Goal: Information Seeking & Learning: Check status

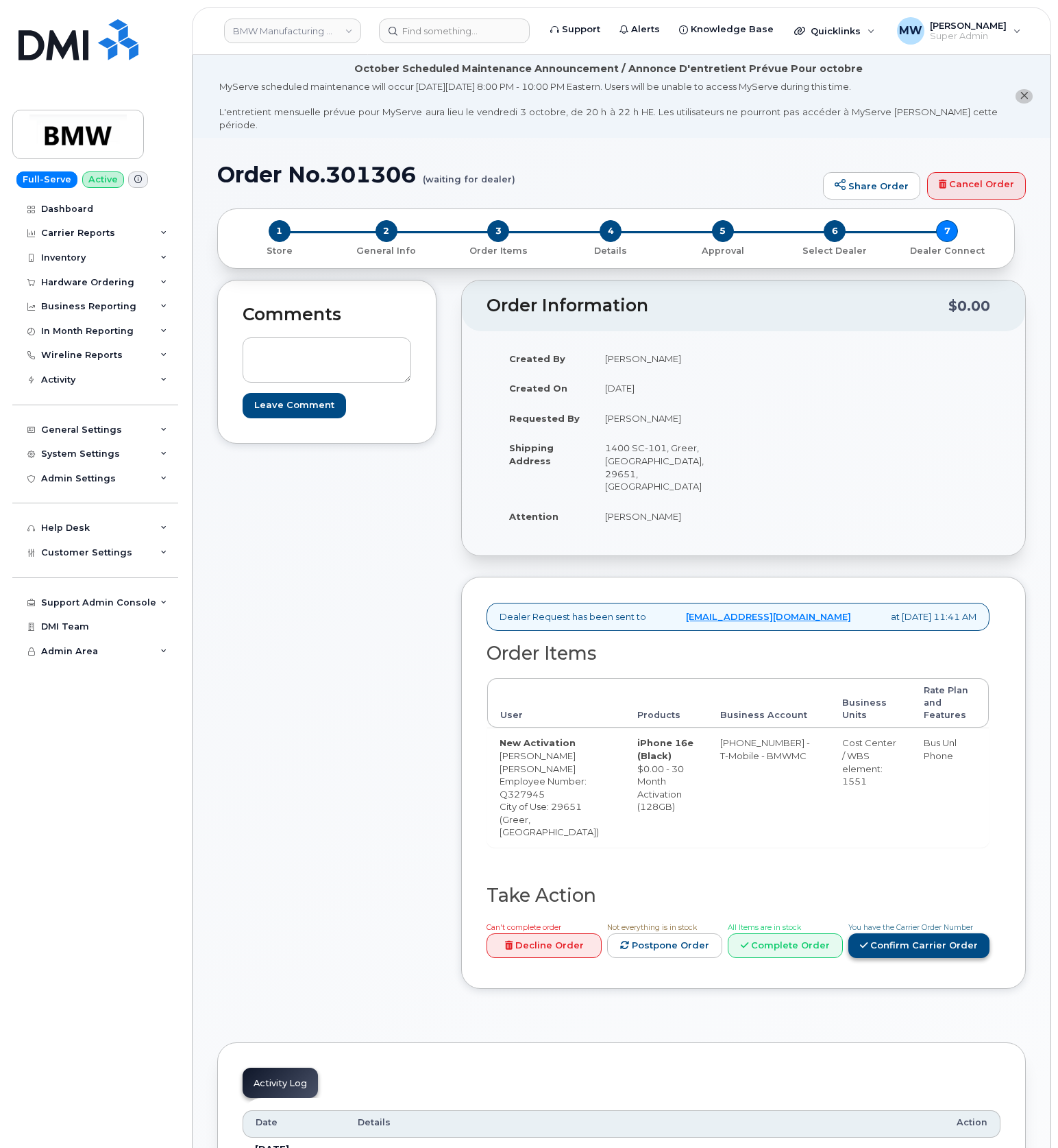
click at [902, 933] on link "Confirm Carrier Order" at bounding box center [919, 946] width 141 height 26
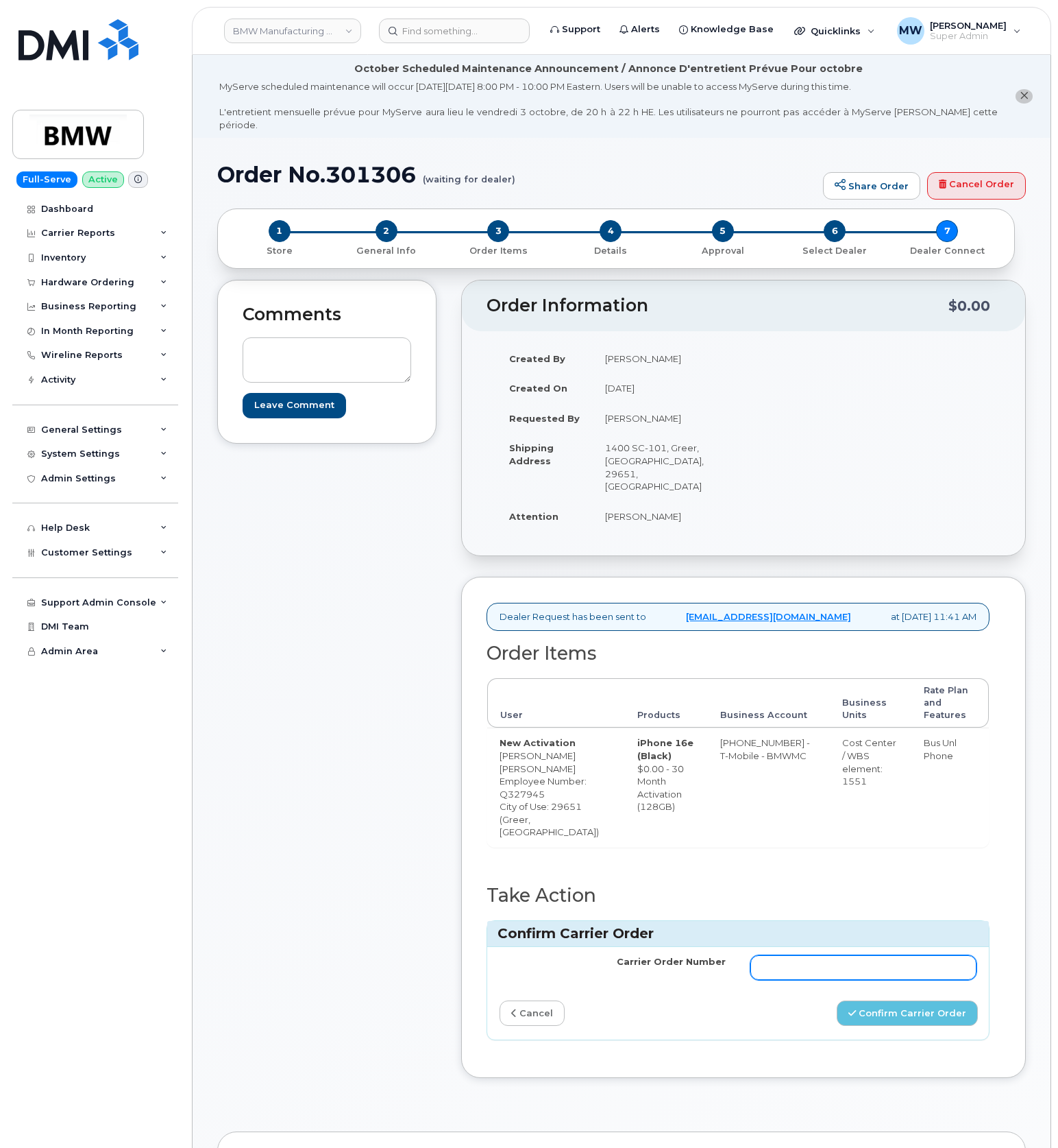
click at [878, 955] on input "Carrier Order Number" at bounding box center [863, 968] width 227 height 25
paste input "771923862"
type input "771923862"
click at [921, 1000] on button "Confirm Carrier Order" at bounding box center [907, 1013] width 141 height 26
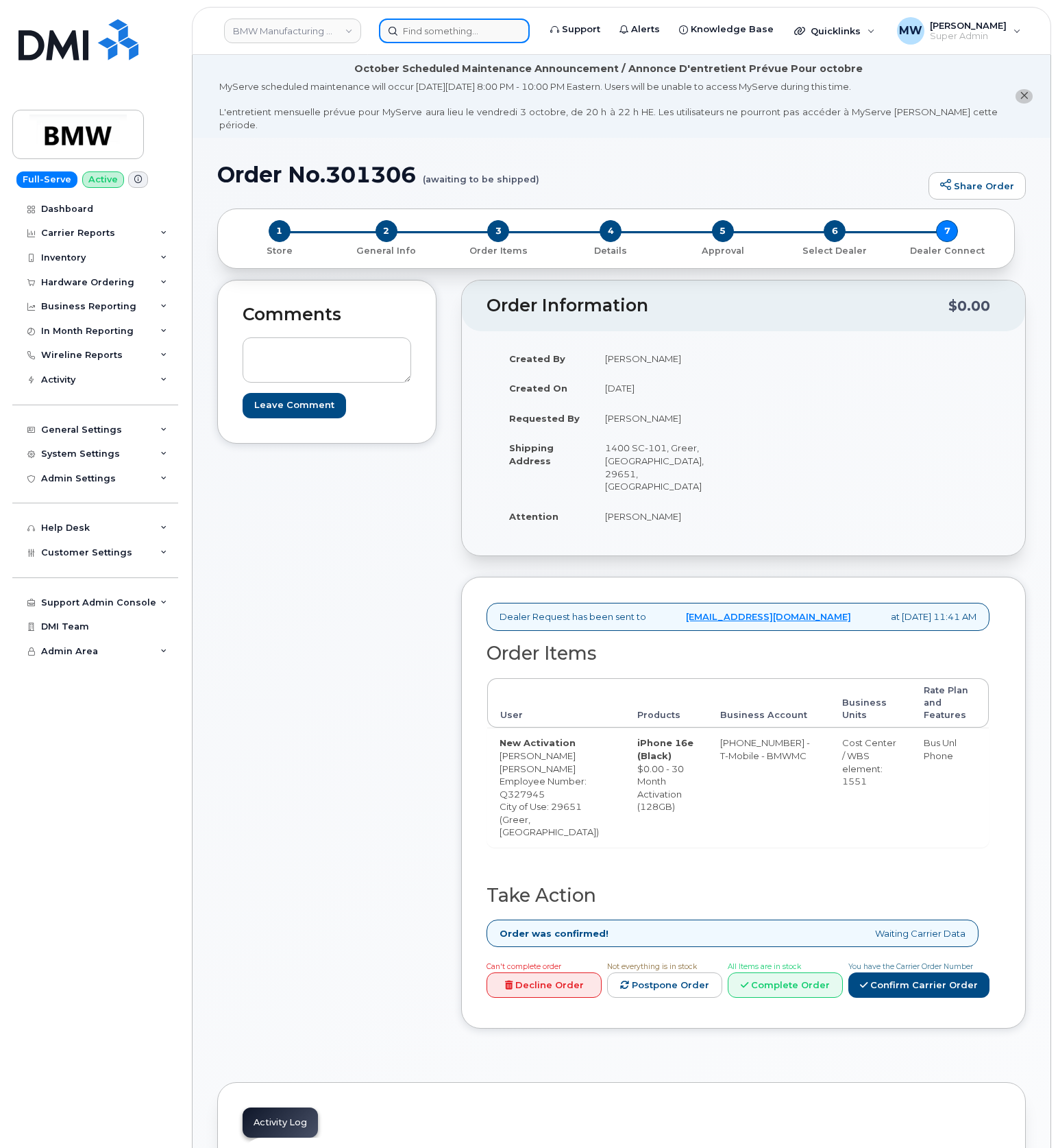
click at [469, 25] on input at bounding box center [454, 31] width 151 height 25
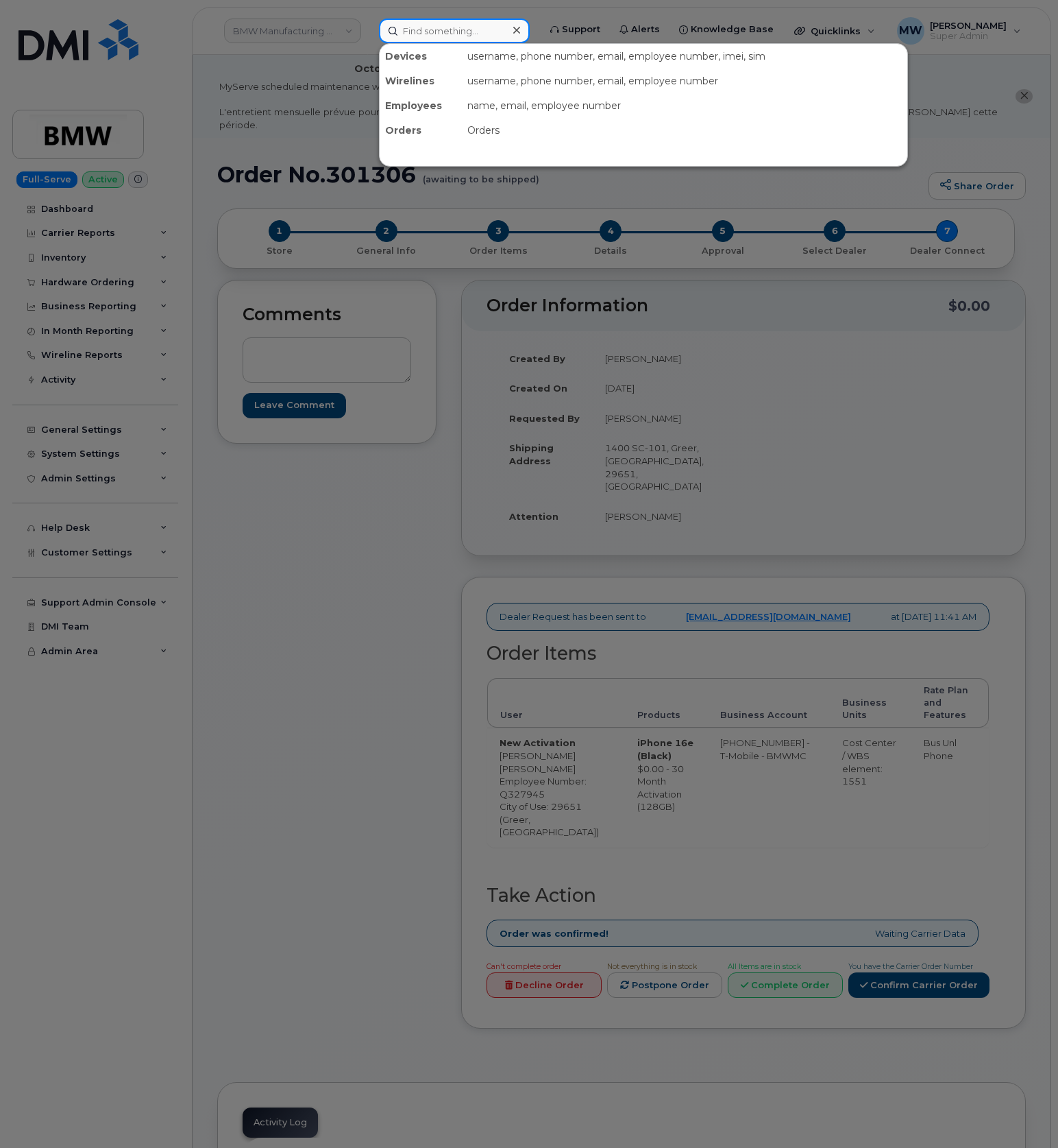
paste input "8645620811"
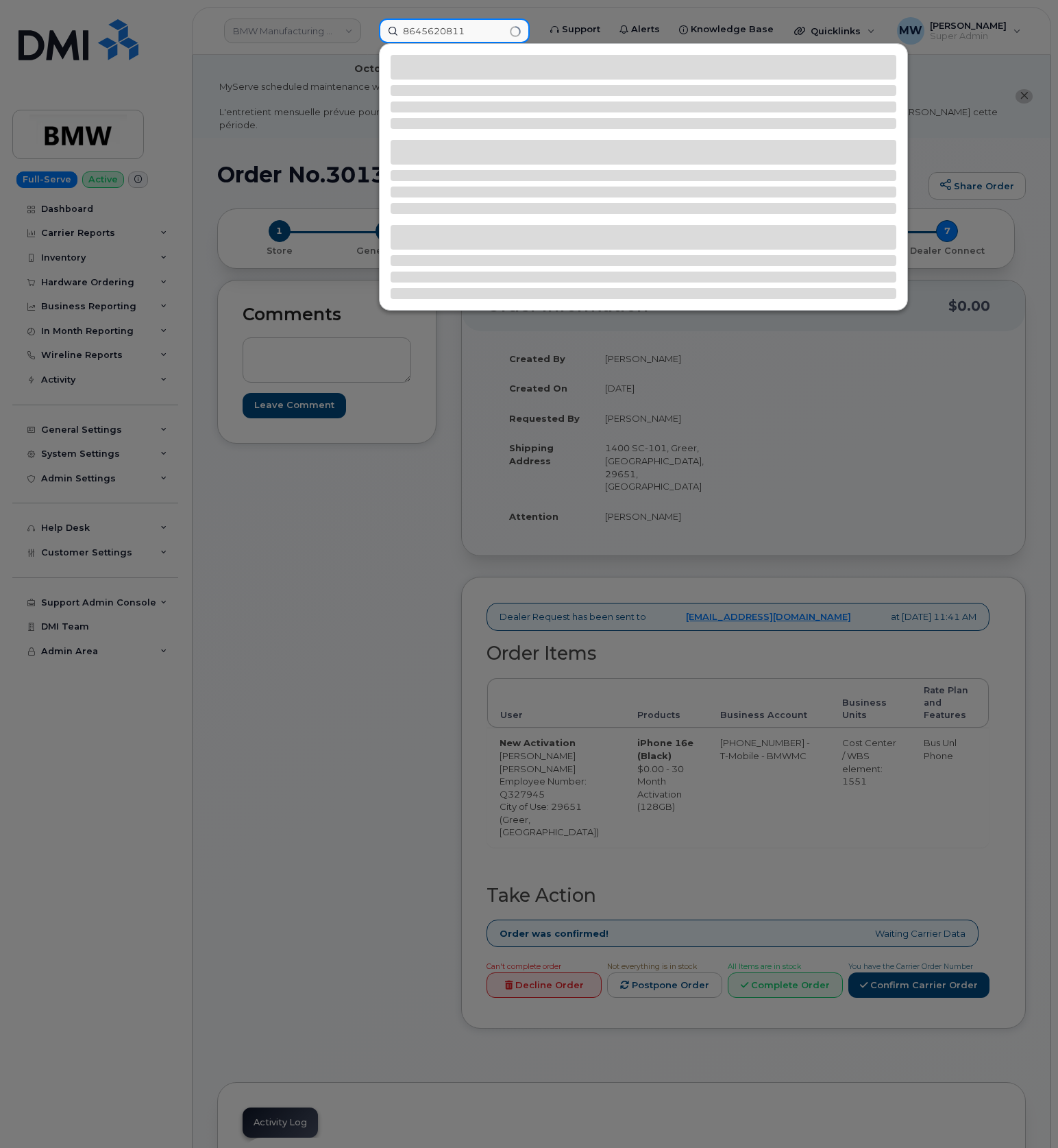
type input "8645620811"
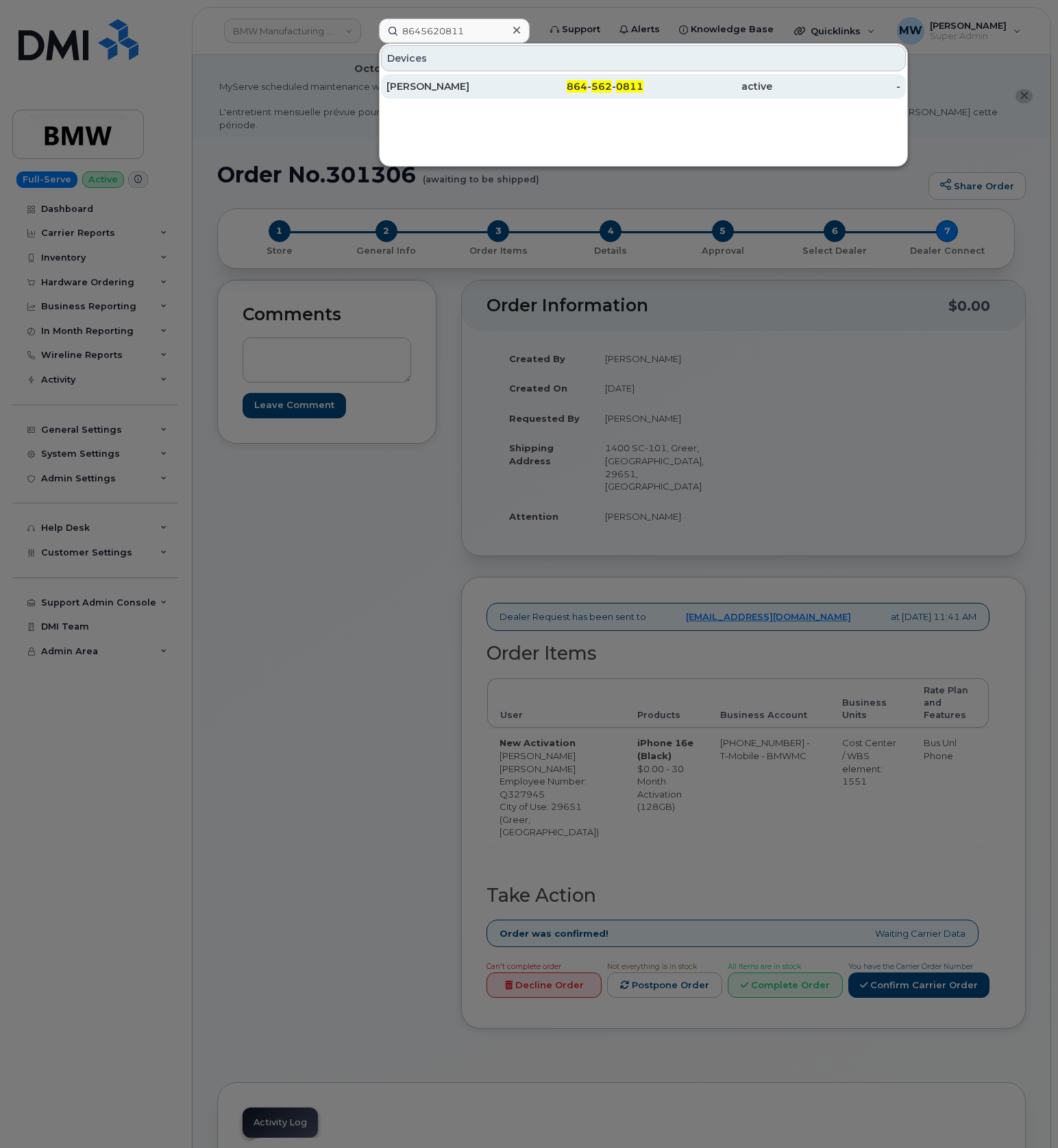
click at [648, 80] on div "active" at bounding box center [707, 86] width 129 height 25
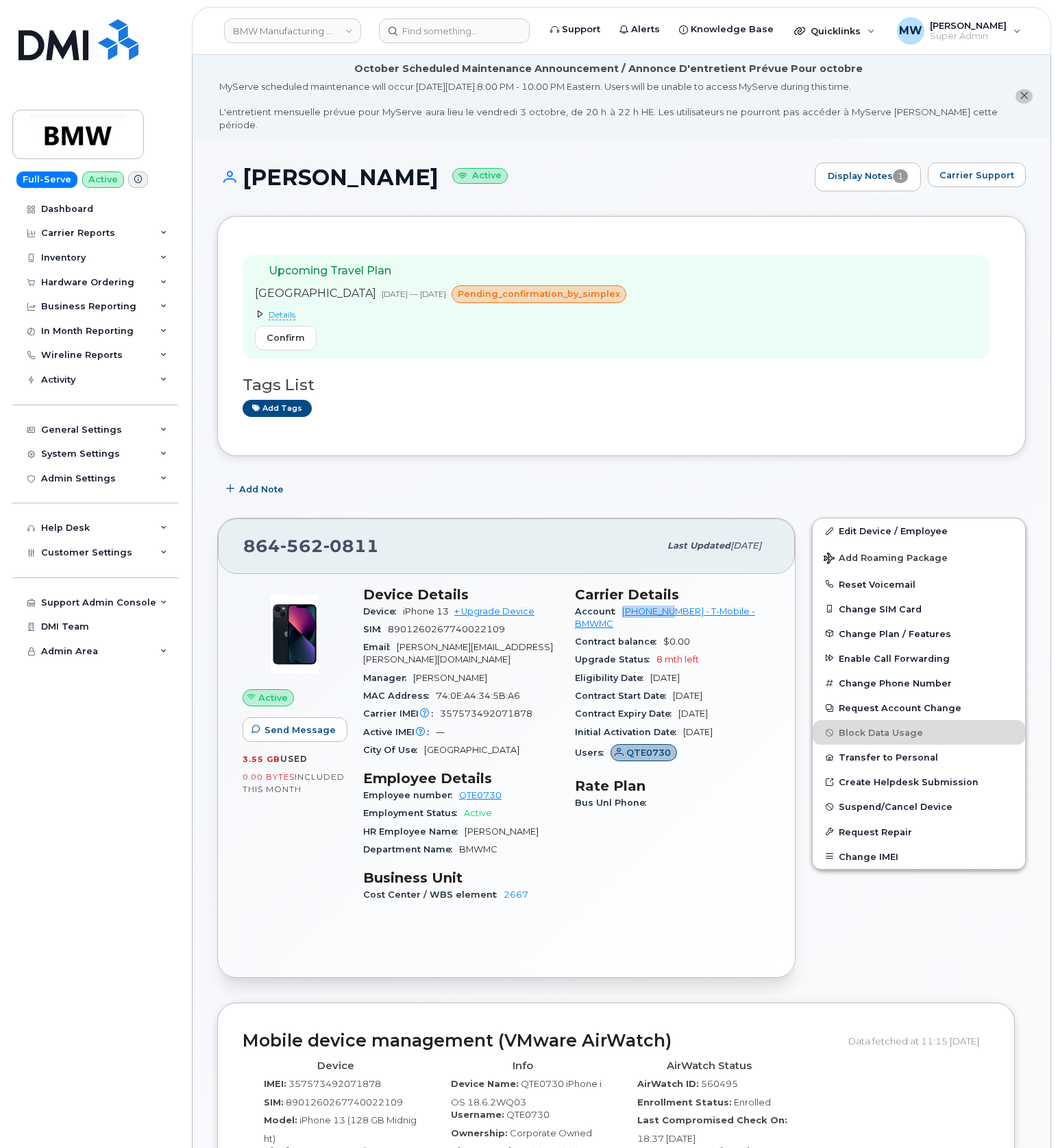
drag, startPoint x: 618, startPoint y: 599, endPoint x: 675, endPoint y: 607, distance: 57.6
click at [675, 607] on div "Account 972523090 - T-Mobile - BMWMC" at bounding box center [672, 617] width 195 height 31
copy link "972523090"
click at [493, 39] on input at bounding box center [454, 31] width 151 height 25
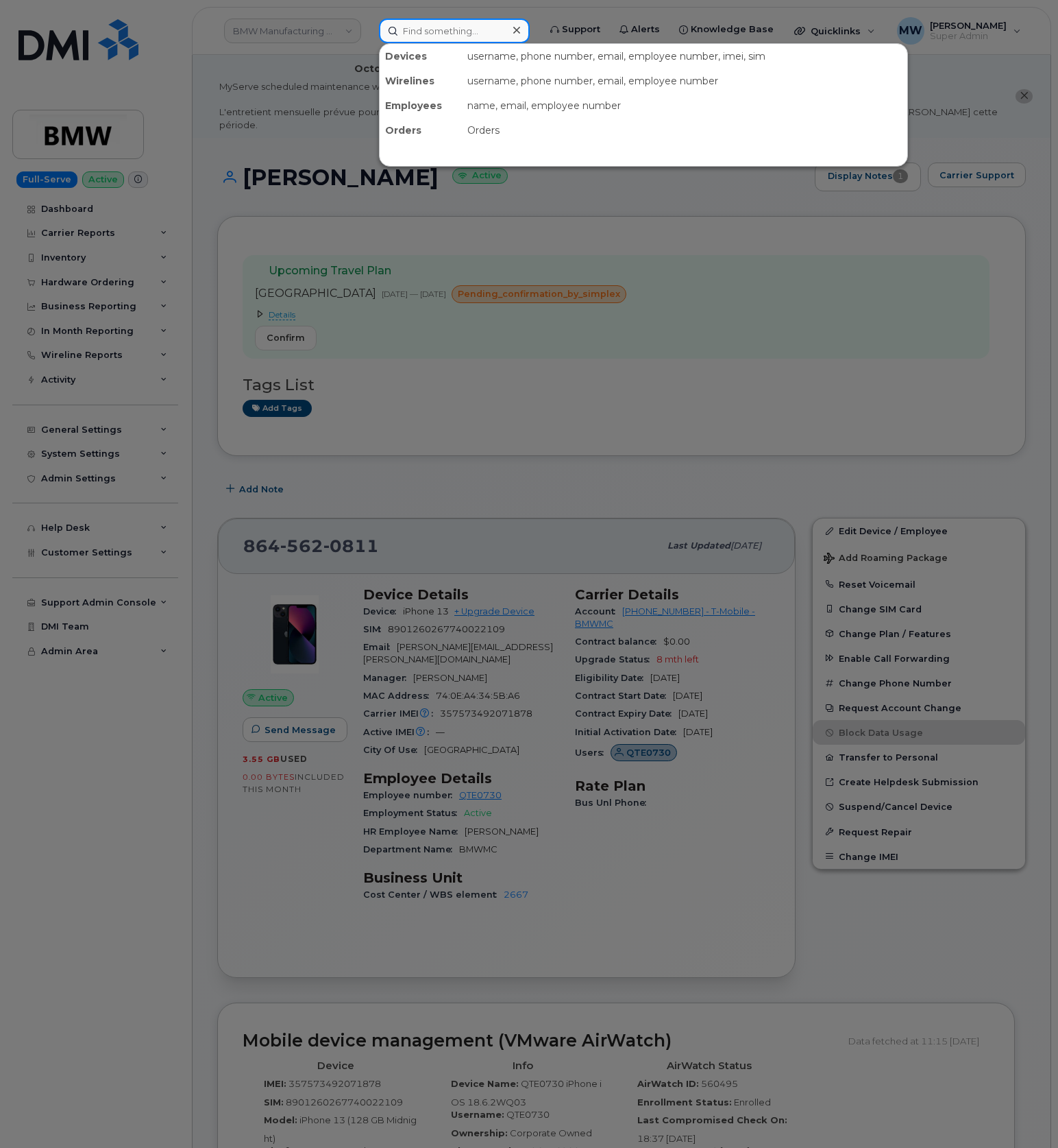
paste input "8645772603"
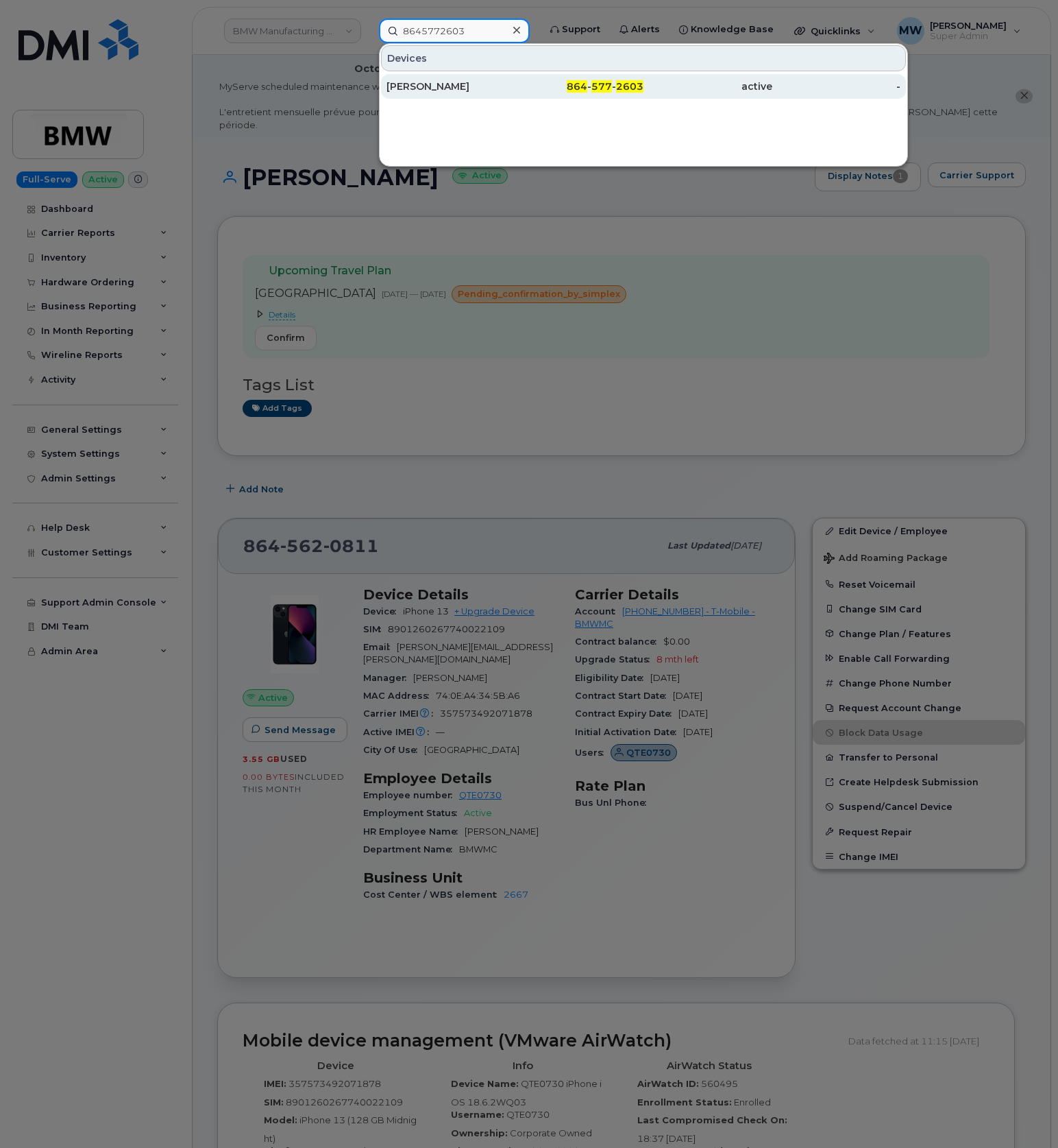
type input "8645772603"
click at [485, 87] on div "Trevin Hollon" at bounding box center [450, 86] width 129 height 13
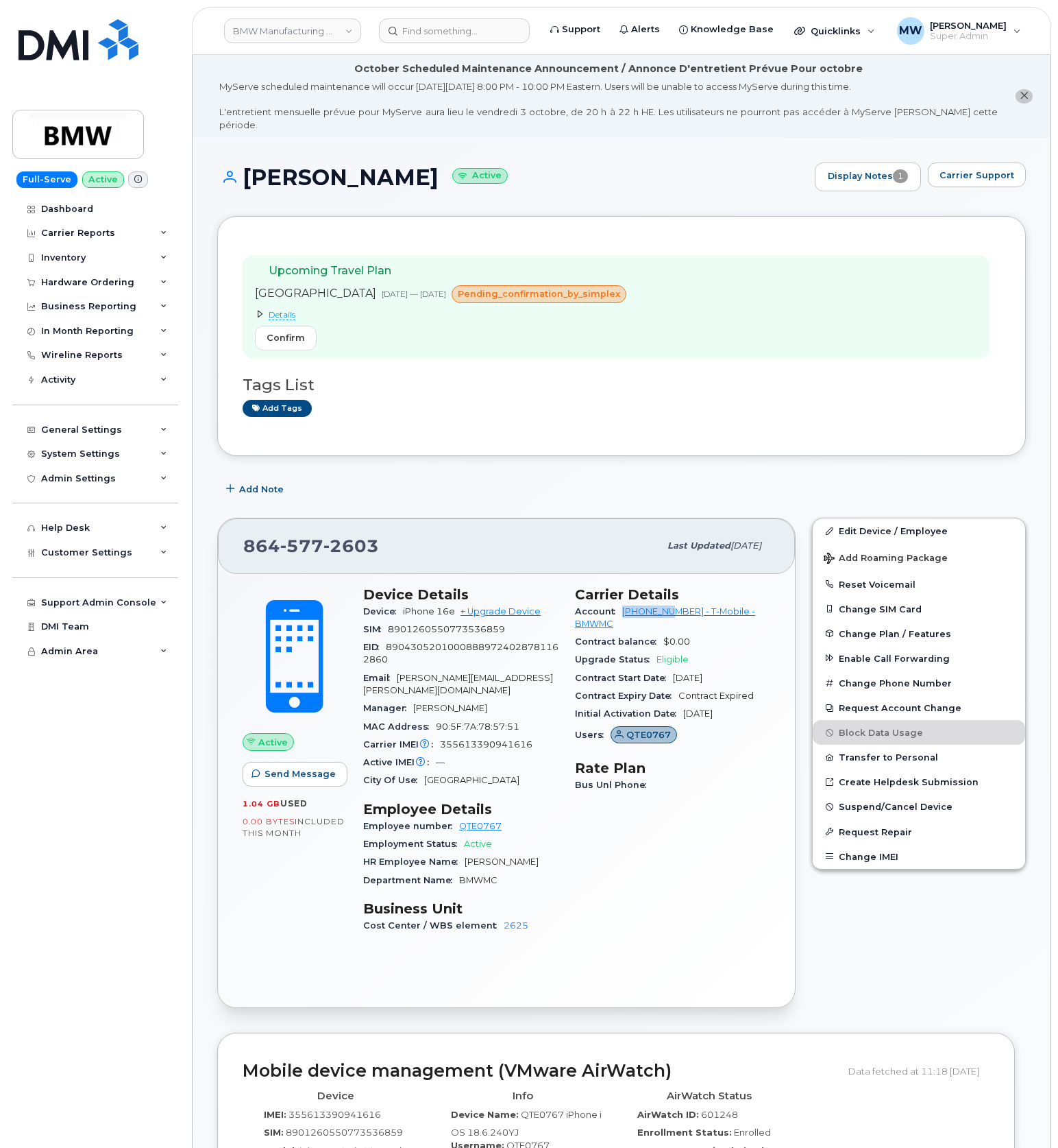
drag, startPoint x: 616, startPoint y: 603, endPoint x: 675, endPoint y: 607, distance: 59.1
click at [675, 607] on div "Account [PHONE_NUMBER] - T-Mobile - BMWMC" at bounding box center [672, 617] width 195 height 31
copy link "972523090"
click at [106, 286] on div "Hardware Ordering" at bounding box center [87, 282] width 93 height 11
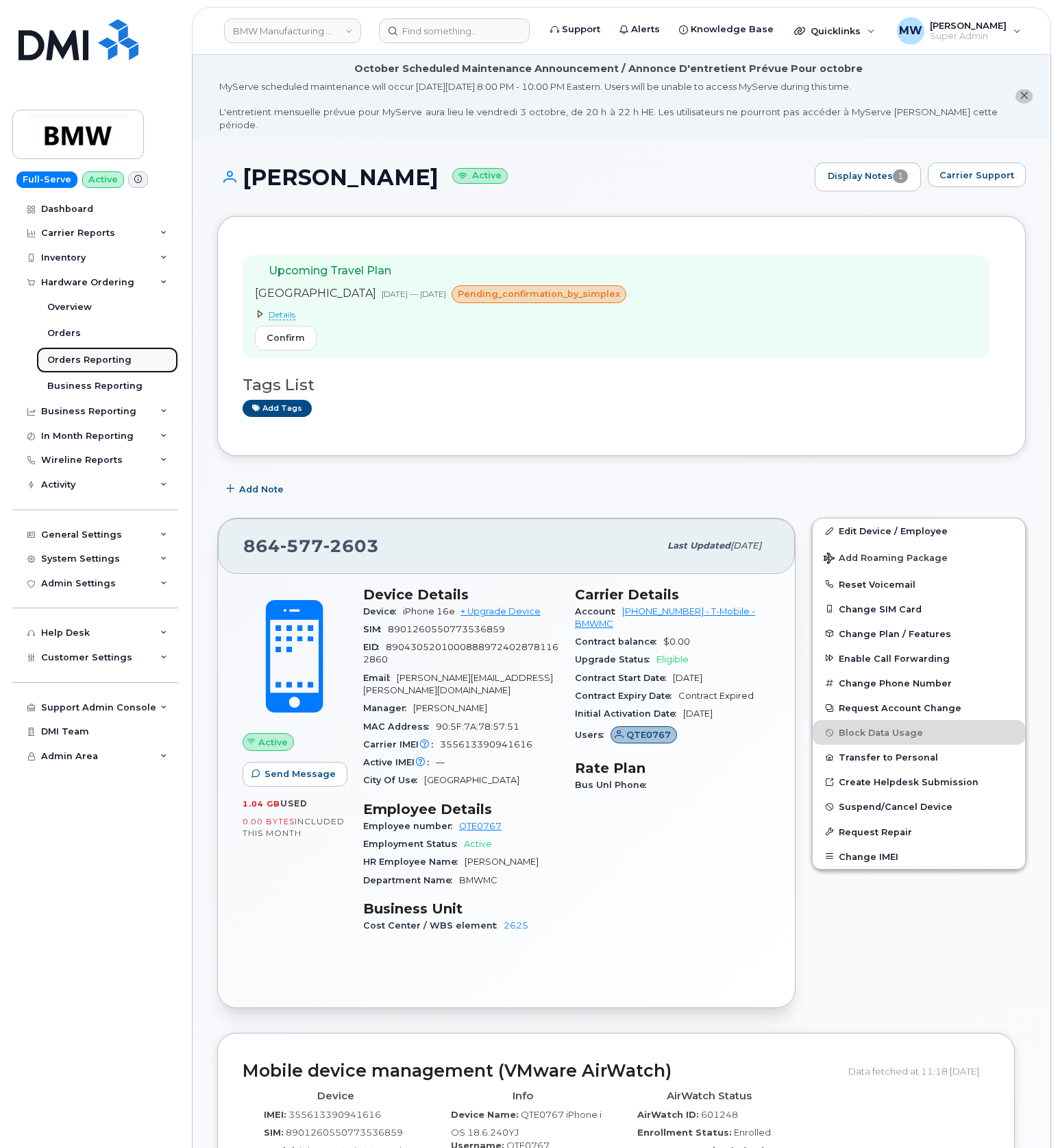
click at [99, 360] on div "Orders Reporting" at bounding box center [89, 359] width 84 height 12
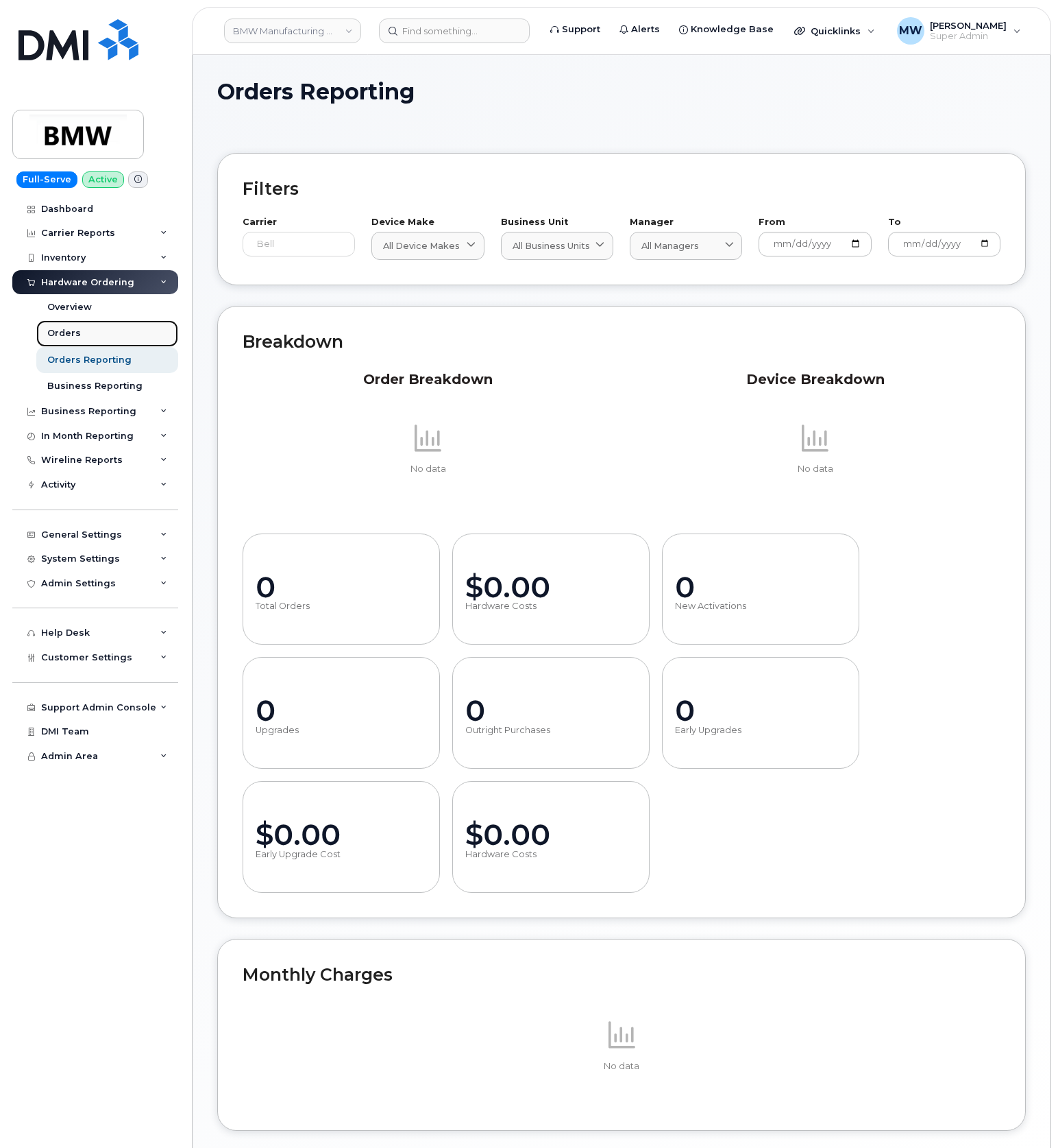
click at [71, 343] on link "Orders" at bounding box center [107, 333] width 142 height 26
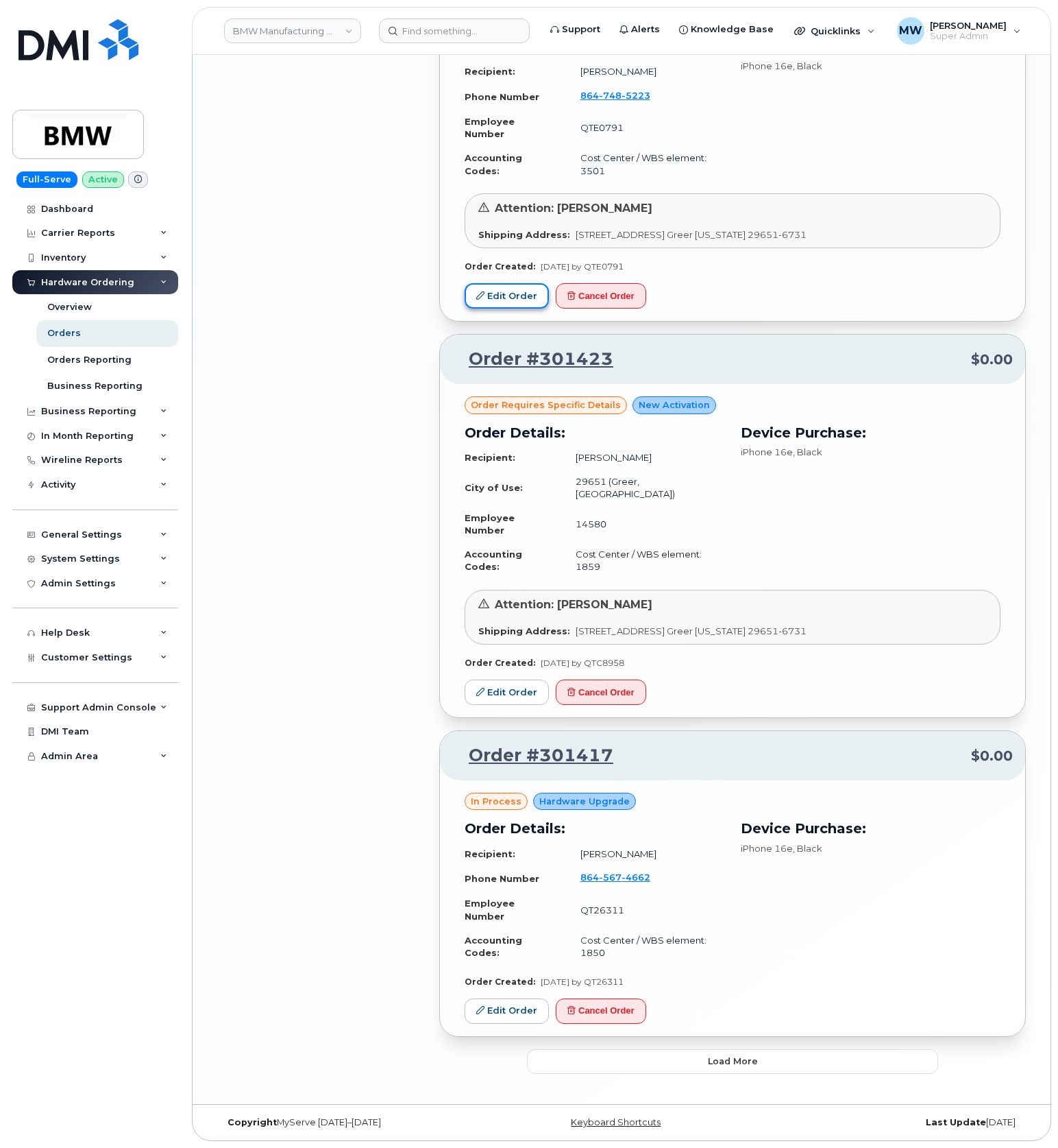
scroll to position [2231, 0]
click at [784, 1061] on button "Load more" at bounding box center [732, 1061] width 411 height 25
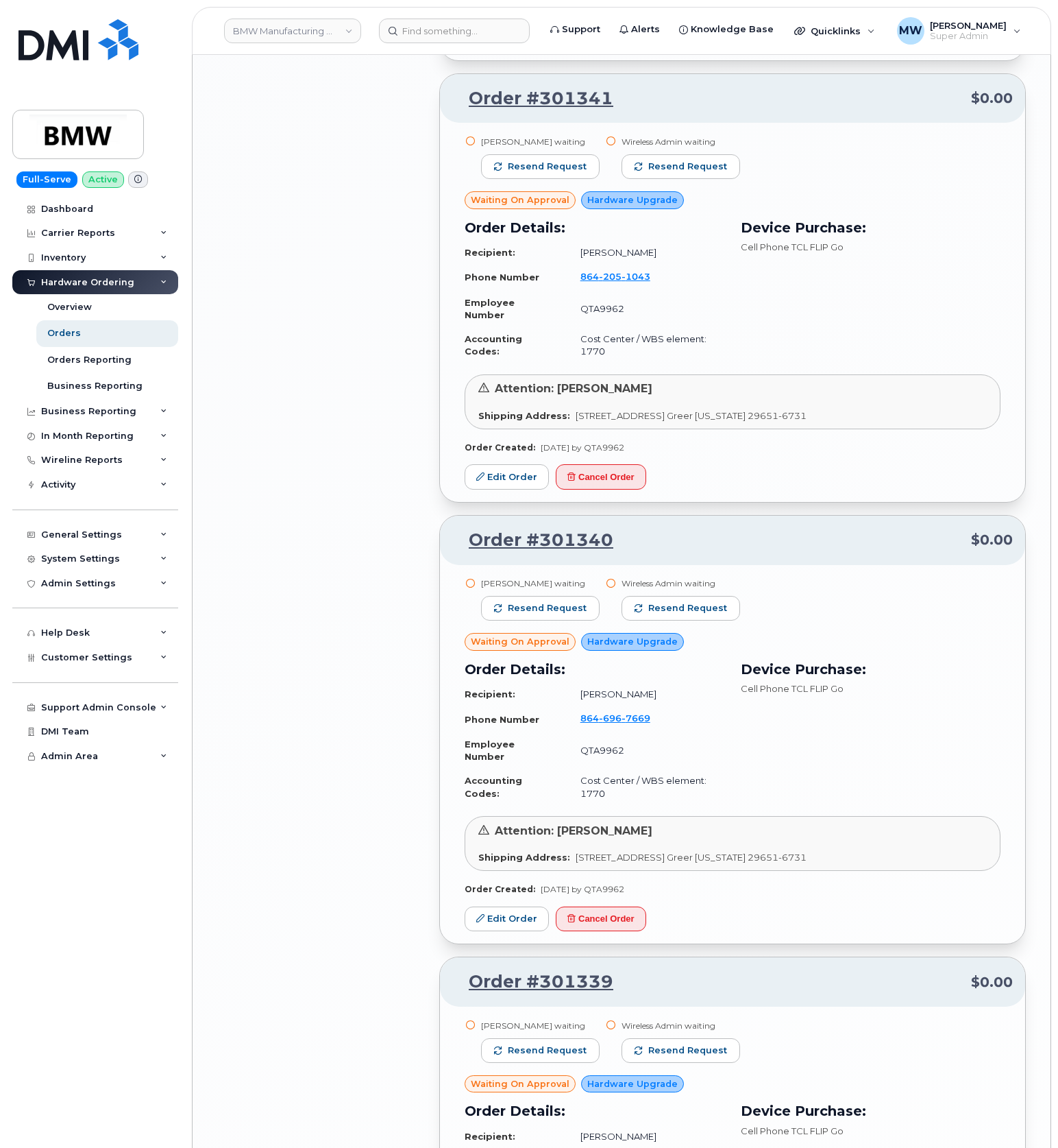
scroll to position [4059, 0]
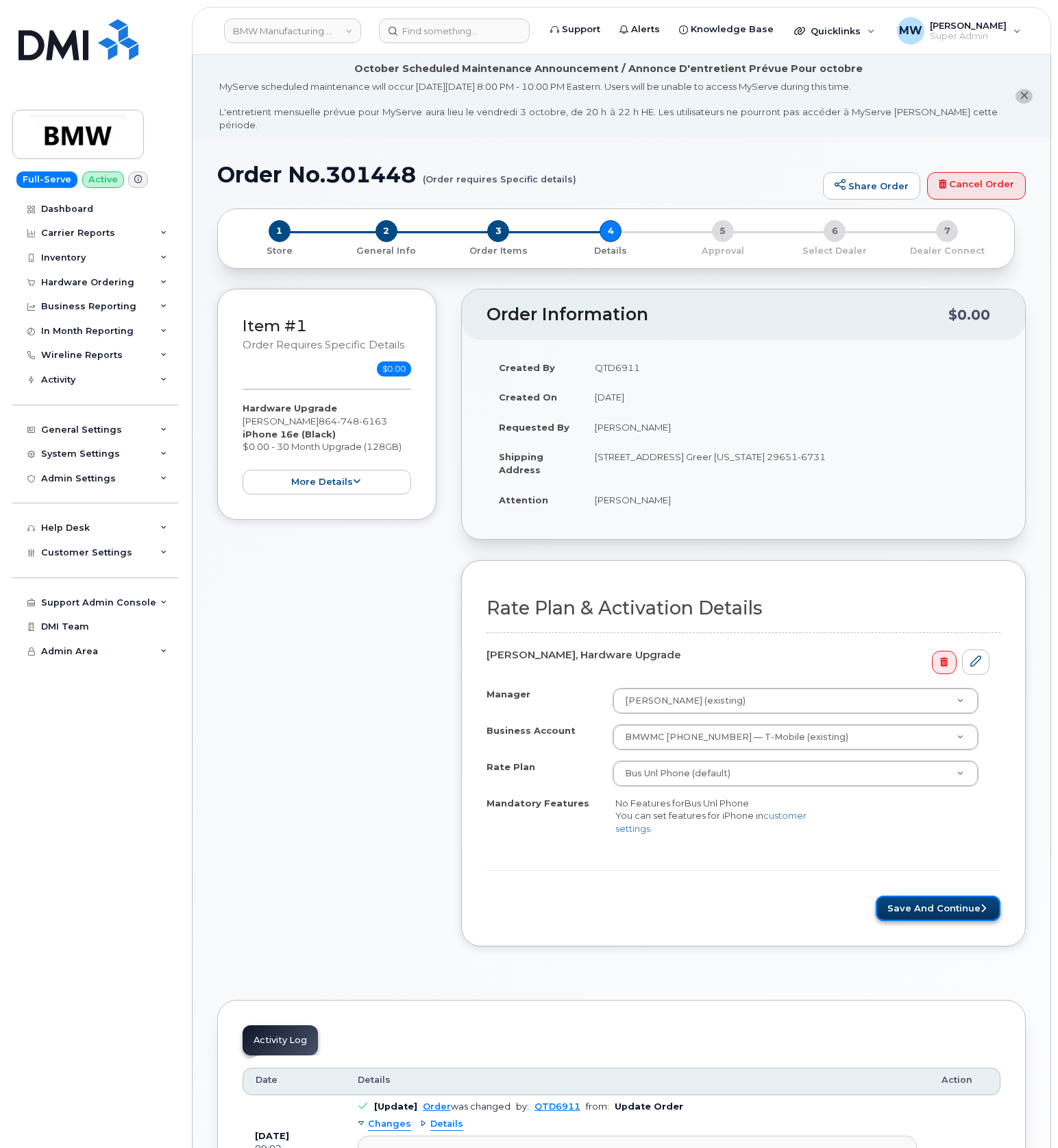
click at [961, 912] on button "Save and Continue" at bounding box center [939, 909] width 125 height 26
drag, startPoint x: 659, startPoint y: 423, endPoint x: 593, endPoint y: 415, distance: 66.5
click at [593, 415] on td "[PERSON_NAME]" at bounding box center [791, 427] width 418 height 30
copy td "Adrian Rice"
click at [918, 911] on button "Save and Continue" at bounding box center [939, 909] width 125 height 26
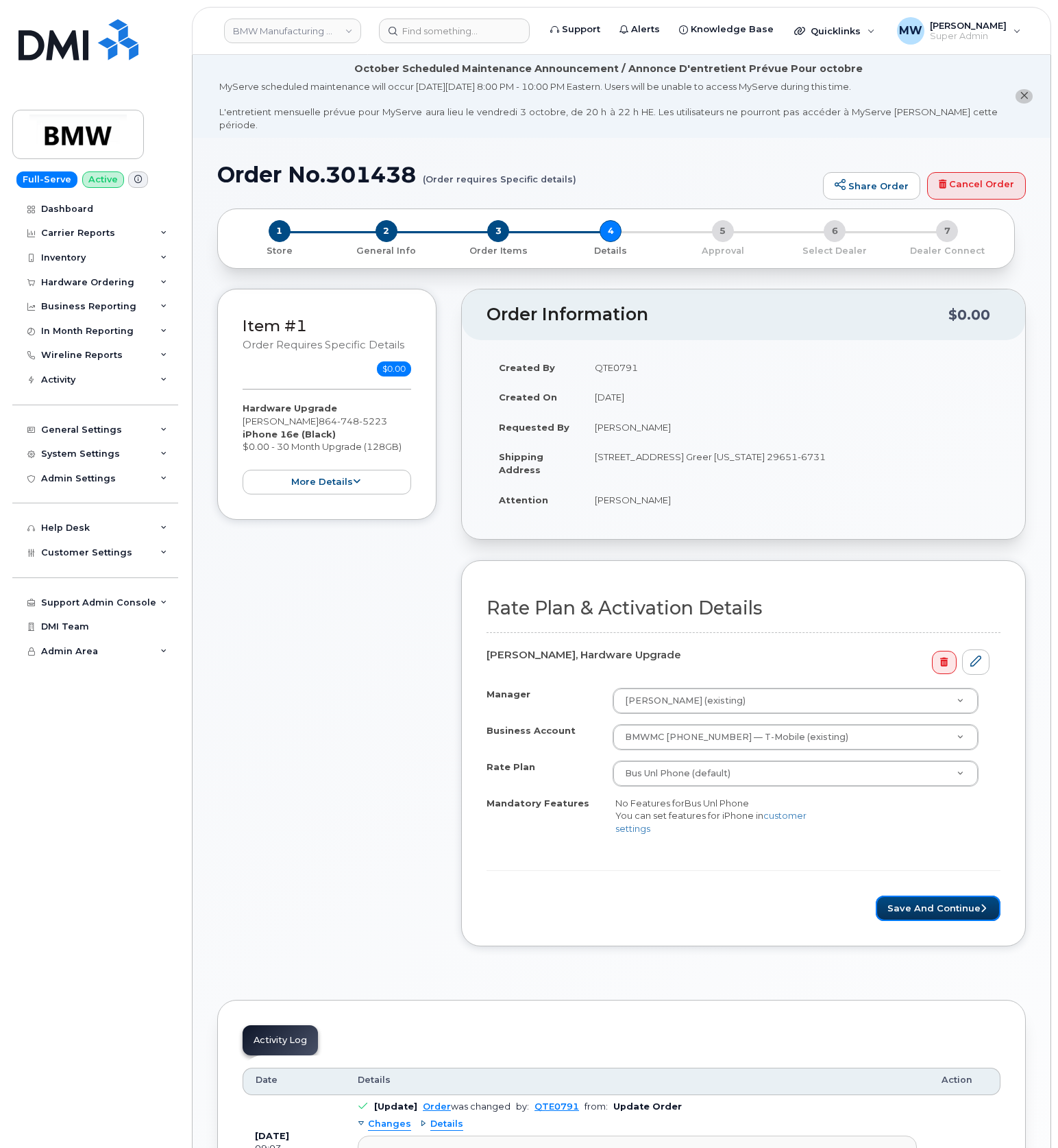
drag, startPoint x: 905, startPoint y: 899, endPoint x: 806, endPoint y: 211, distance: 695.1
click at [905, 898] on button "Save and Continue" at bounding box center [939, 909] width 125 height 26
drag, startPoint x: 312, startPoint y: 407, endPoint x: 239, endPoint y: 410, distance: 73.1
click at [239, 410] on div "Item #1 Order requires Specific details $0.00 New Activation [PERSON_NAME] iPho…" at bounding box center [327, 404] width 219 height 232
copy div "[PERSON_NAME]"
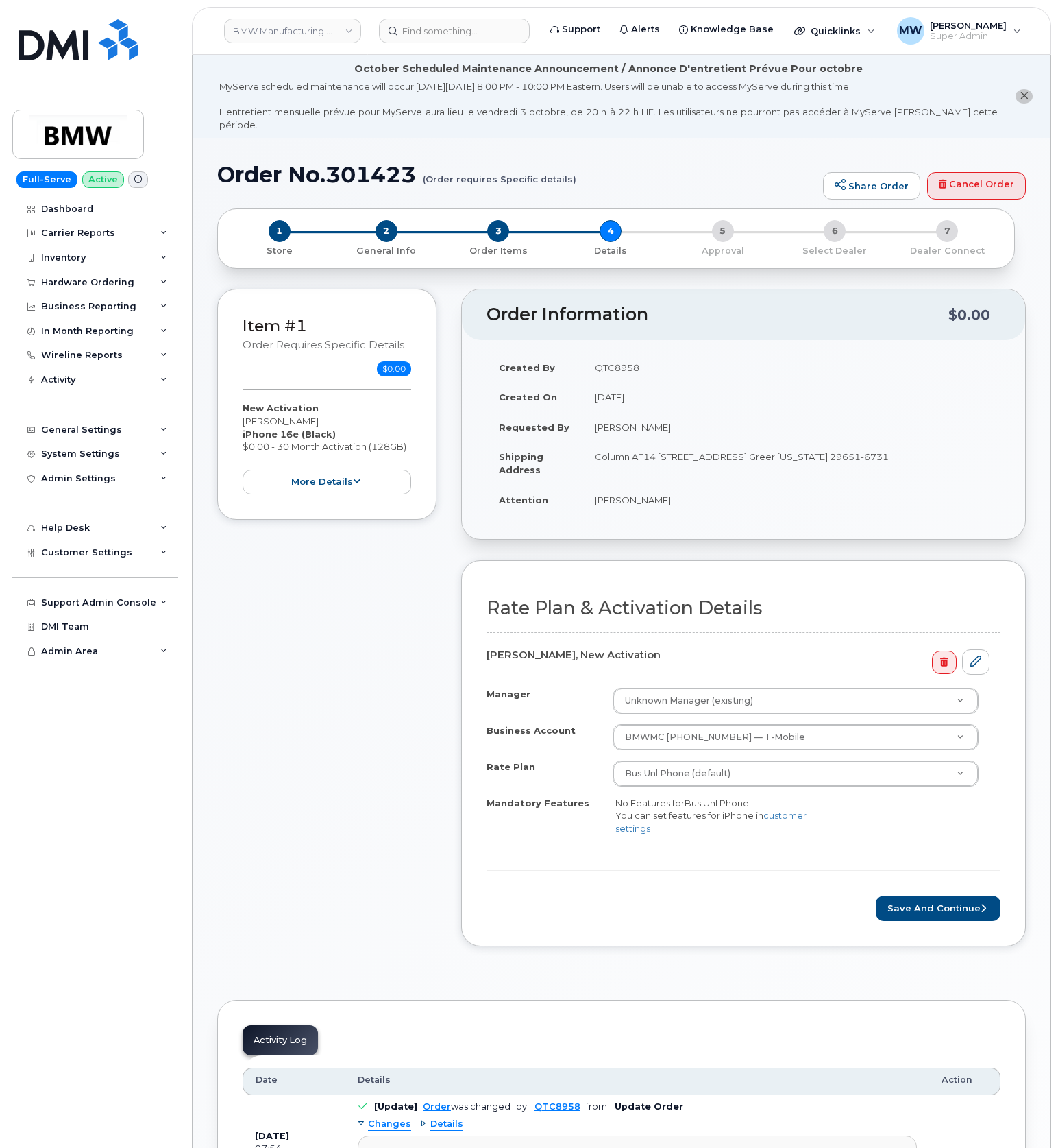
drag, startPoint x: 665, startPoint y: 489, endPoint x: 596, endPoint y: 497, distance: 69.5
click at [596, 497] on td "Paul Jefferies" at bounding box center [791, 499] width 418 height 30
copy td "Paul Jefferies"
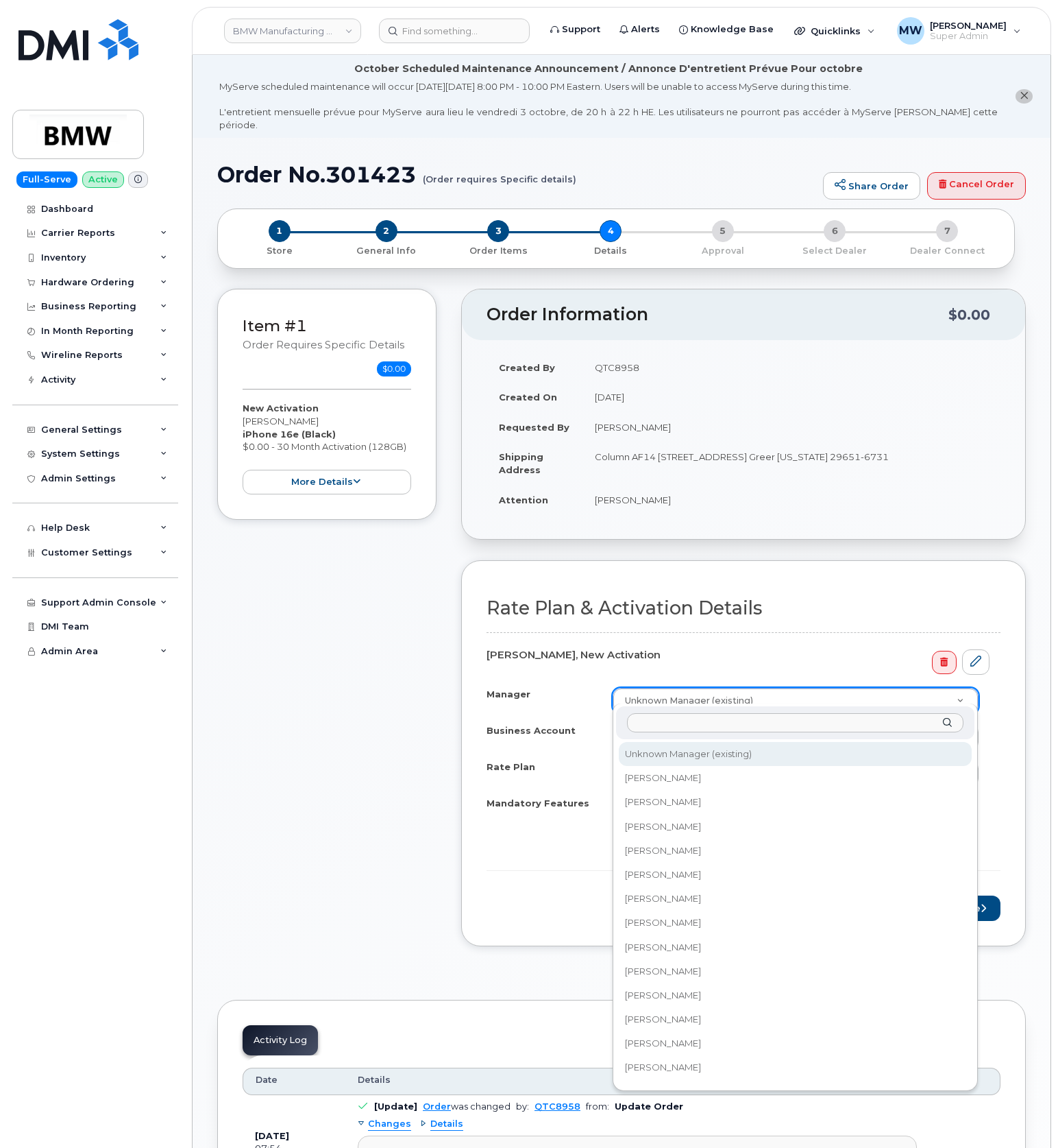
type input "Paul Jefferies"
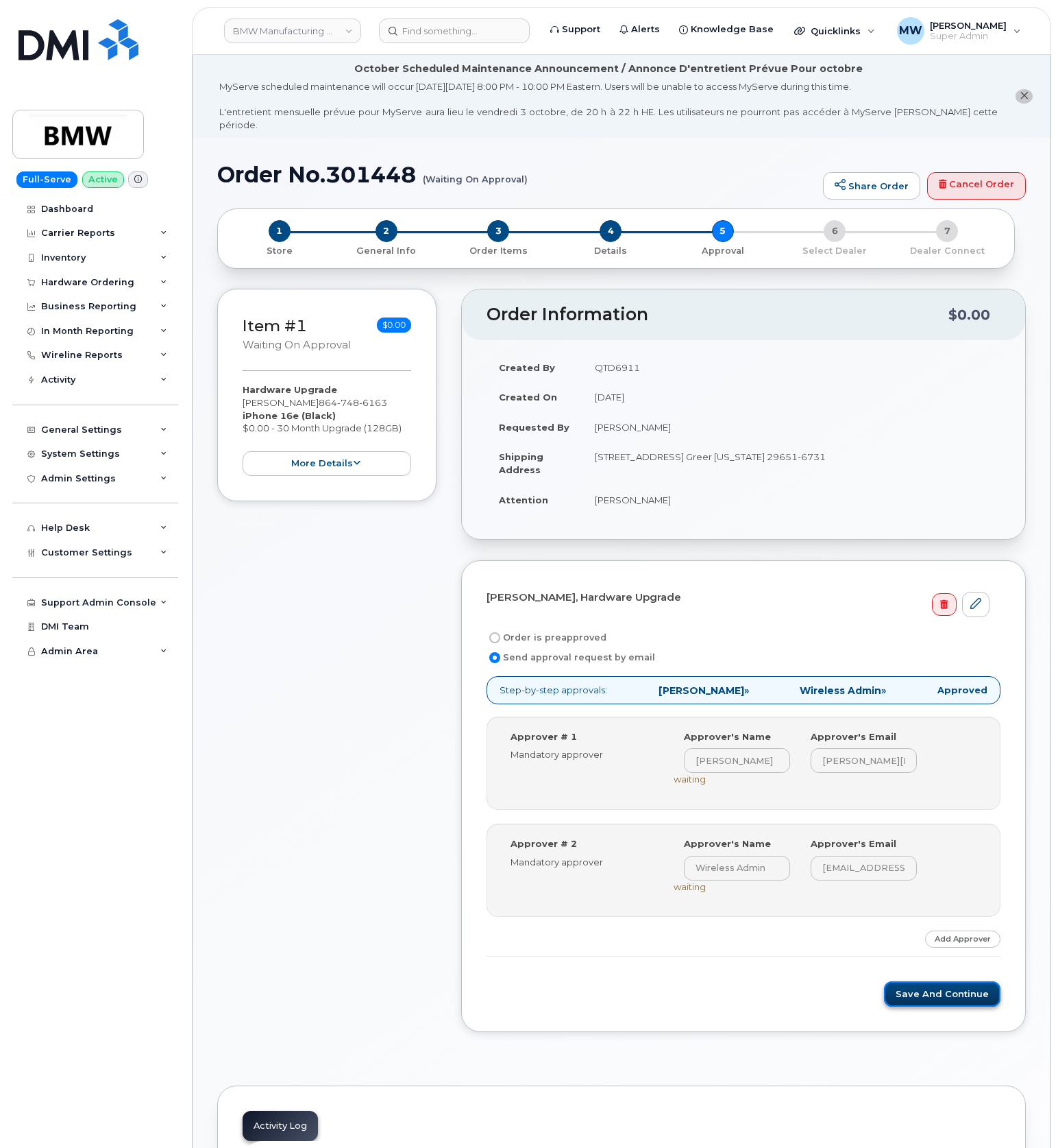
click at [939, 983] on button "Save and Continue" at bounding box center [942, 994] width 116 height 26
click at [914, 995] on button "Save and Continue" at bounding box center [942, 994] width 116 height 26
click at [955, 986] on button "Save and Continue" at bounding box center [942, 994] width 116 height 26
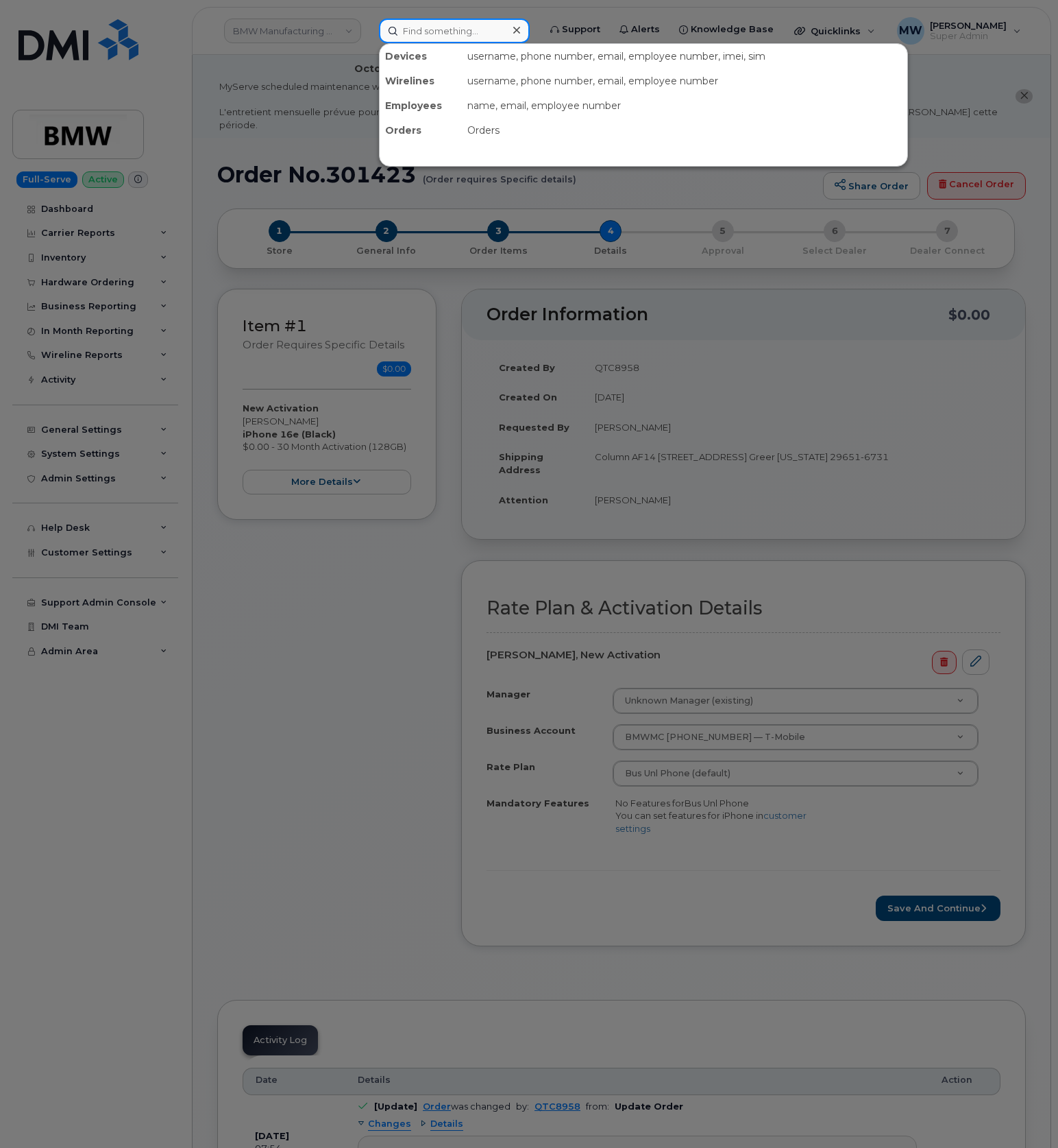
click at [453, 31] on input at bounding box center [454, 31] width 151 height 25
paste input "Jasmine Walker"
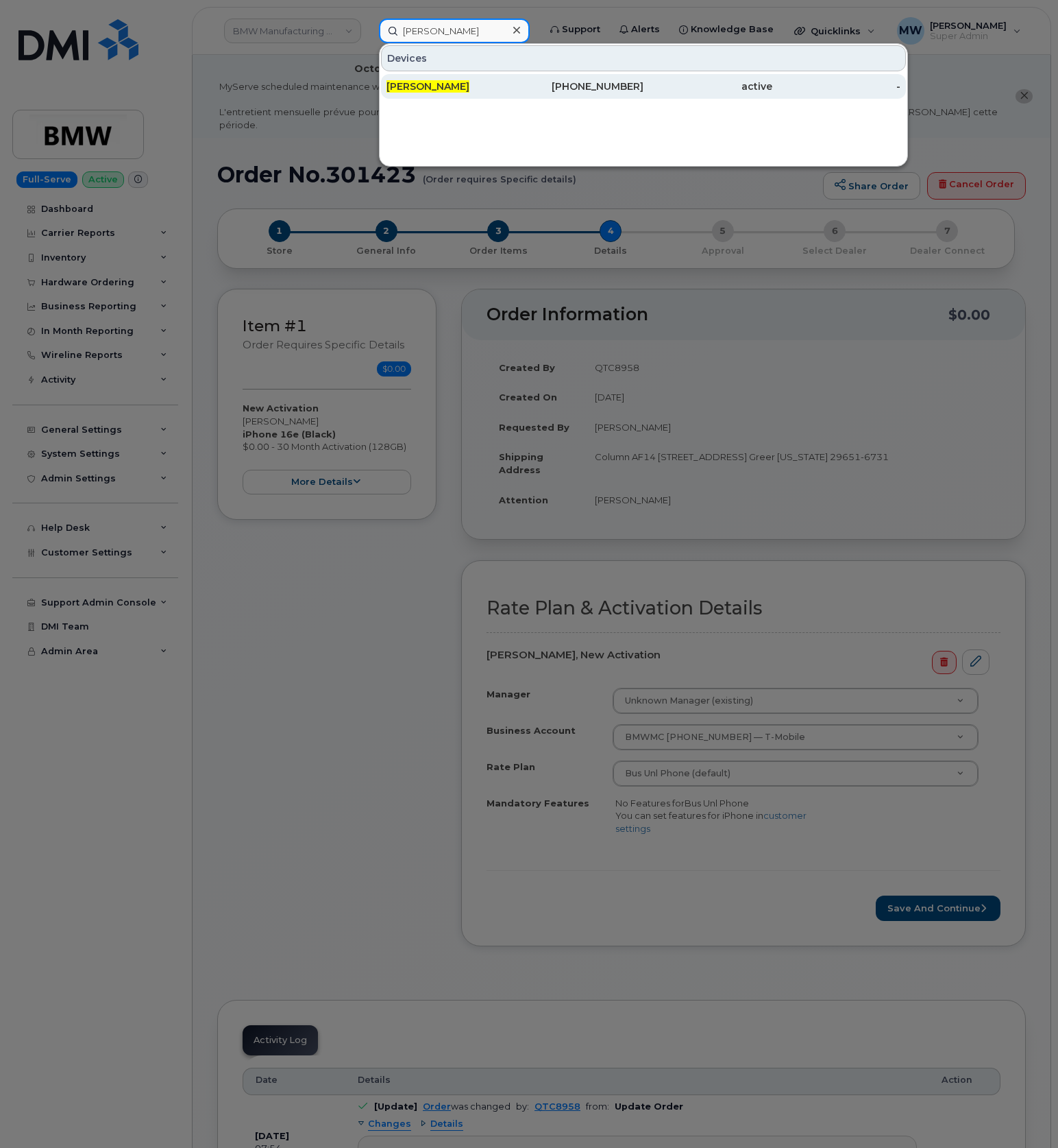
type input "Jasmine Walker"
click at [548, 78] on div "504-433-6350" at bounding box center [579, 86] width 129 height 25
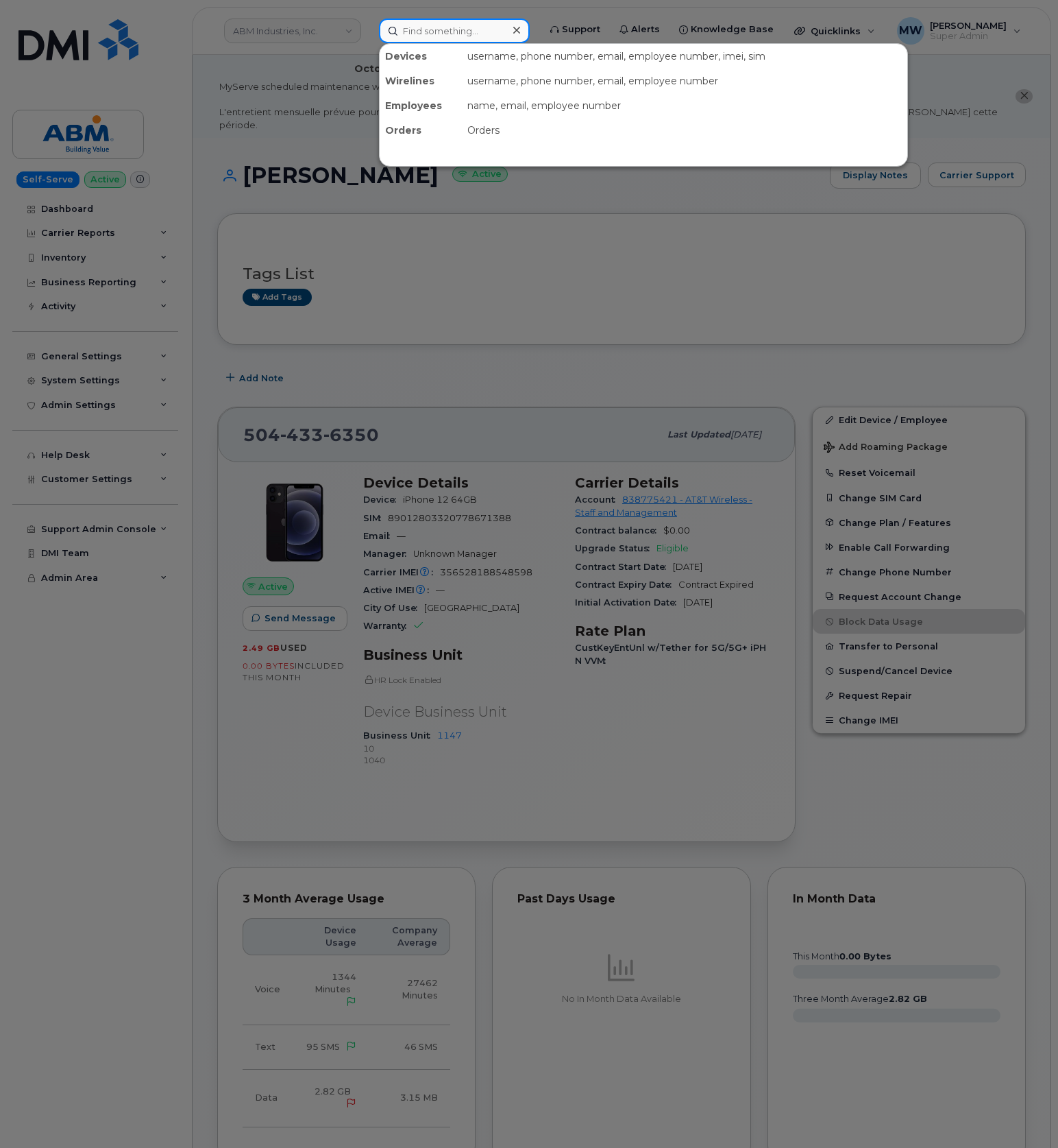
click at [437, 26] on input at bounding box center [454, 31] width 151 height 25
paste input "[PERSON_NAME]"
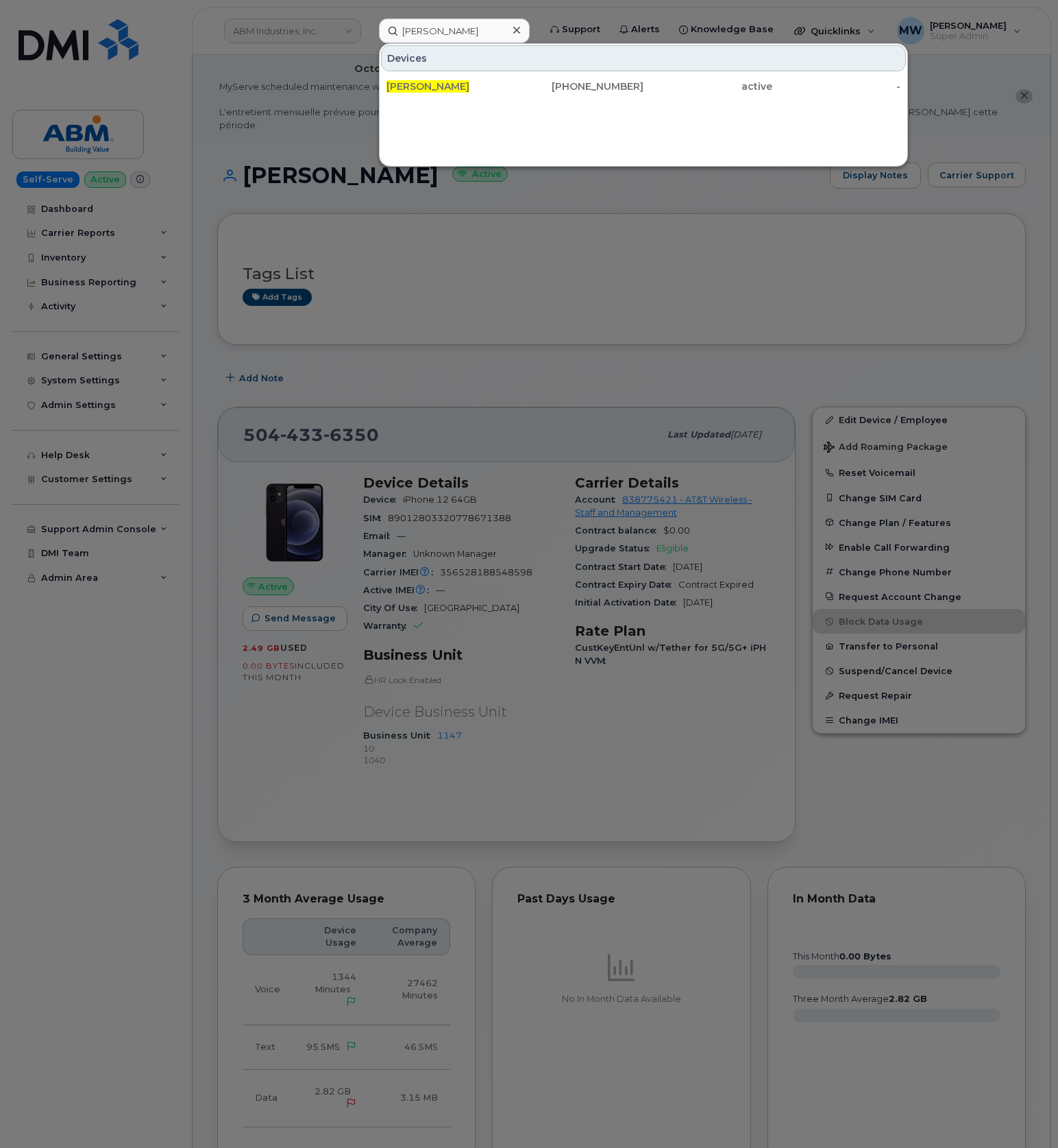
click at [843, 254] on div at bounding box center [529, 574] width 1058 height 1148
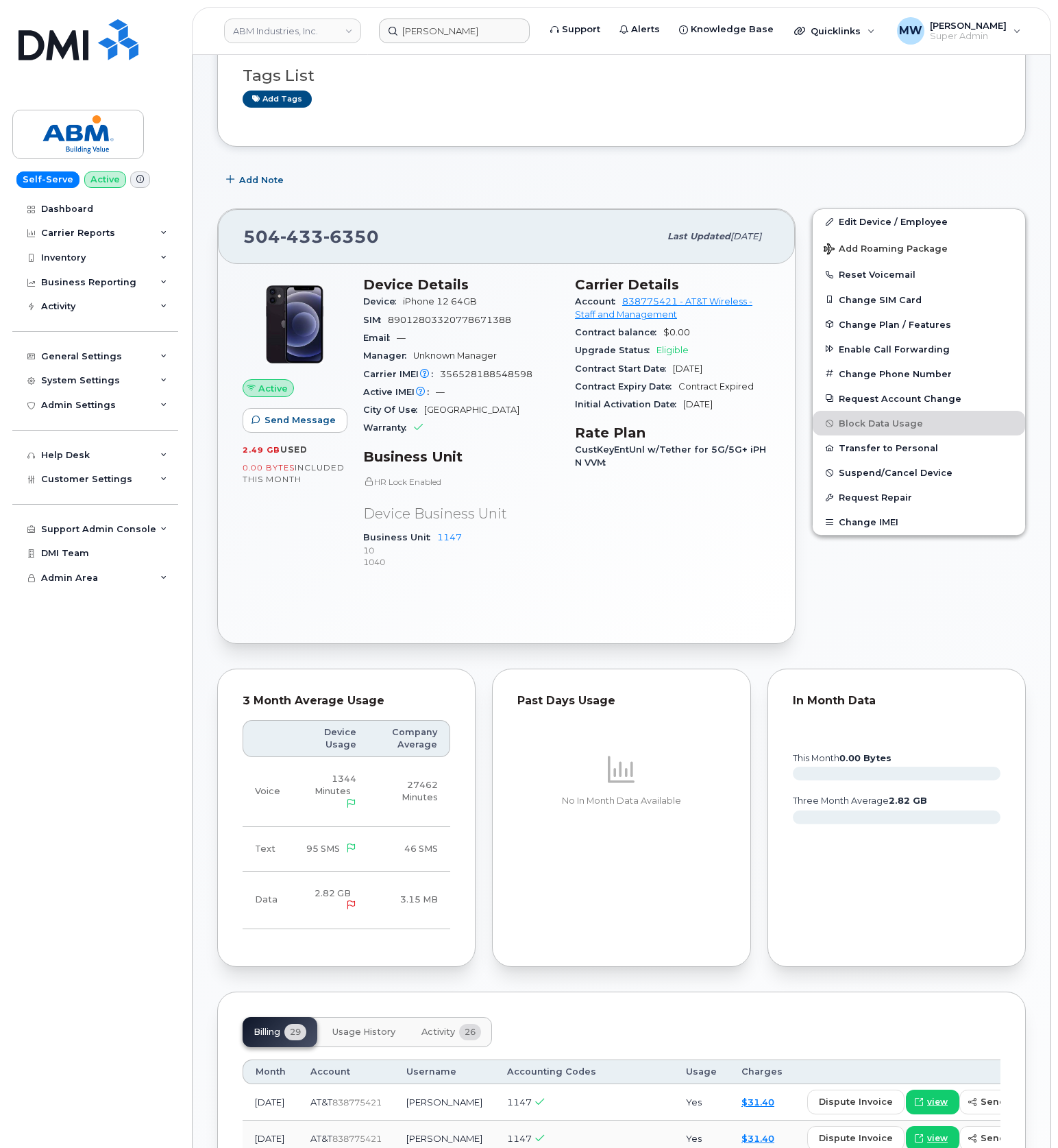
scroll to position [183, 0]
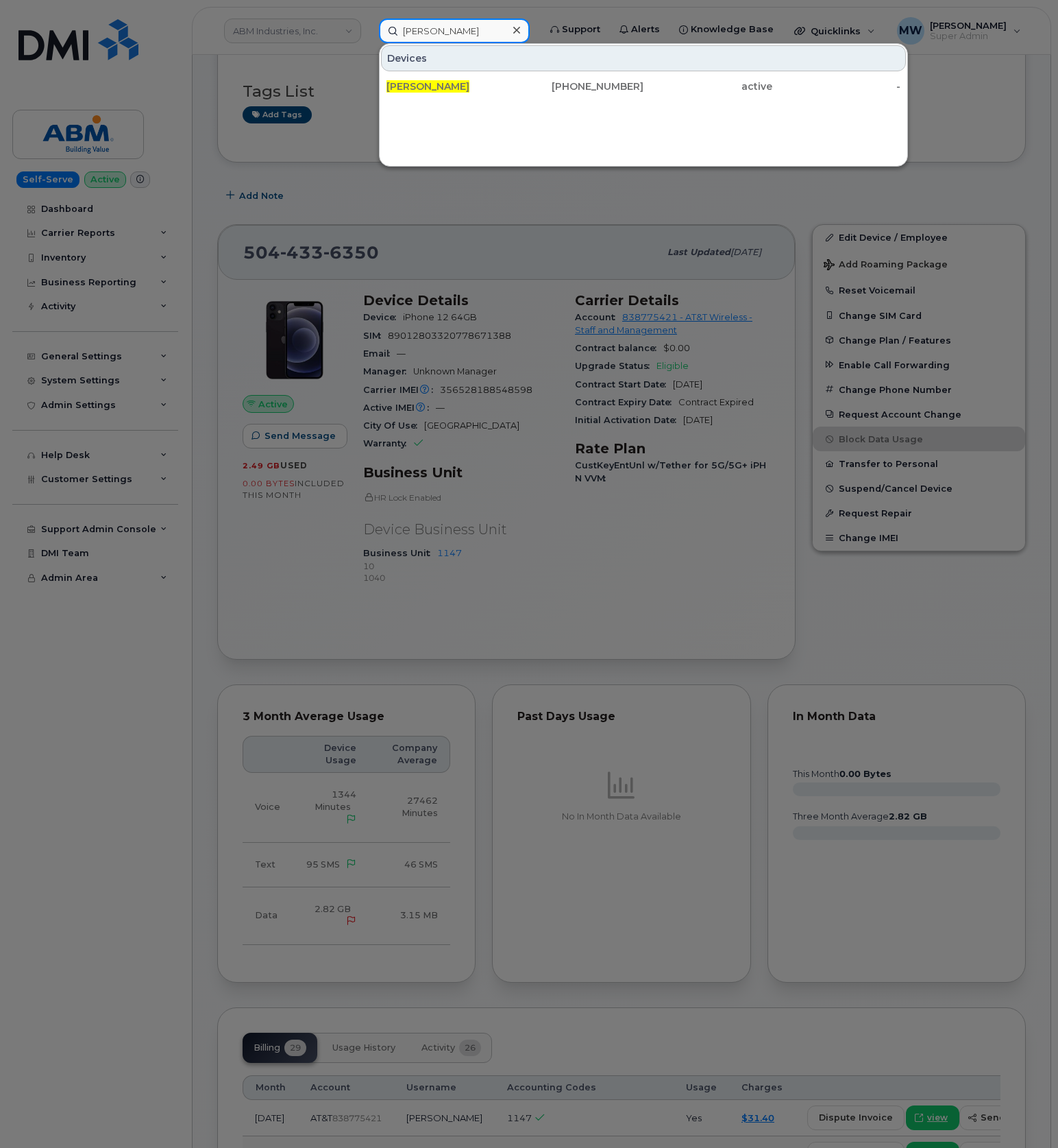
click at [455, 36] on input "[PERSON_NAME]" at bounding box center [454, 31] width 151 height 25
drag, startPoint x: 469, startPoint y: 36, endPoint x: 303, endPoint y: 21, distance: 166.7
click at [368, 28] on div "Jasmine Walker Devices JASMINE WALKER 504-433-6350 active -" at bounding box center [454, 31] width 173 height 25
paste input "[PERSON_NAME]"
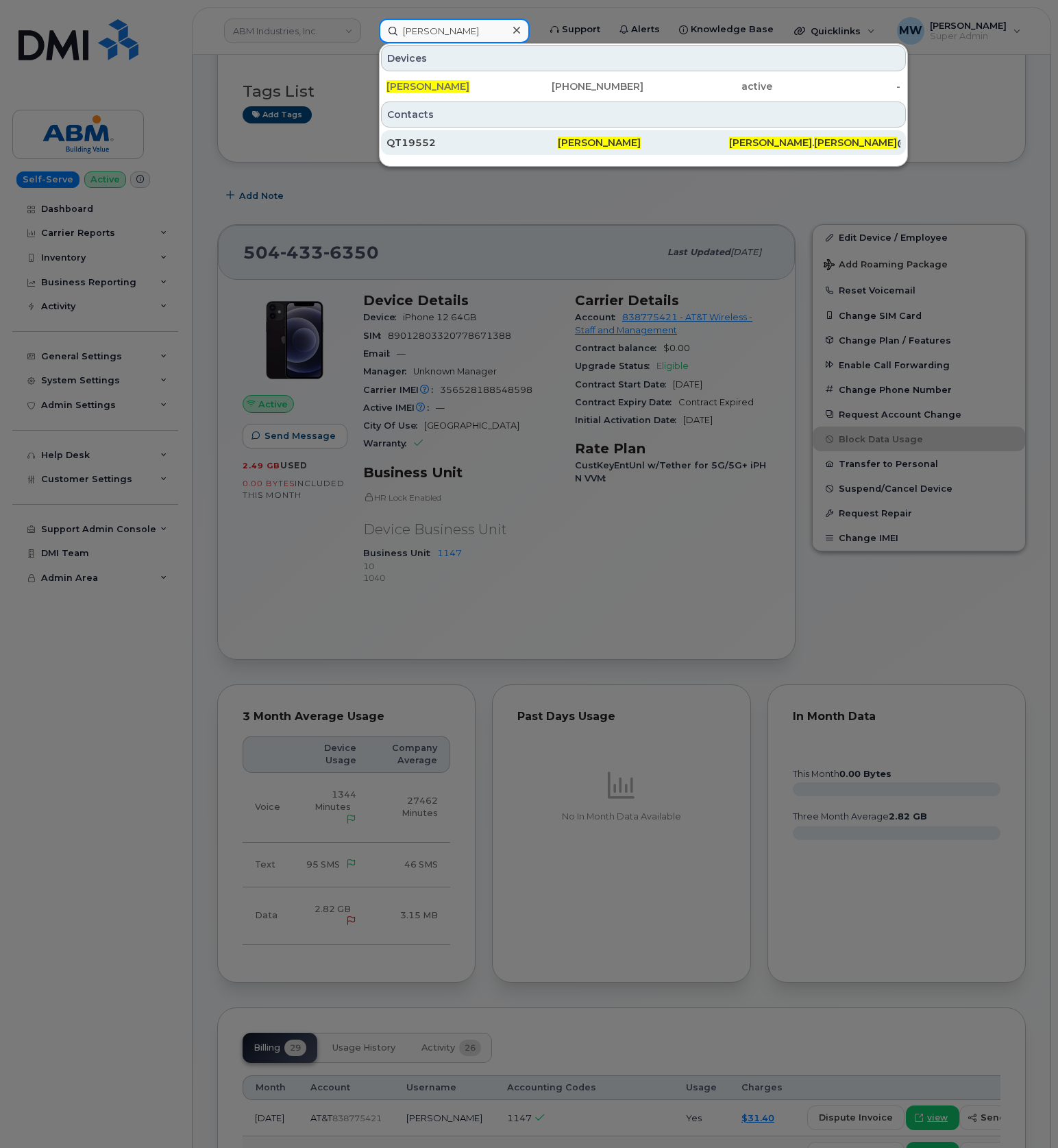
type input "[PERSON_NAME]"
click at [628, 144] on div "[PERSON_NAME]" at bounding box center [643, 142] width 171 height 13
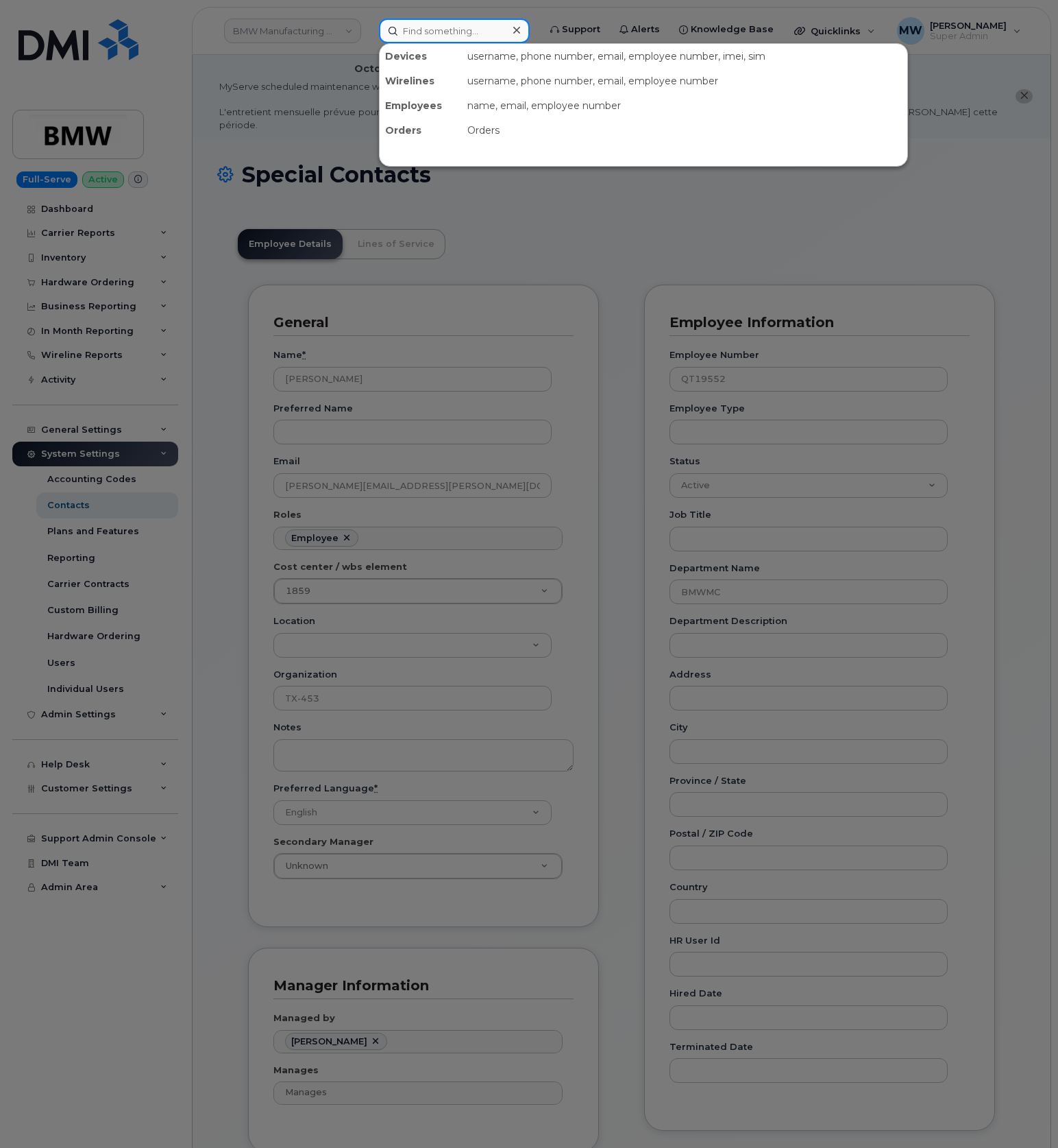
drag, startPoint x: 505, startPoint y: 33, endPoint x: 379, endPoint y: 26, distance: 126.2
click at [379, 26] on input at bounding box center [454, 31] width 151 height 25
paste input "[PERSON_NAME]"
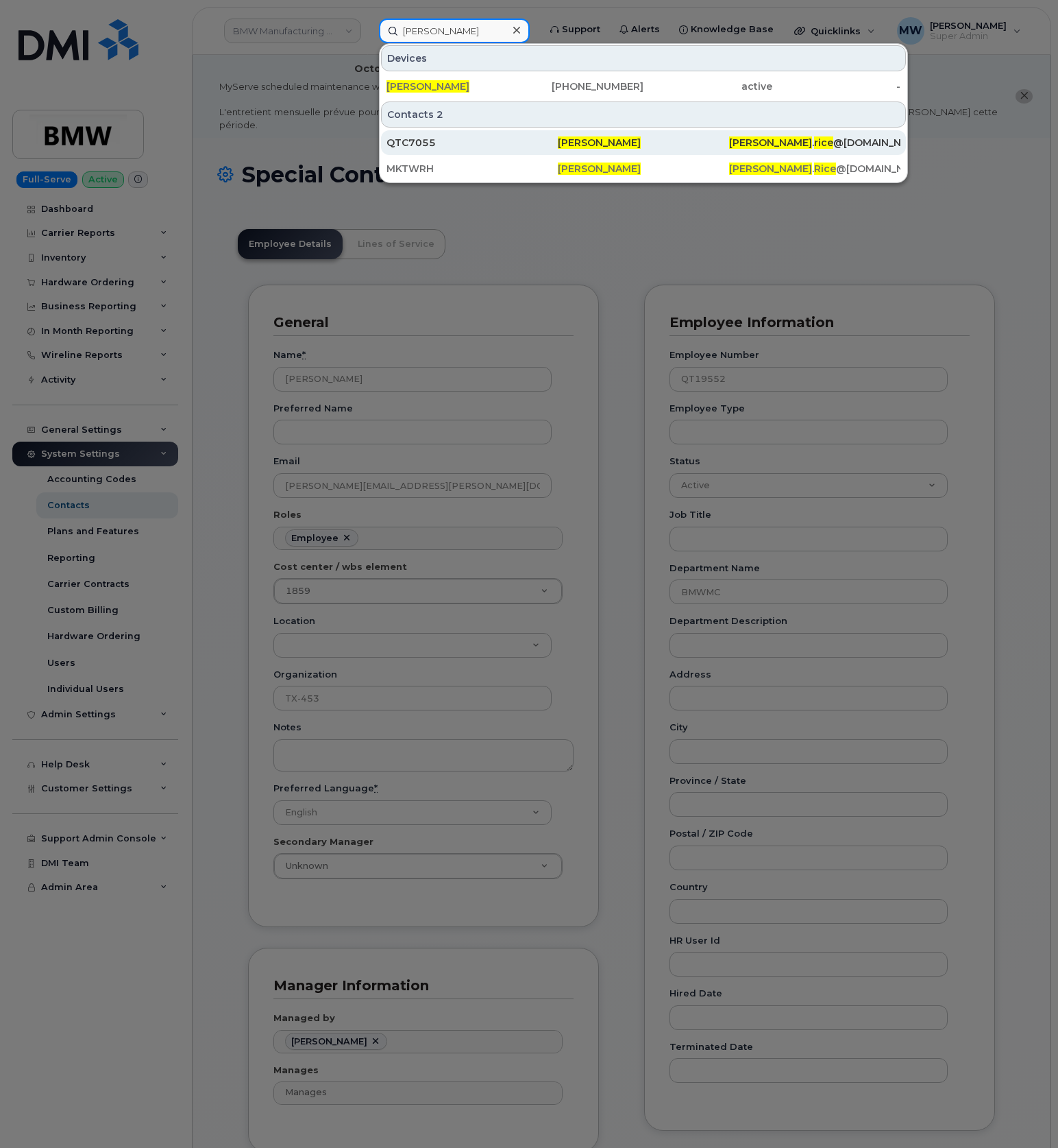
type input "[PERSON_NAME]"
click at [680, 141] on div "[PERSON_NAME]" at bounding box center [643, 142] width 171 height 13
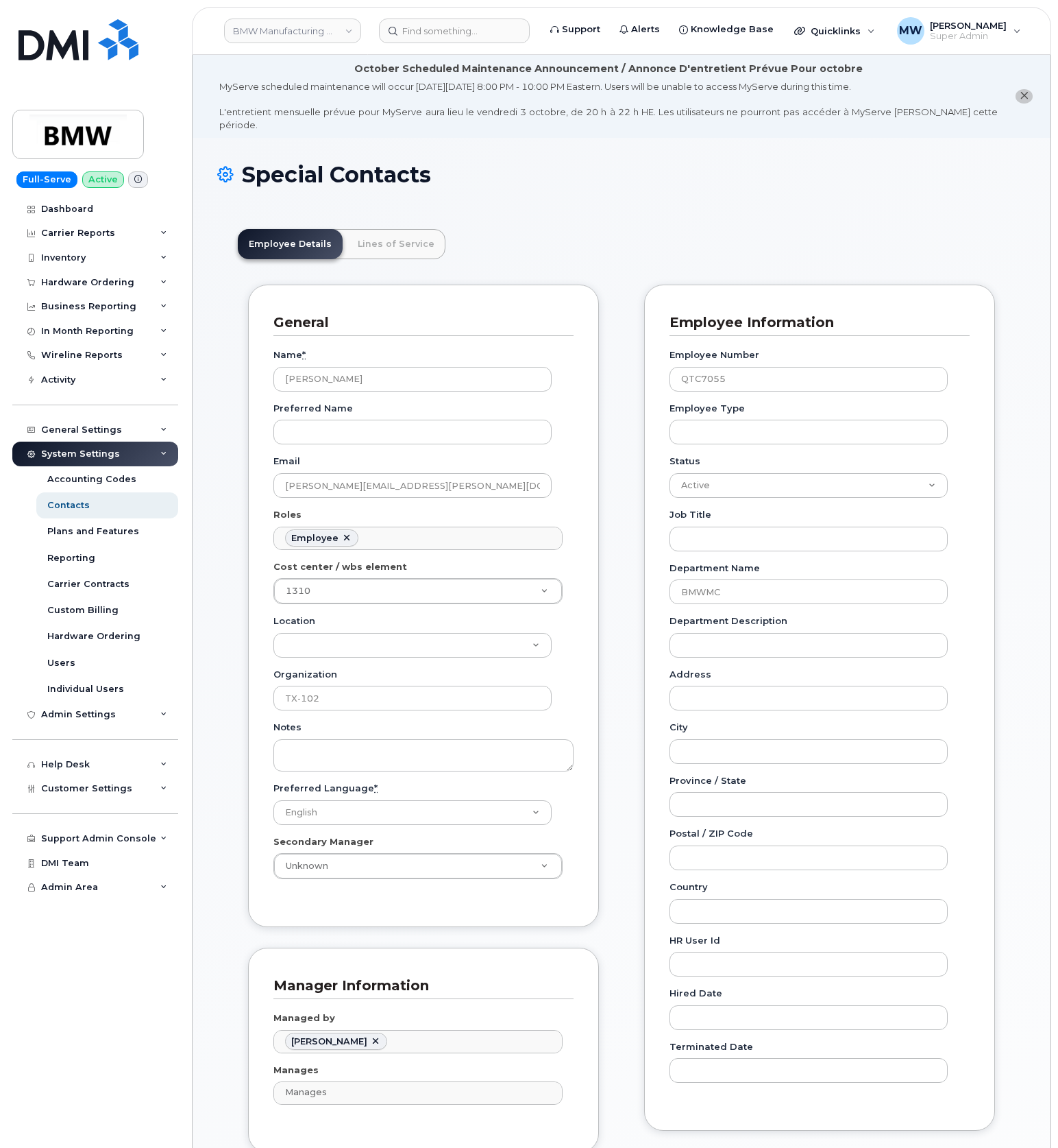
scroll to position [40, 0]
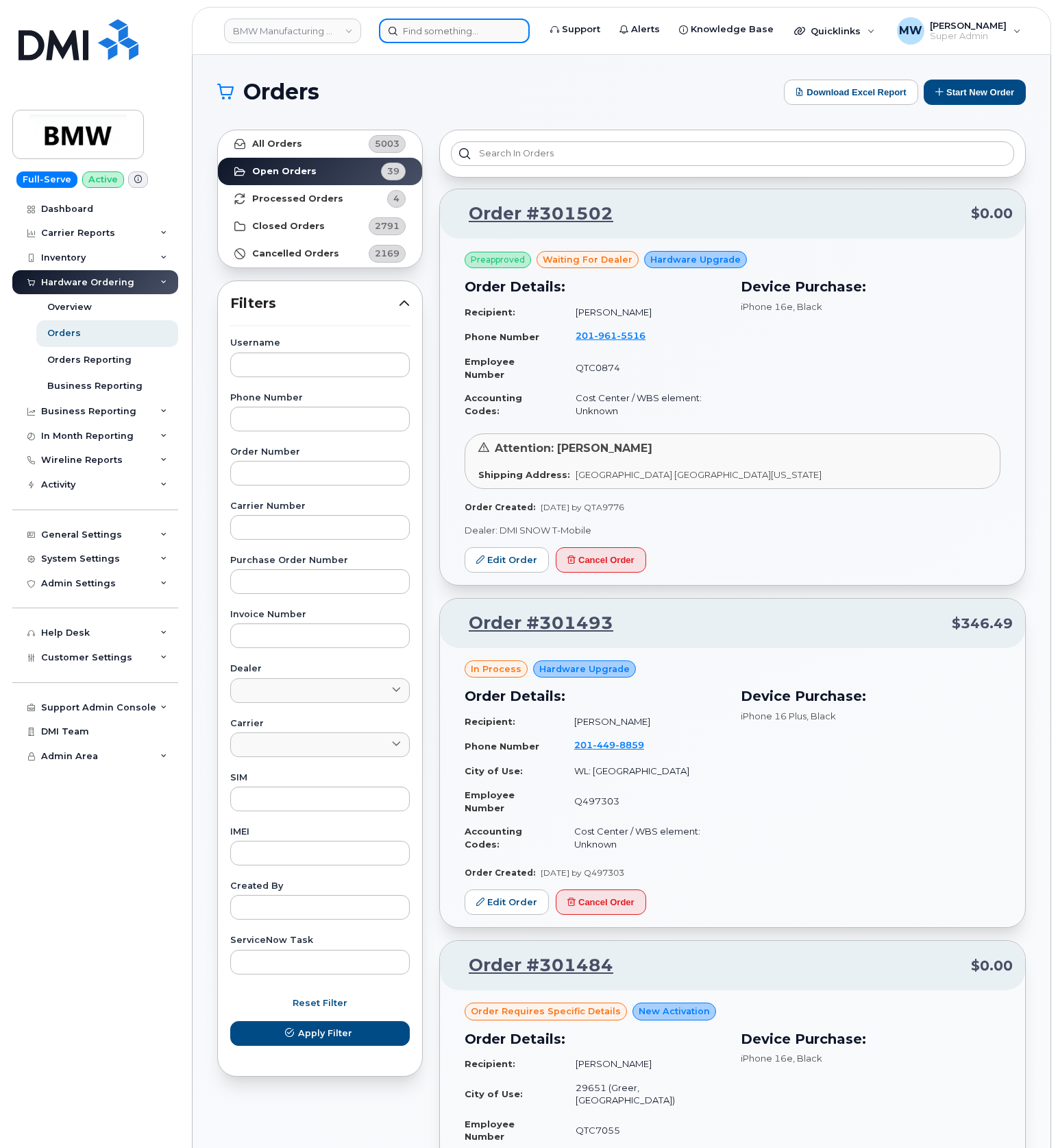
click at [495, 33] on input at bounding box center [454, 31] width 151 height 25
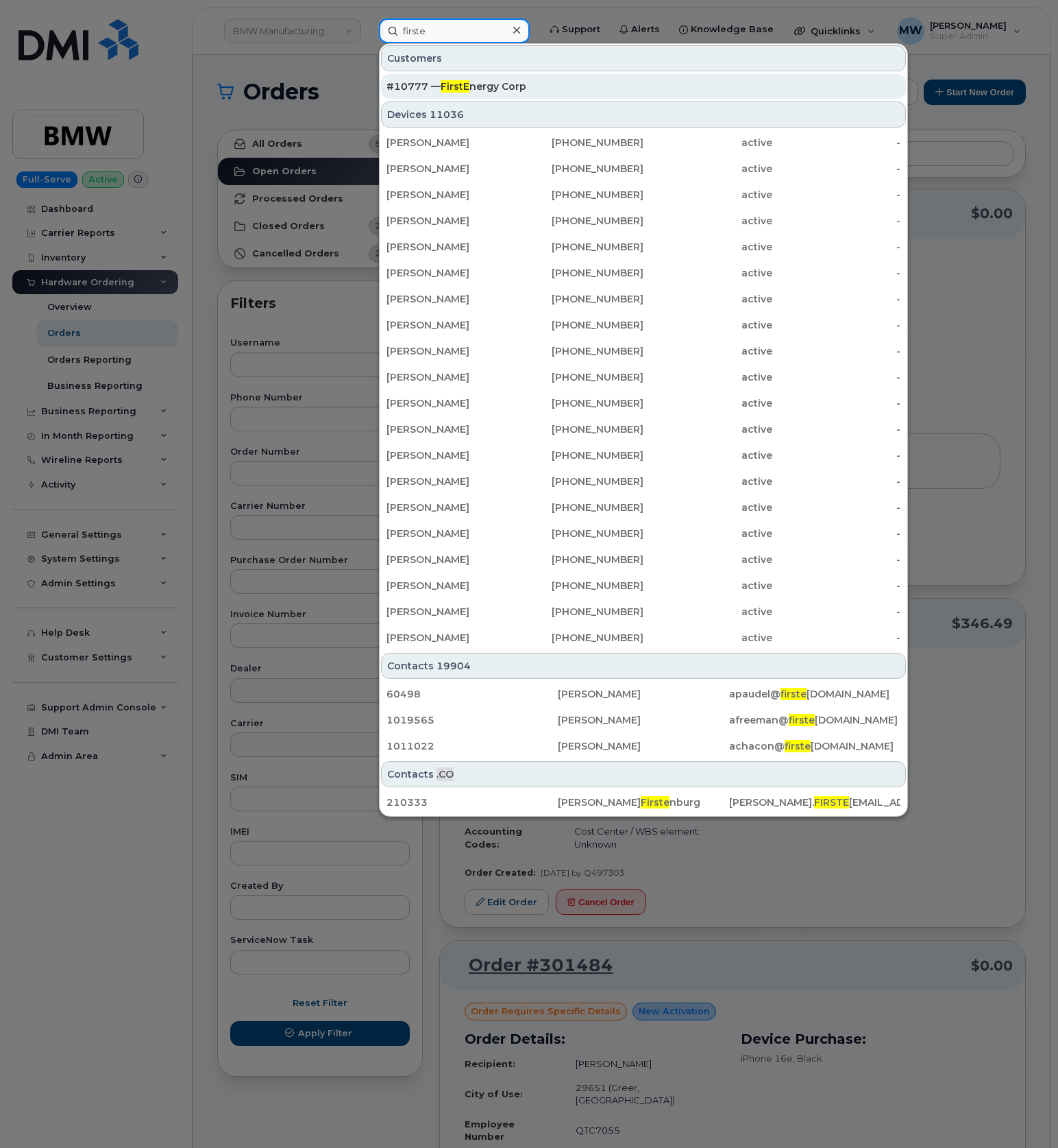
type input "firste"
click at [516, 89] on div "#10777 — FirstE nergy Corp" at bounding box center [643, 86] width 514 height 13
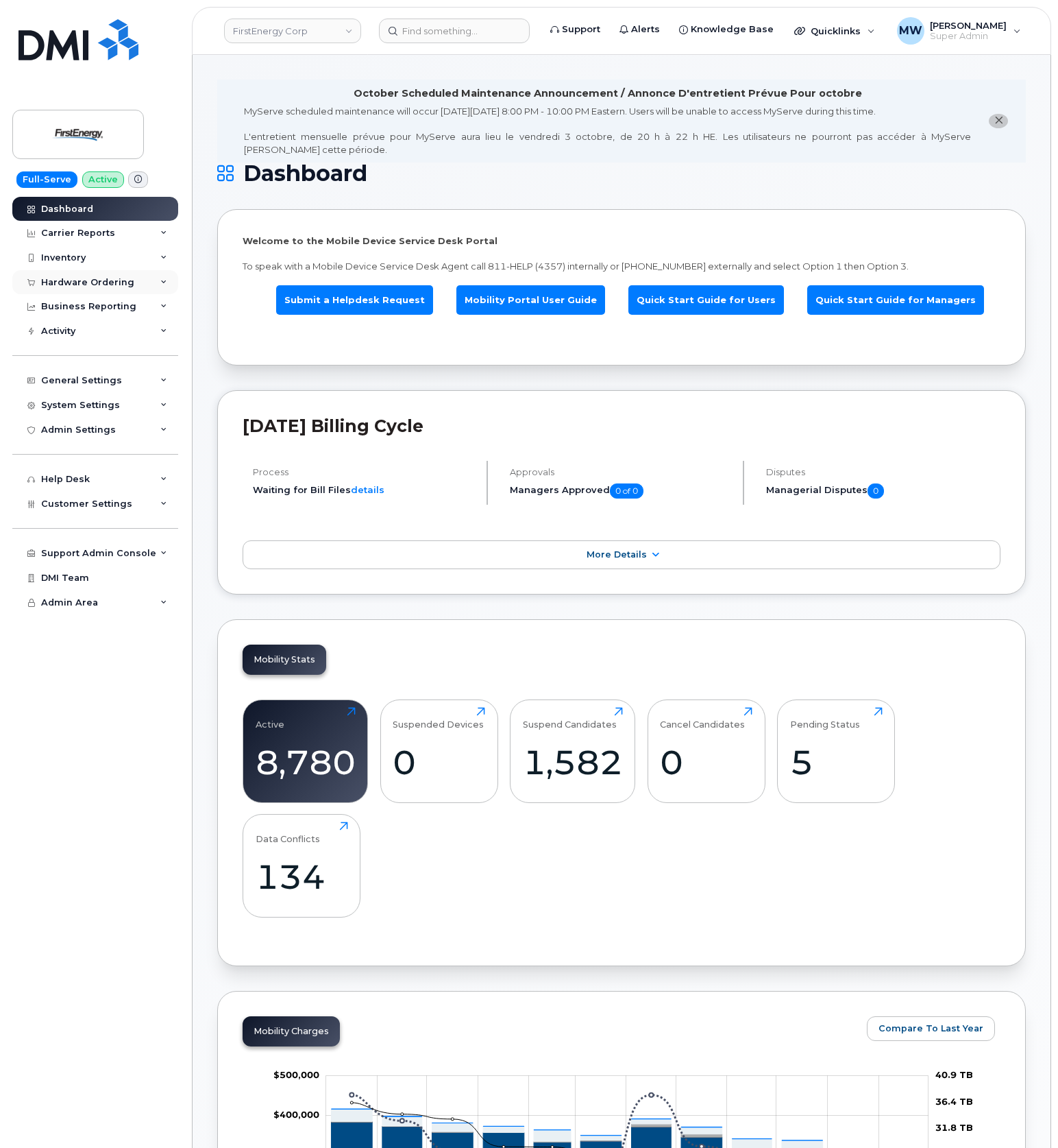
click at [94, 277] on div "Hardware Ordering" at bounding box center [87, 282] width 93 height 11
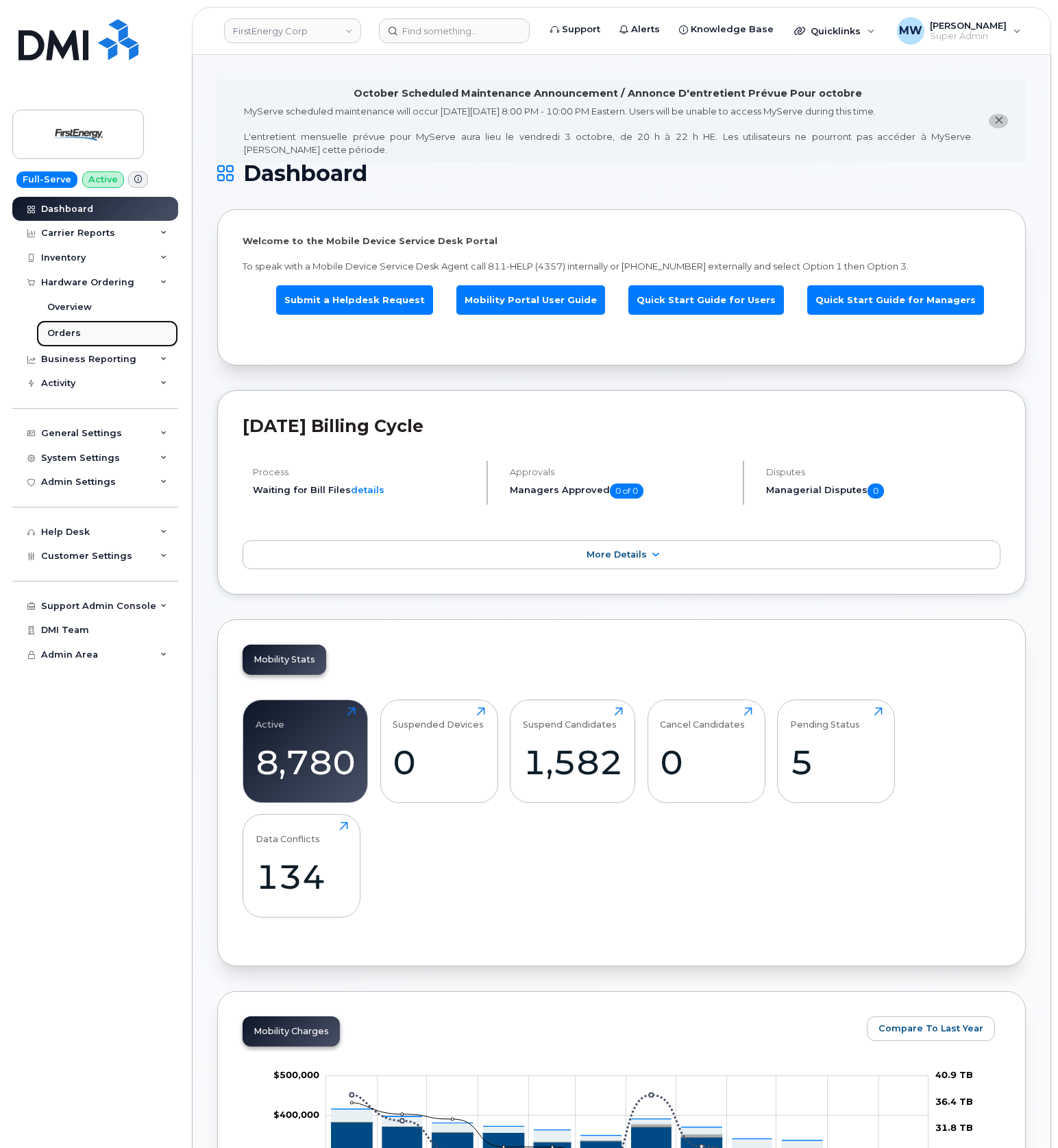
click at [100, 336] on link "Orders" at bounding box center [107, 333] width 142 height 26
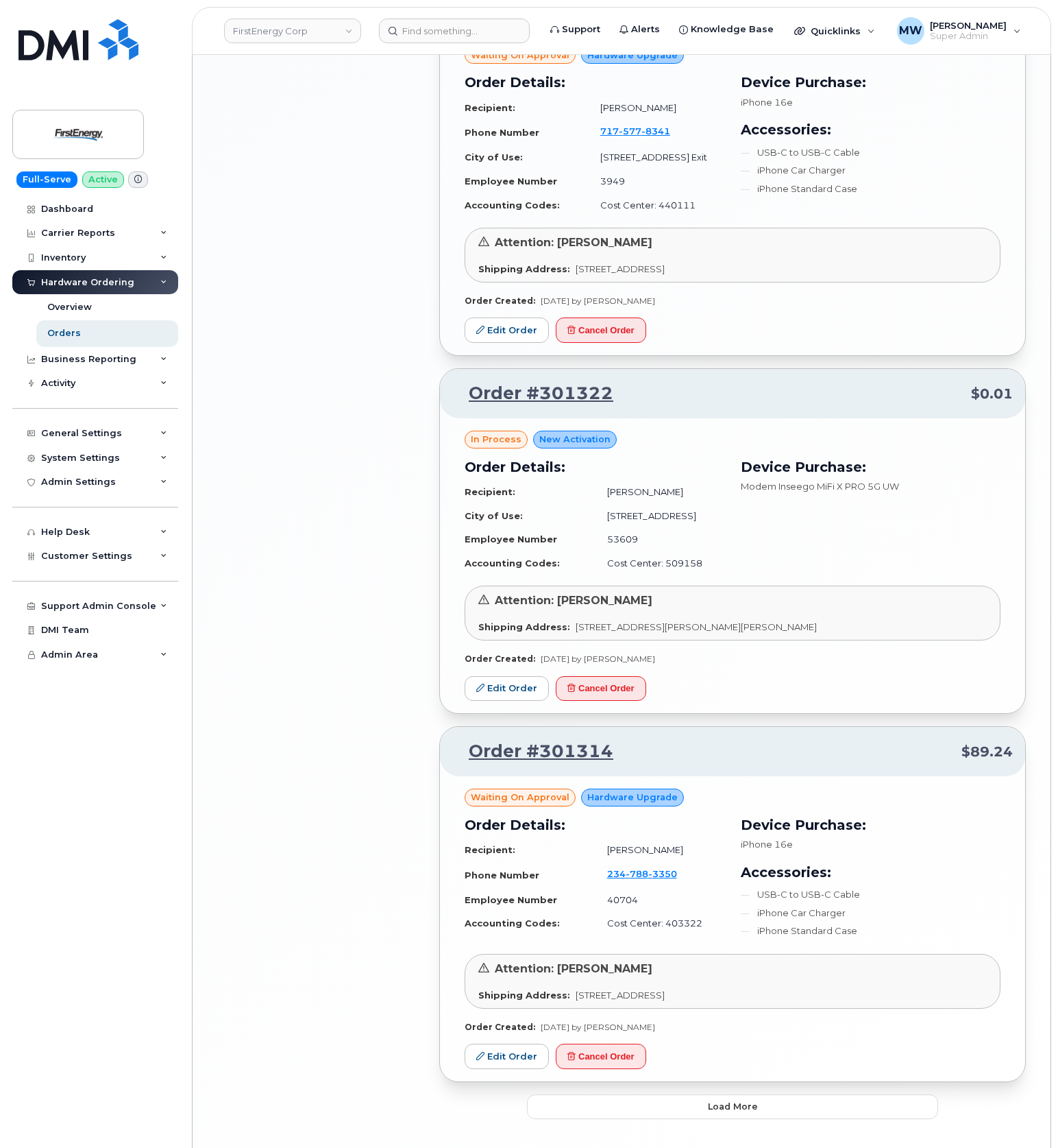
scroll to position [2346, 0]
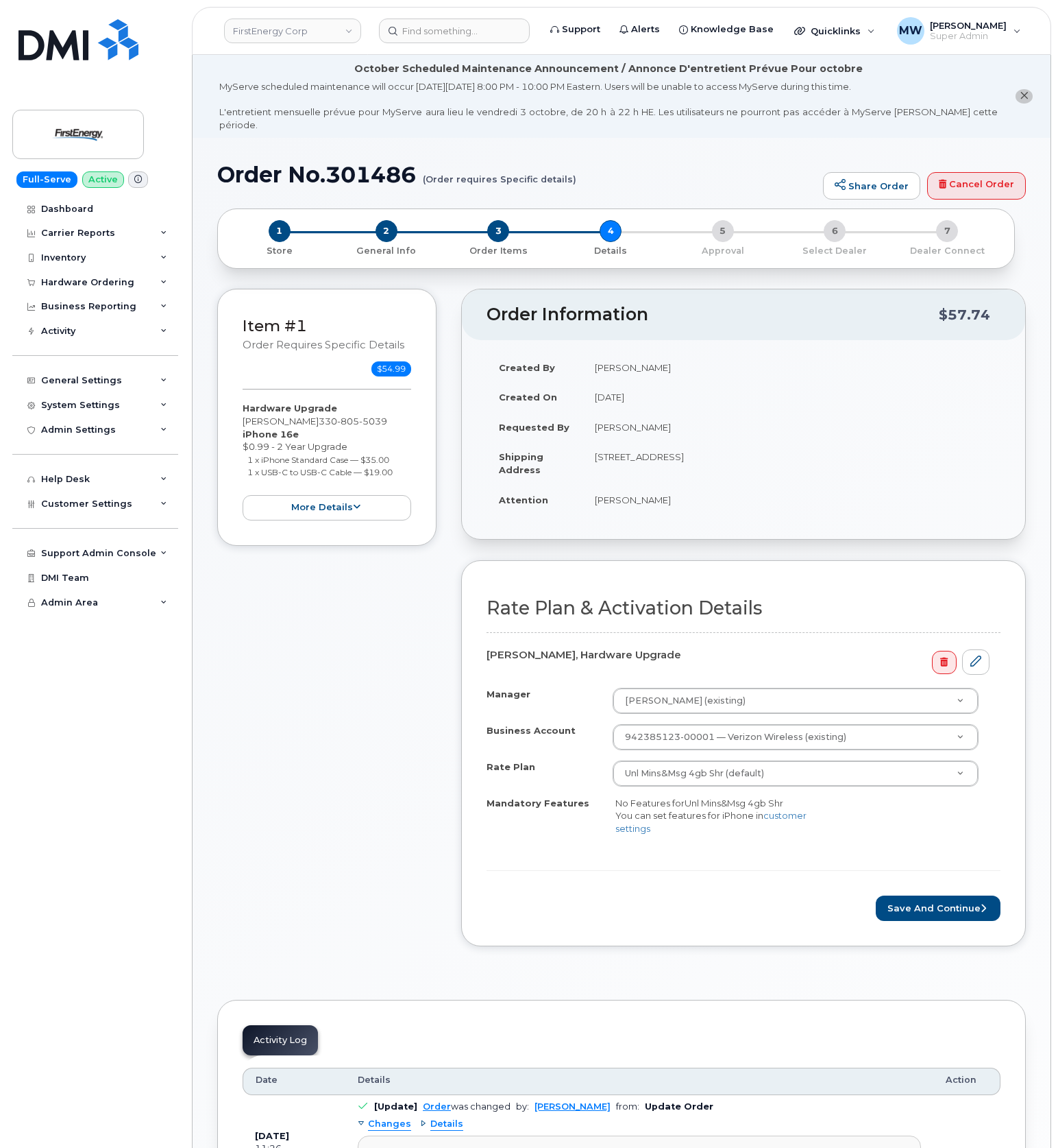
click at [905, 881] on form "Rate Plan & Activation Details Abigail S Phillips, Hardware Upgrade Manager K J…" at bounding box center [743, 759] width 514 height 323
click at [914, 900] on button "Save and Continue" at bounding box center [939, 909] width 125 height 26
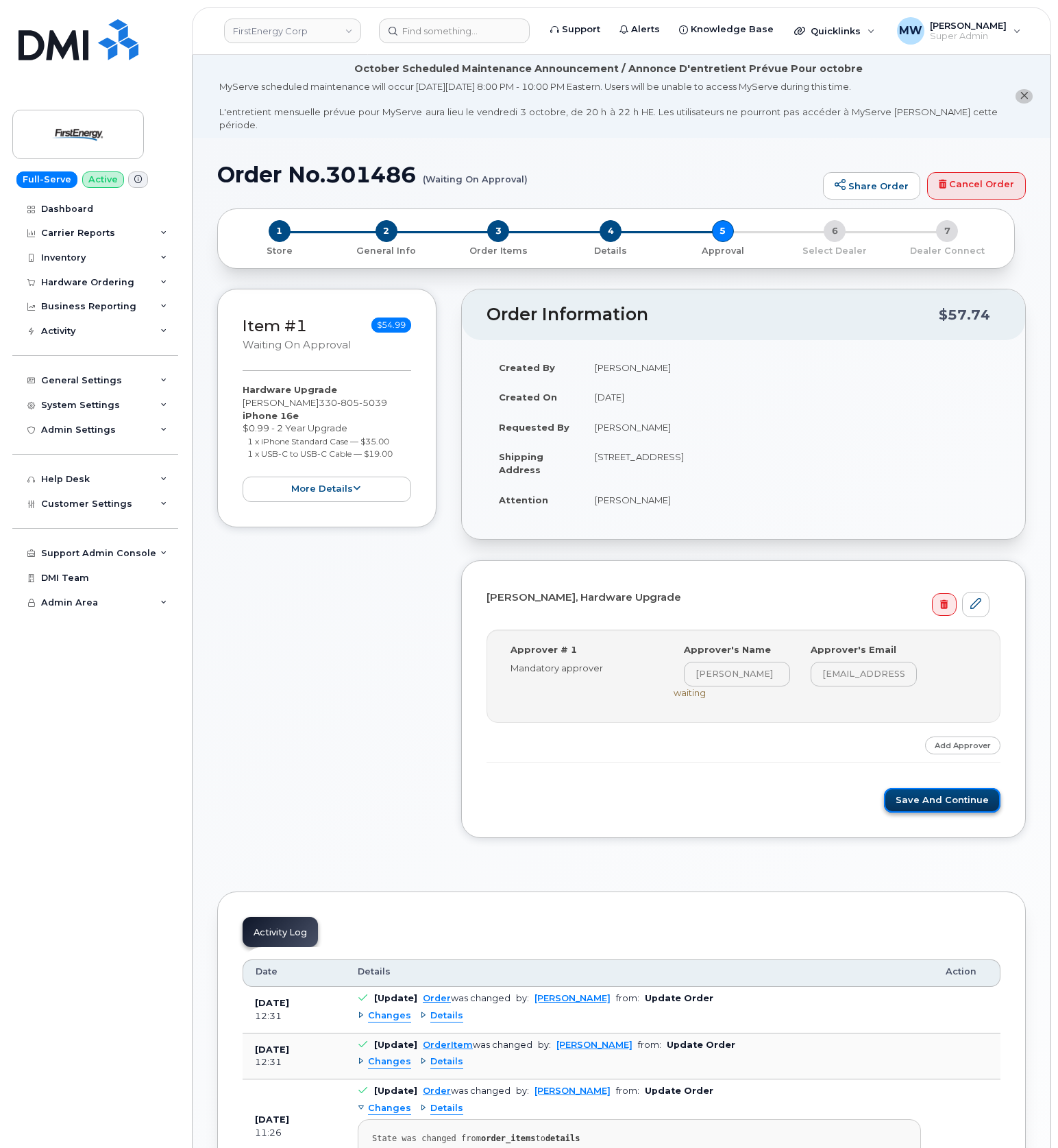
click at [969, 796] on button "Save and Continue" at bounding box center [942, 801] width 116 height 26
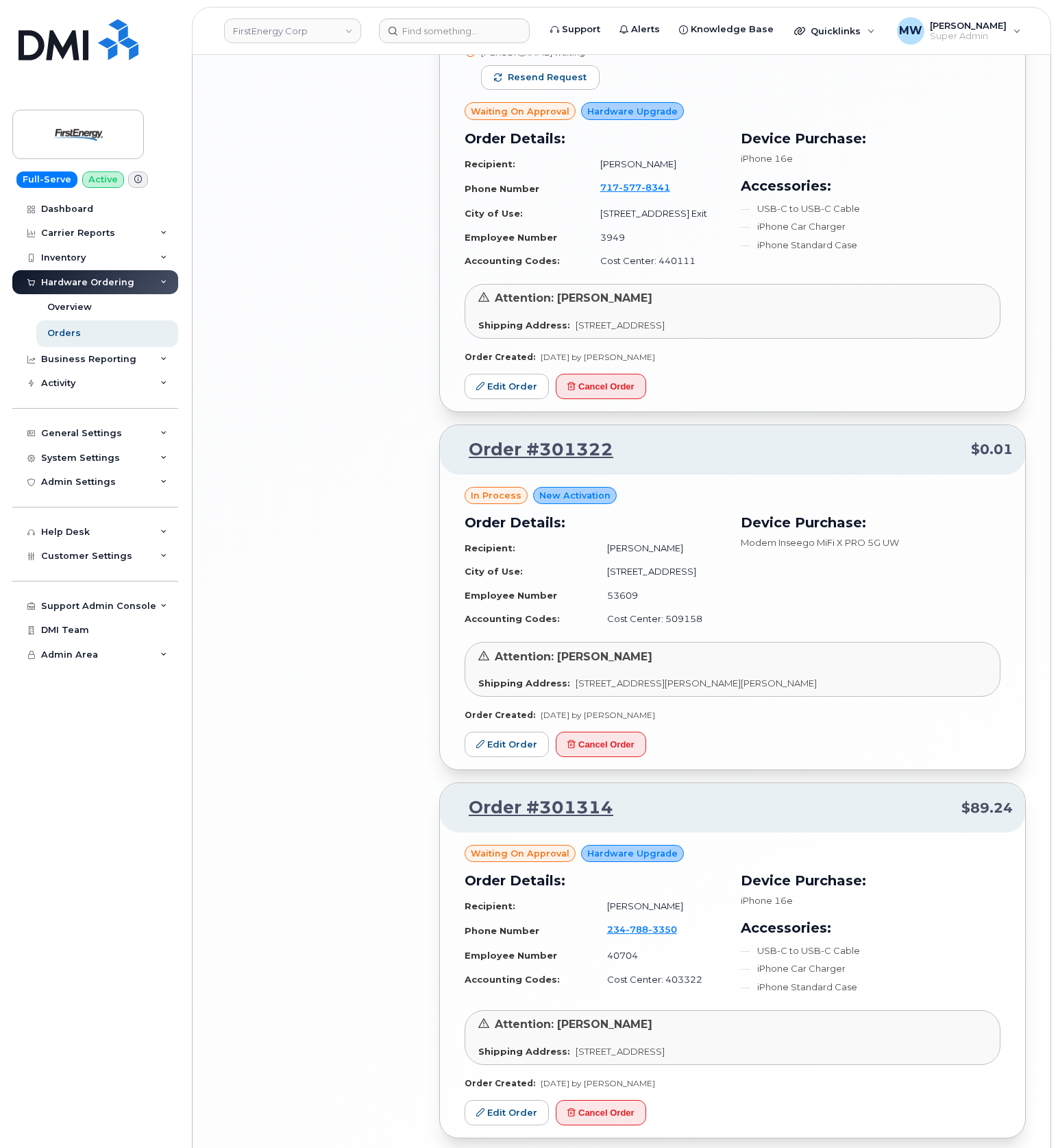
scroll to position [2403, 0]
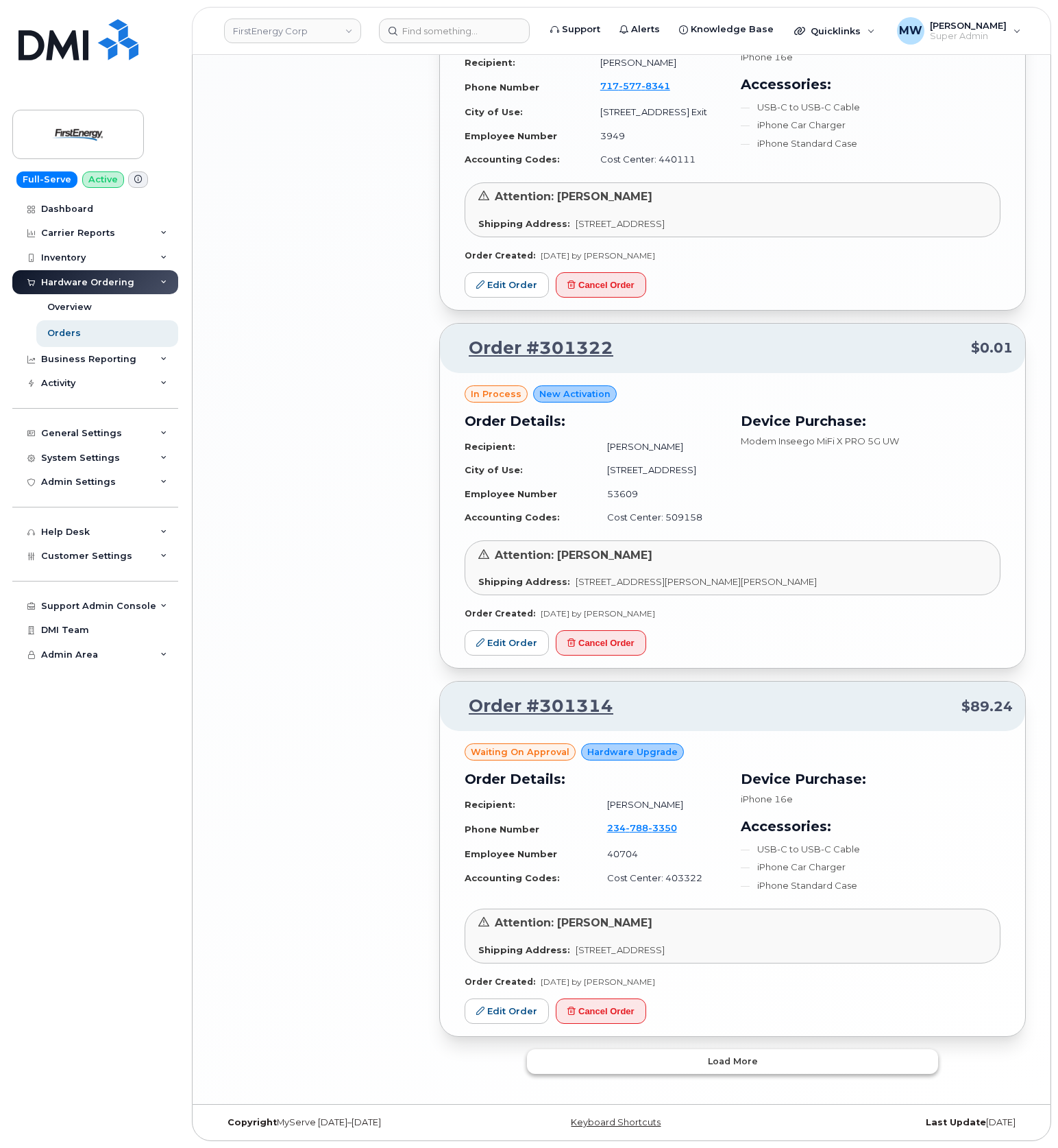
click at [687, 1068] on button "Load more" at bounding box center [732, 1061] width 411 height 25
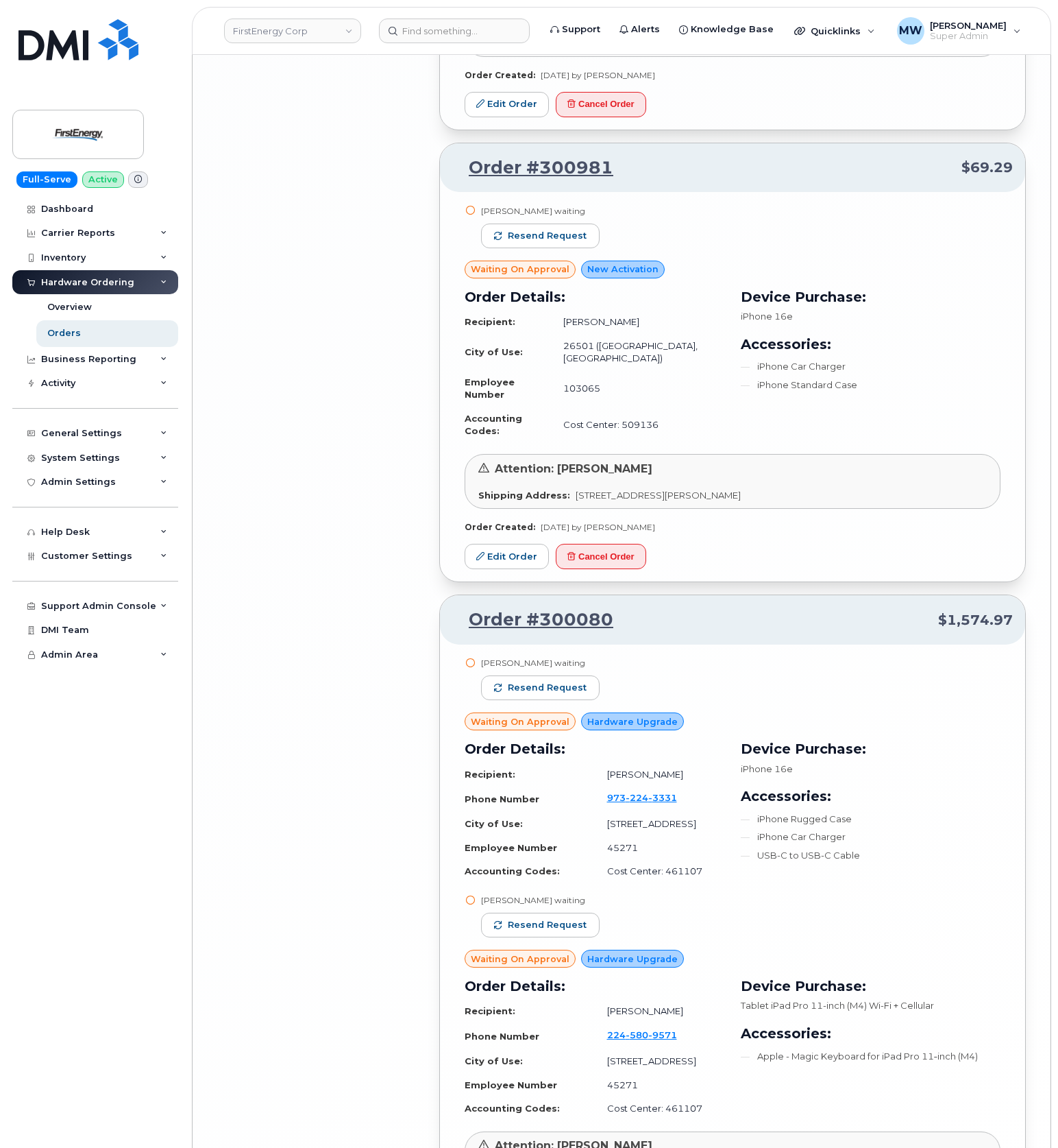
scroll to position [5942, 0]
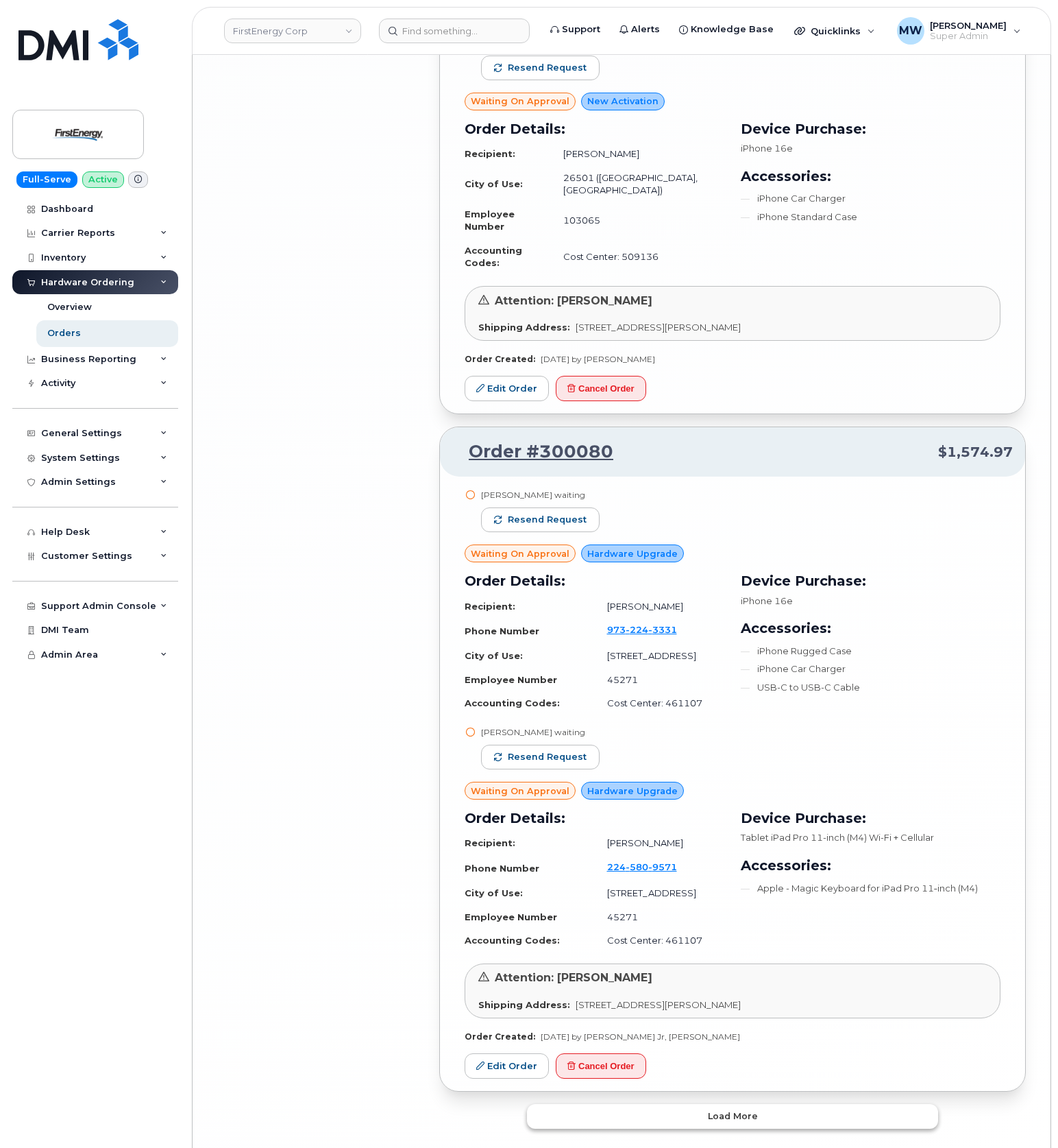
click at [679, 1104] on button "Load more" at bounding box center [732, 1116] width 411 height 25
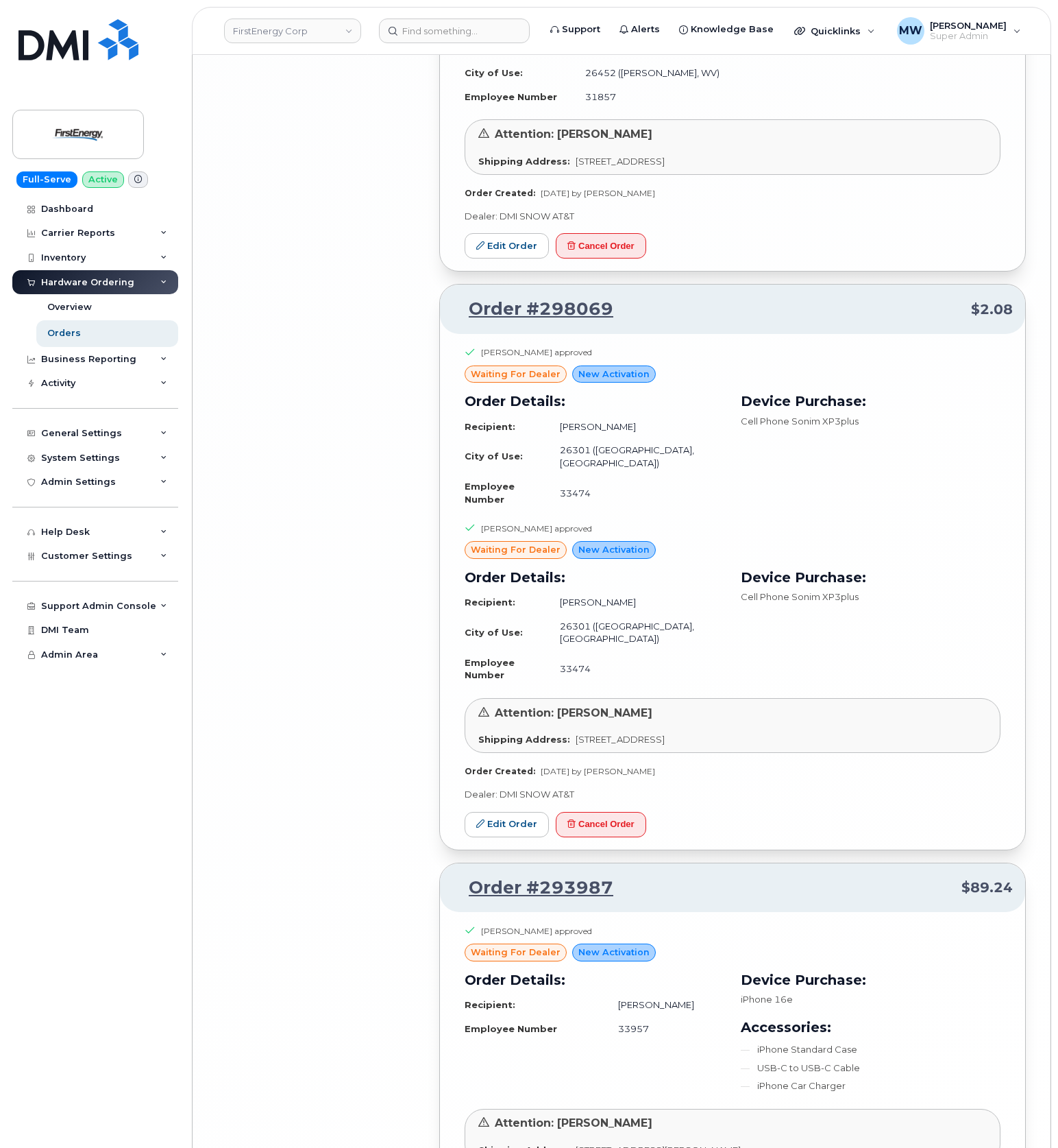
scroll to position [8214, 0]
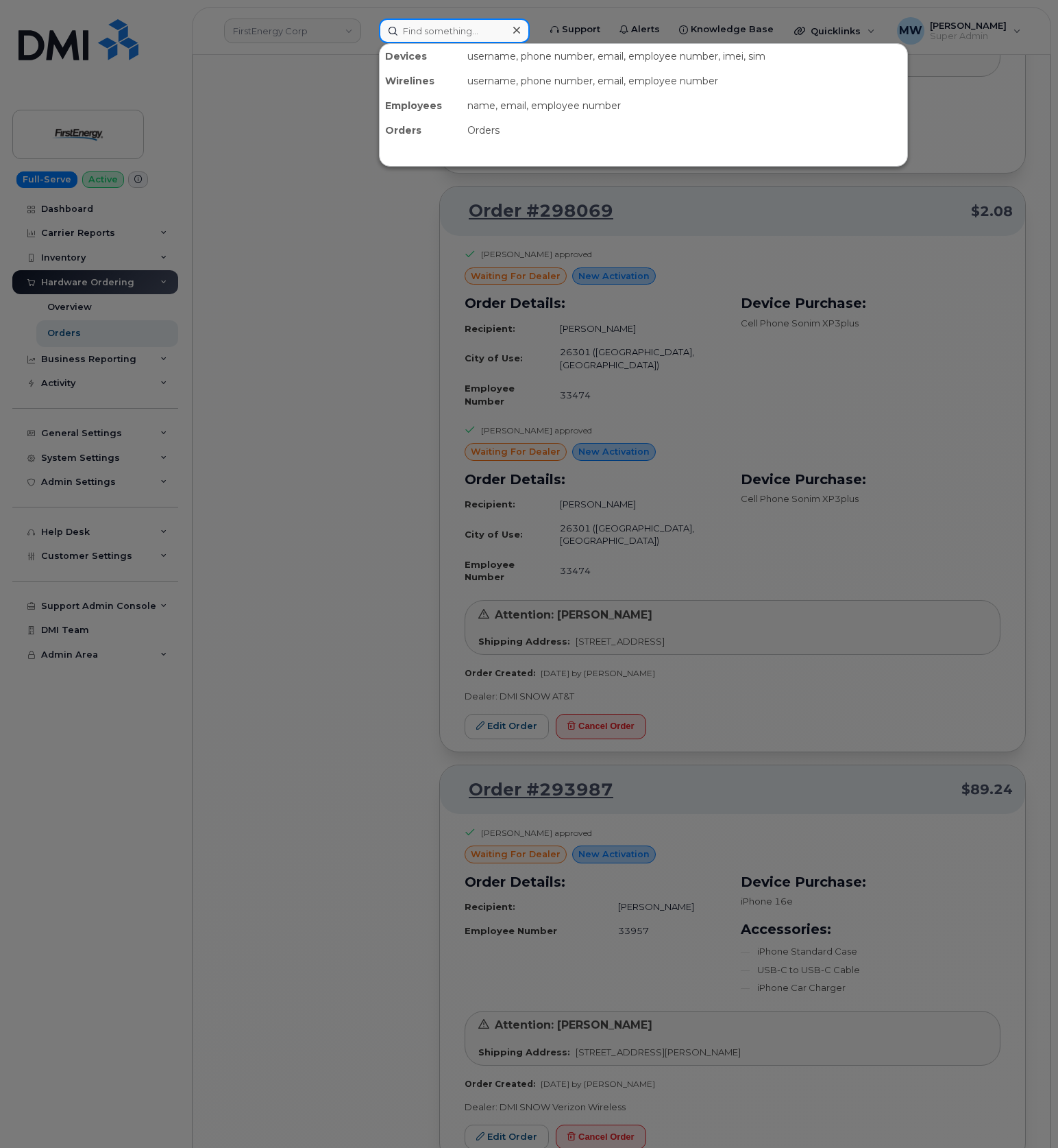
click at [486, 28] on input at bounding box center [454, 31] width 151 height 25
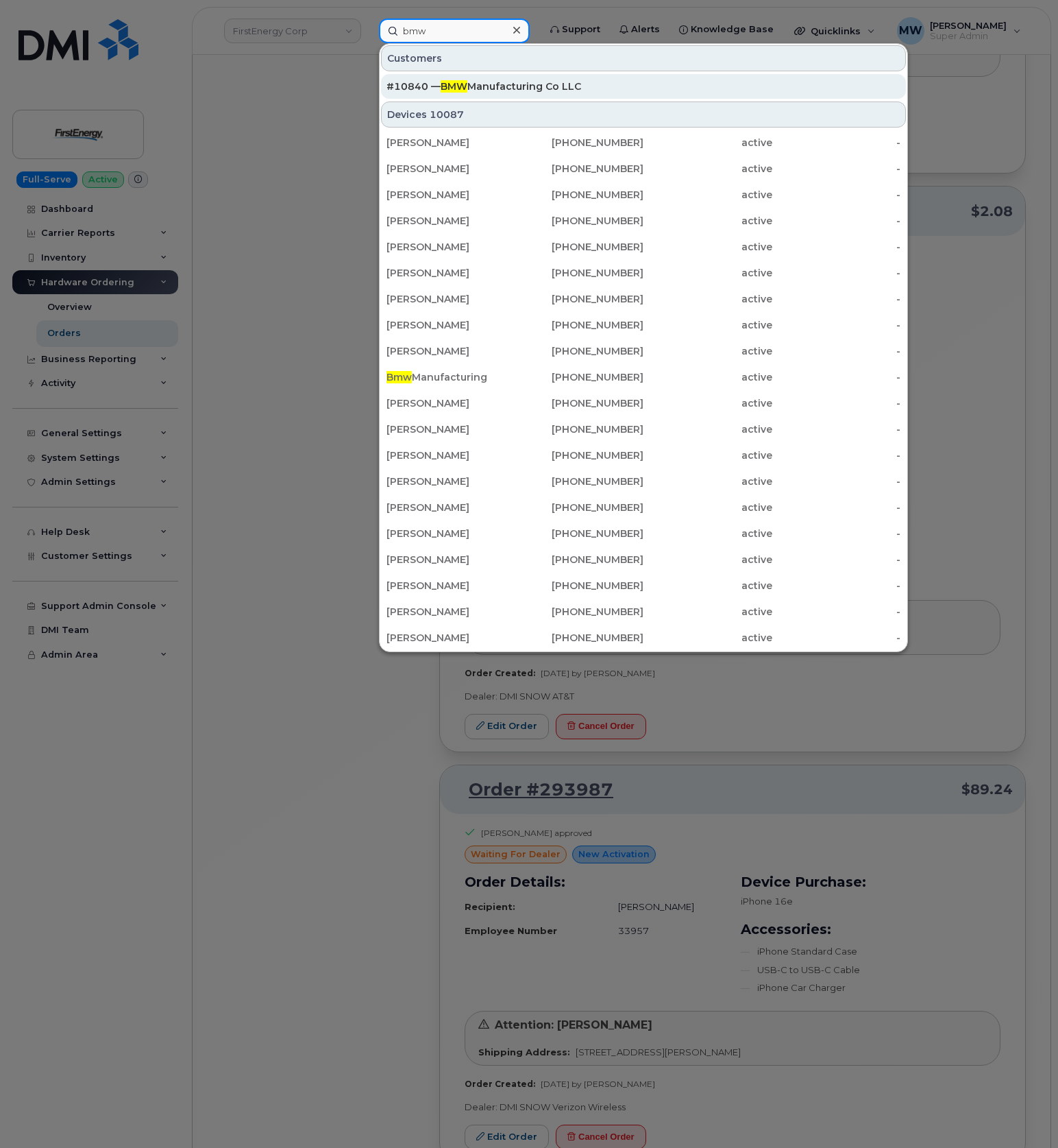
type input "bmw"
click at [502, 83] on div "#10840 — BMW Manufacturing Co LLC" at bounding box center [643, 86] width 514 height 13
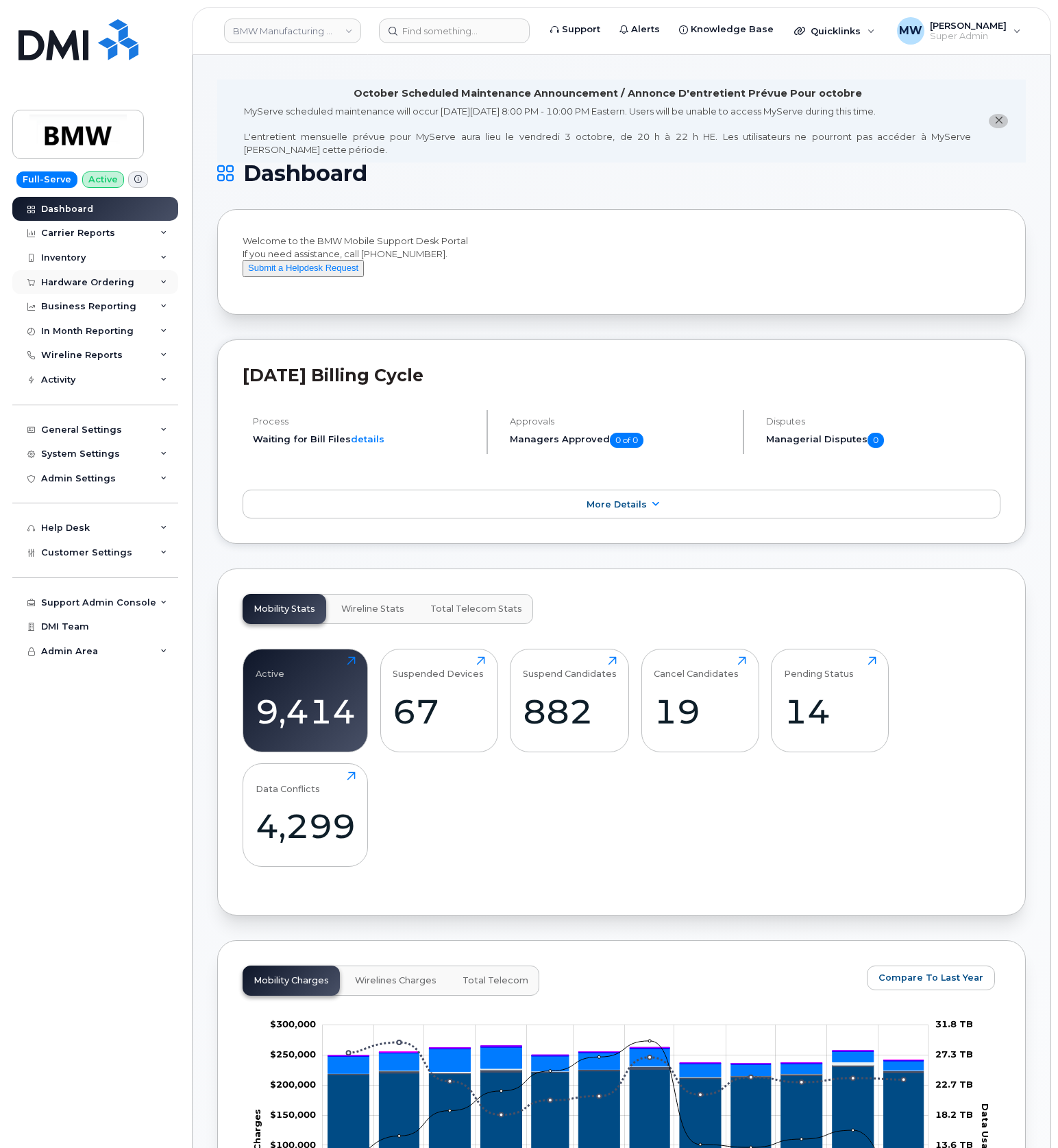
click at [59, 288] on div "Hardware Ordering" at bounding box center [95, 282] width 166 height 25
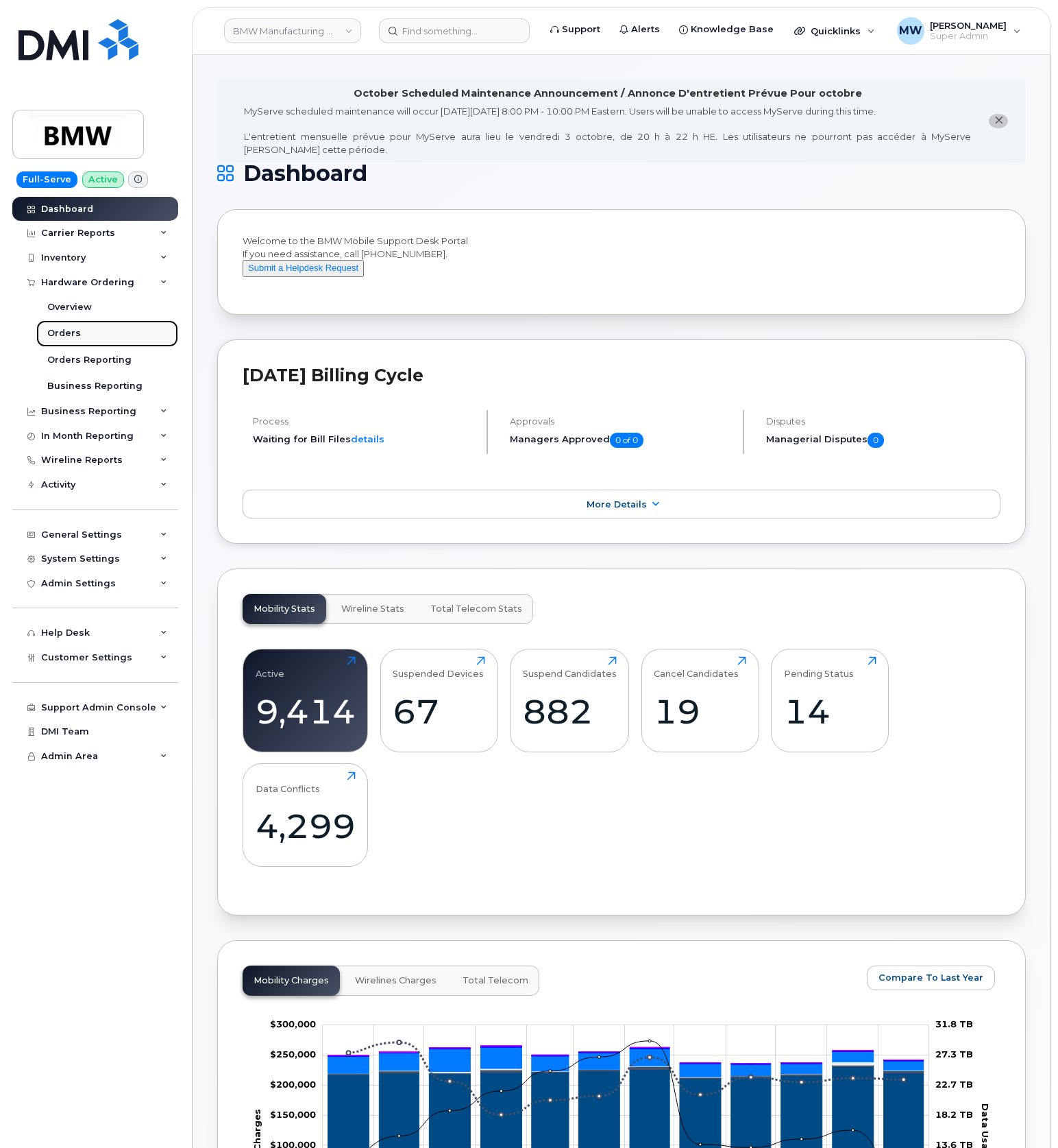
click at [69, 332] on div "Orders" at bounding box center [64, 332] width 33 height 12
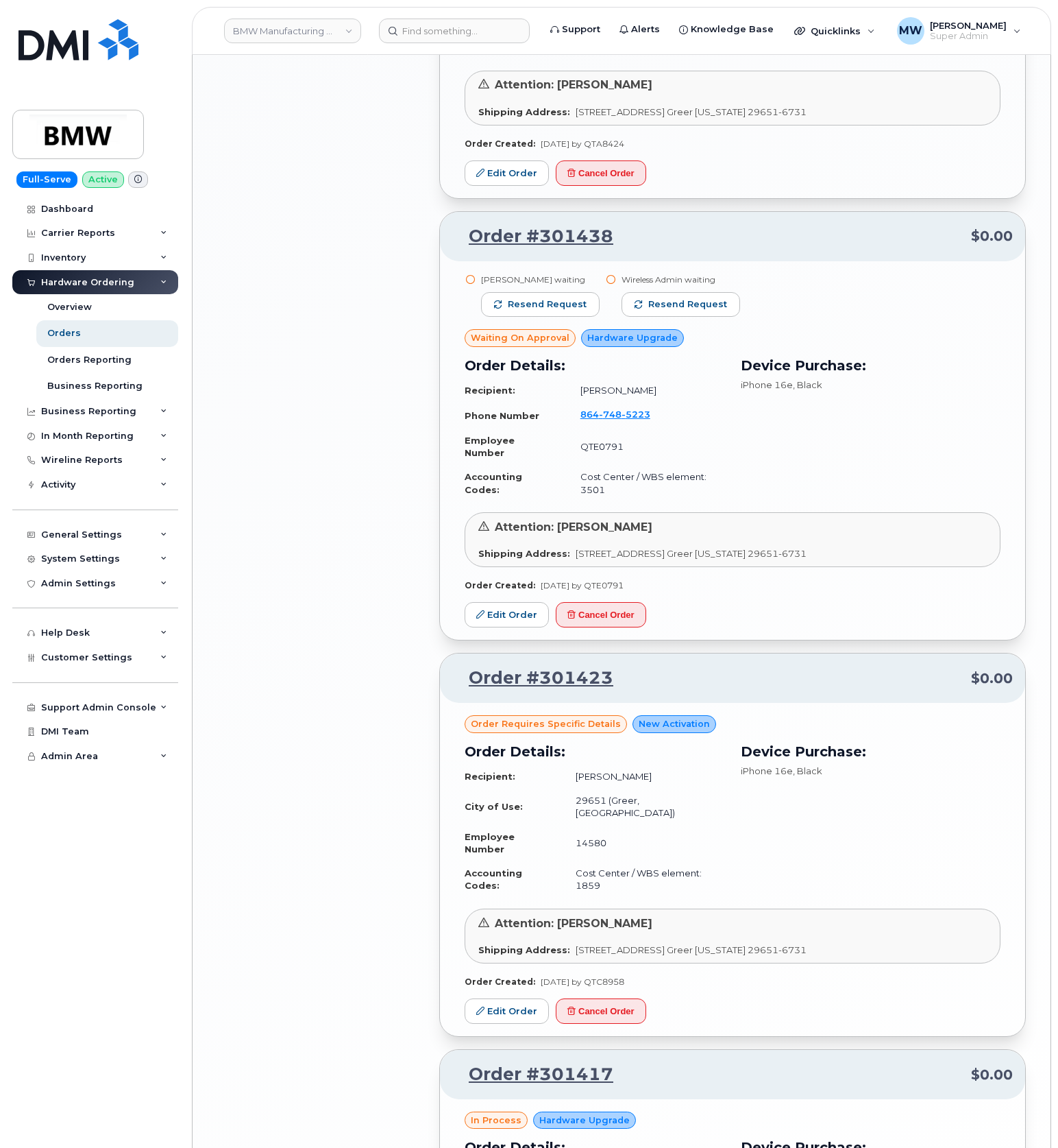
scroll to position [2375, 0]
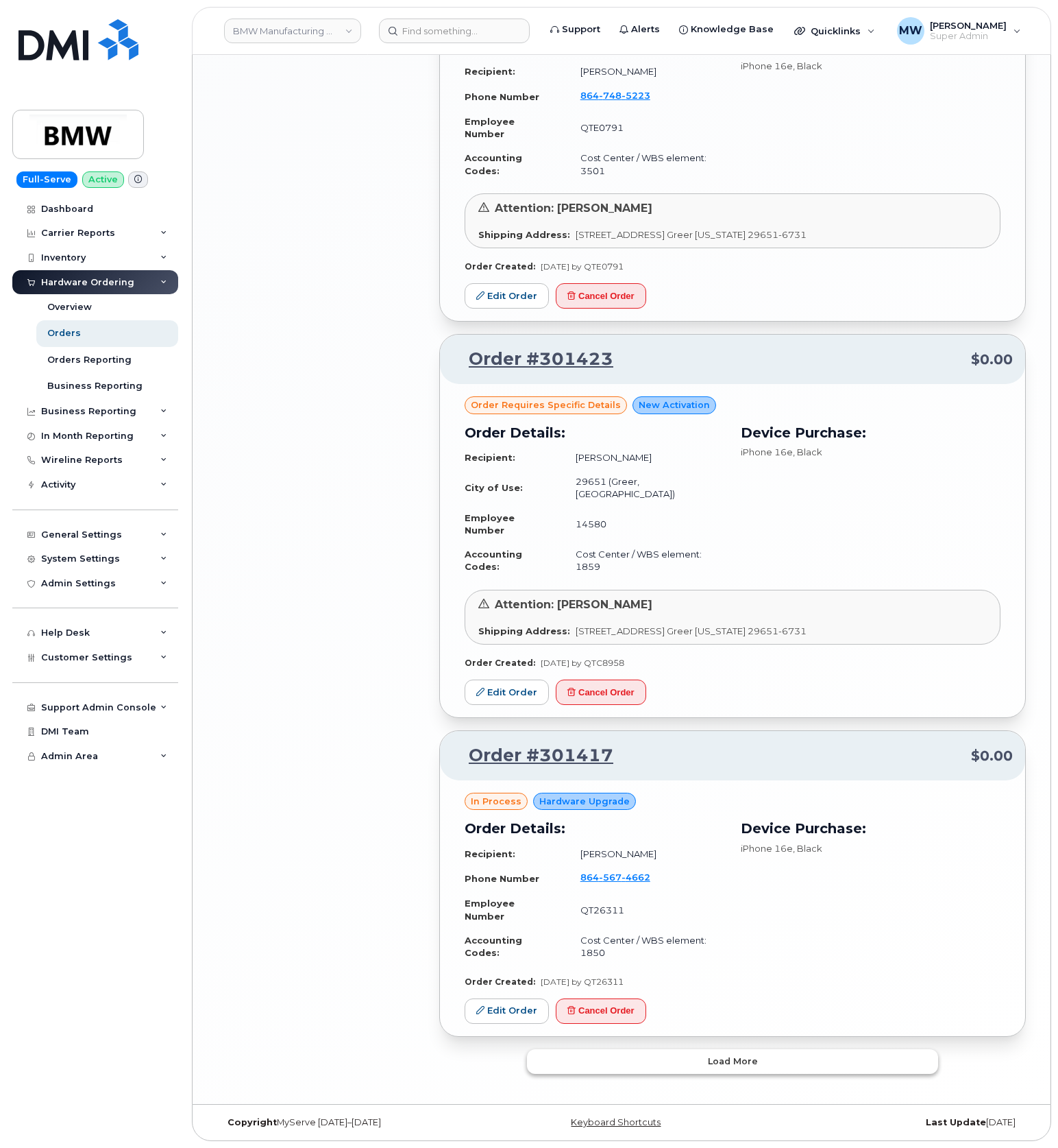
click at [725, 1067] on span "Load more" at bounding box center [733, 1061] width 50 height 13
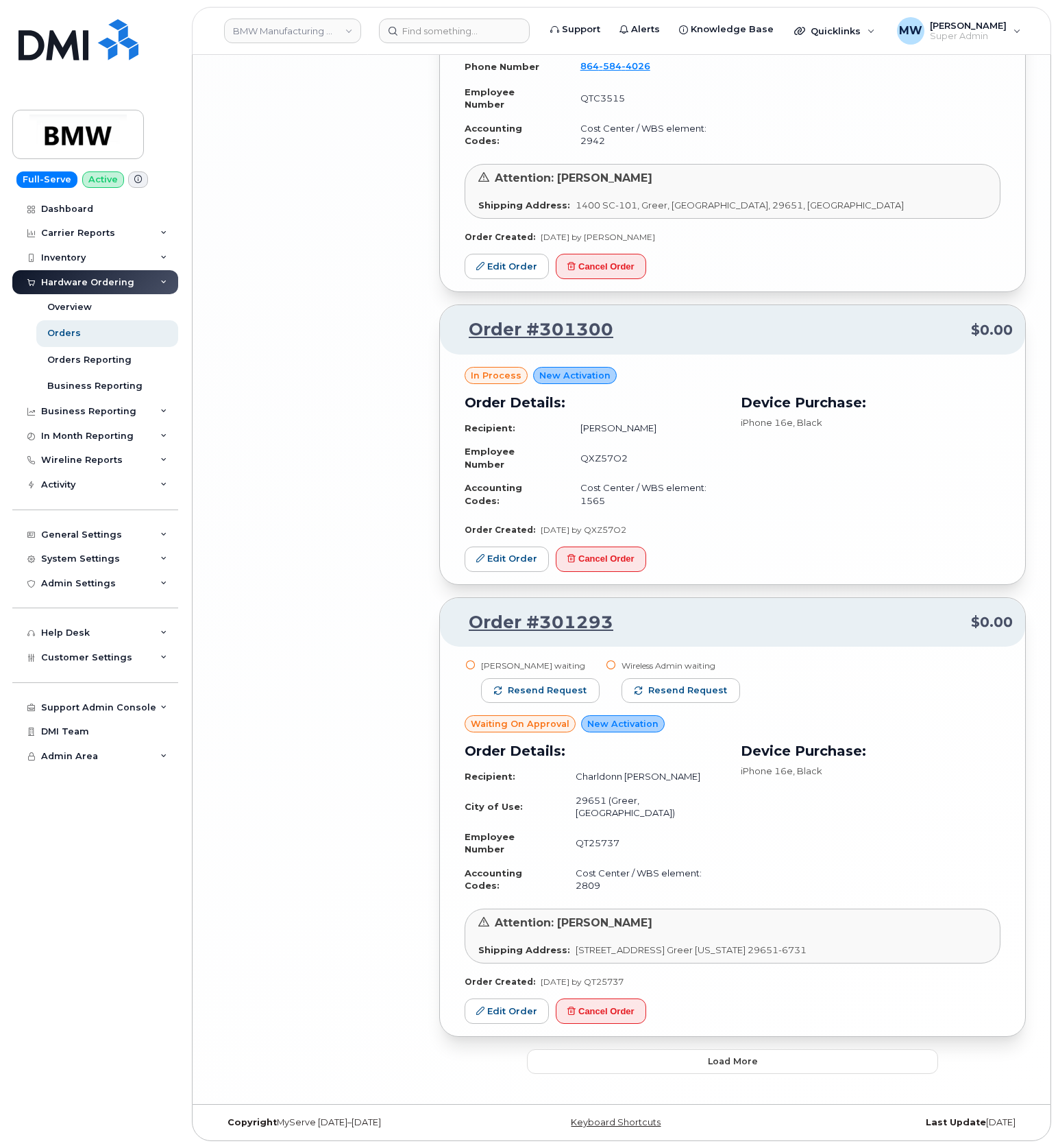
scroll to position [5830, 0]
click at [709, 1054] on span "Load more" at bounding box center [733, 1061] width 50 height 13
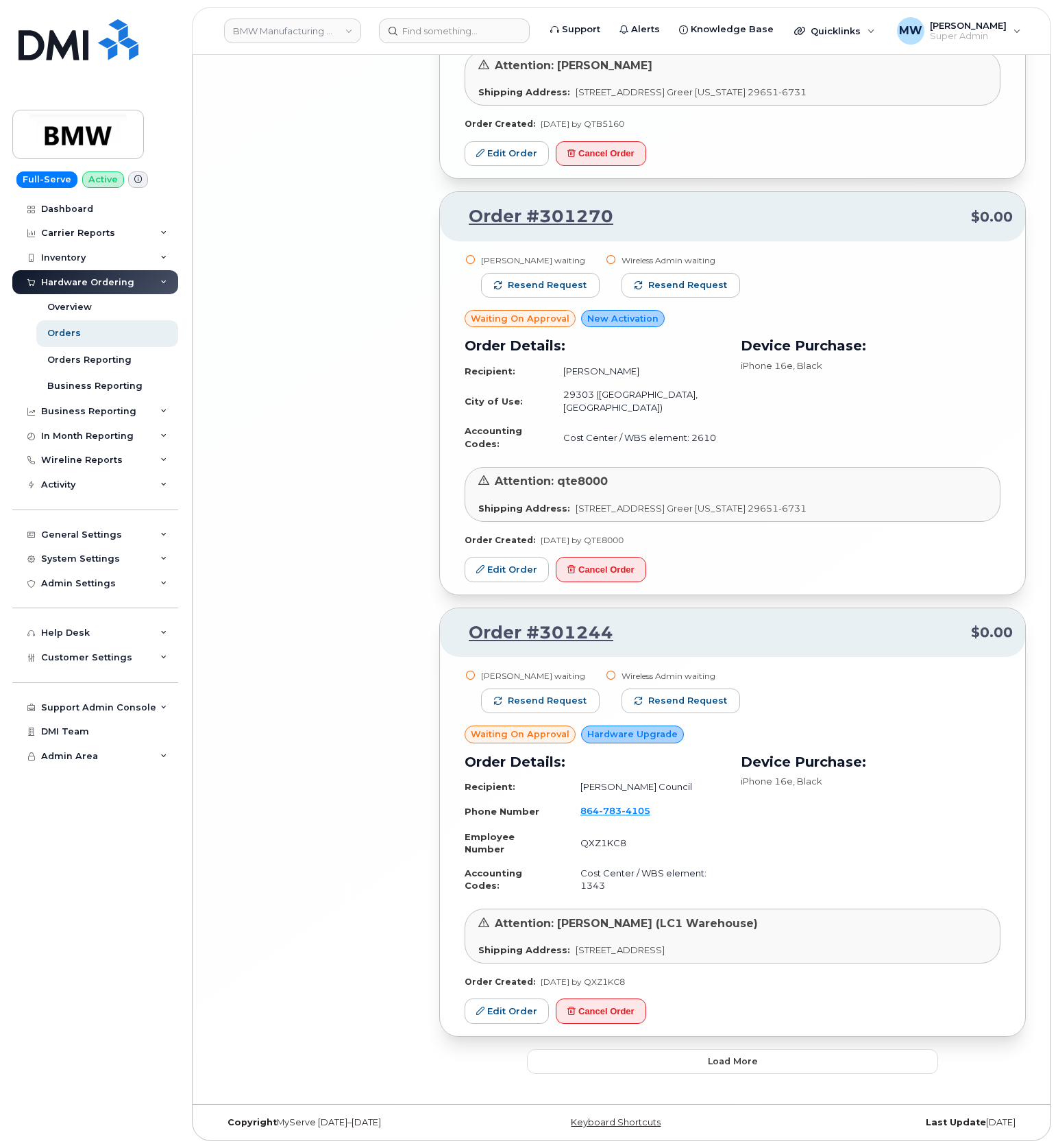
scroll to position [9405, 0]
click at [804, 1056] on button "Load more" at bounding box center [732, 1061] width 411 height 25
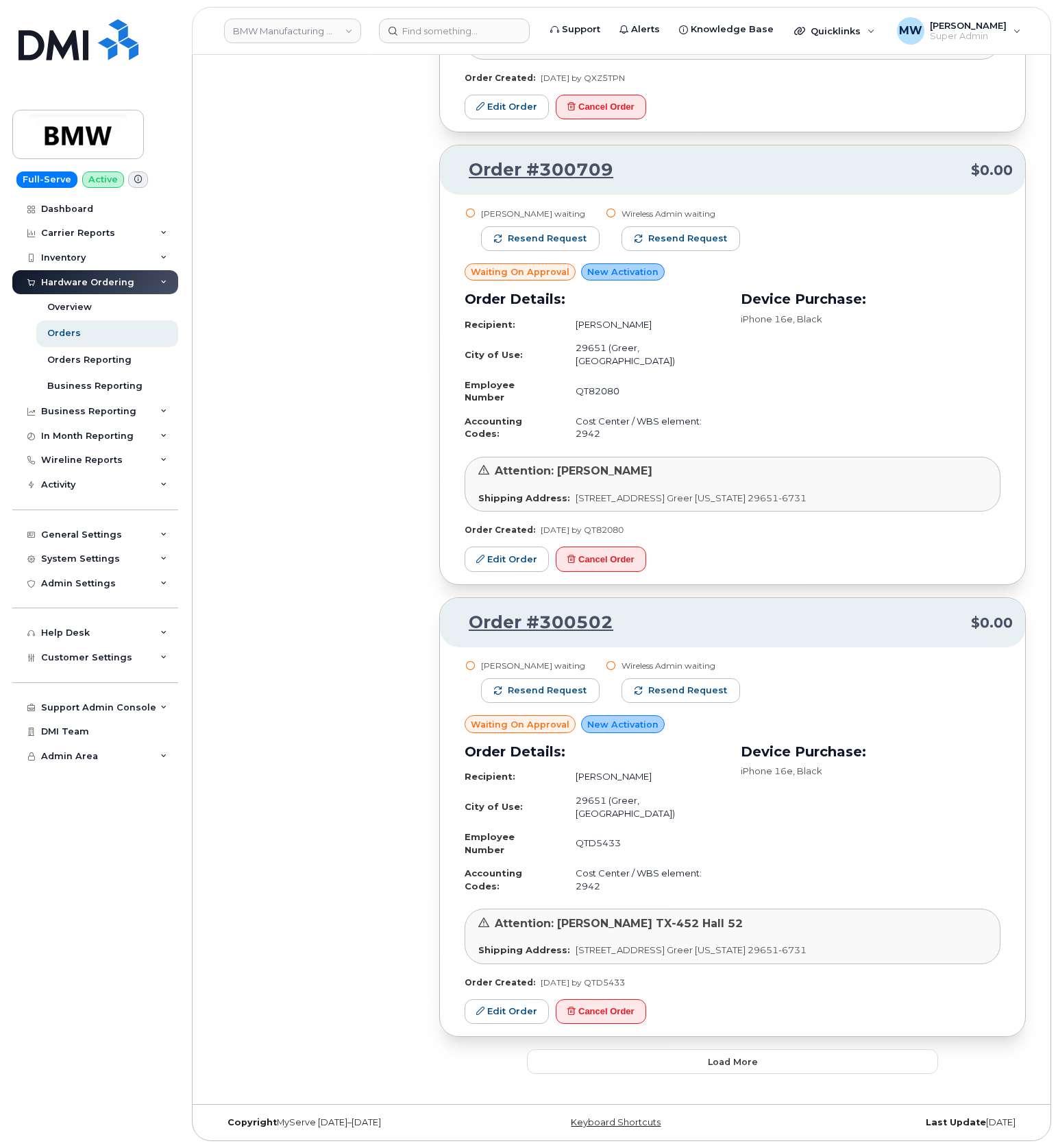
scroll to position [12903, 0]
drag, startPoint x: 768, startPoint y: 1056, endPoint x: 758, endPoint y: 1038, distance: 20.6
click at [768, 1054] on button "Load more" at bounding box center [732, 1061] width 411 height 25
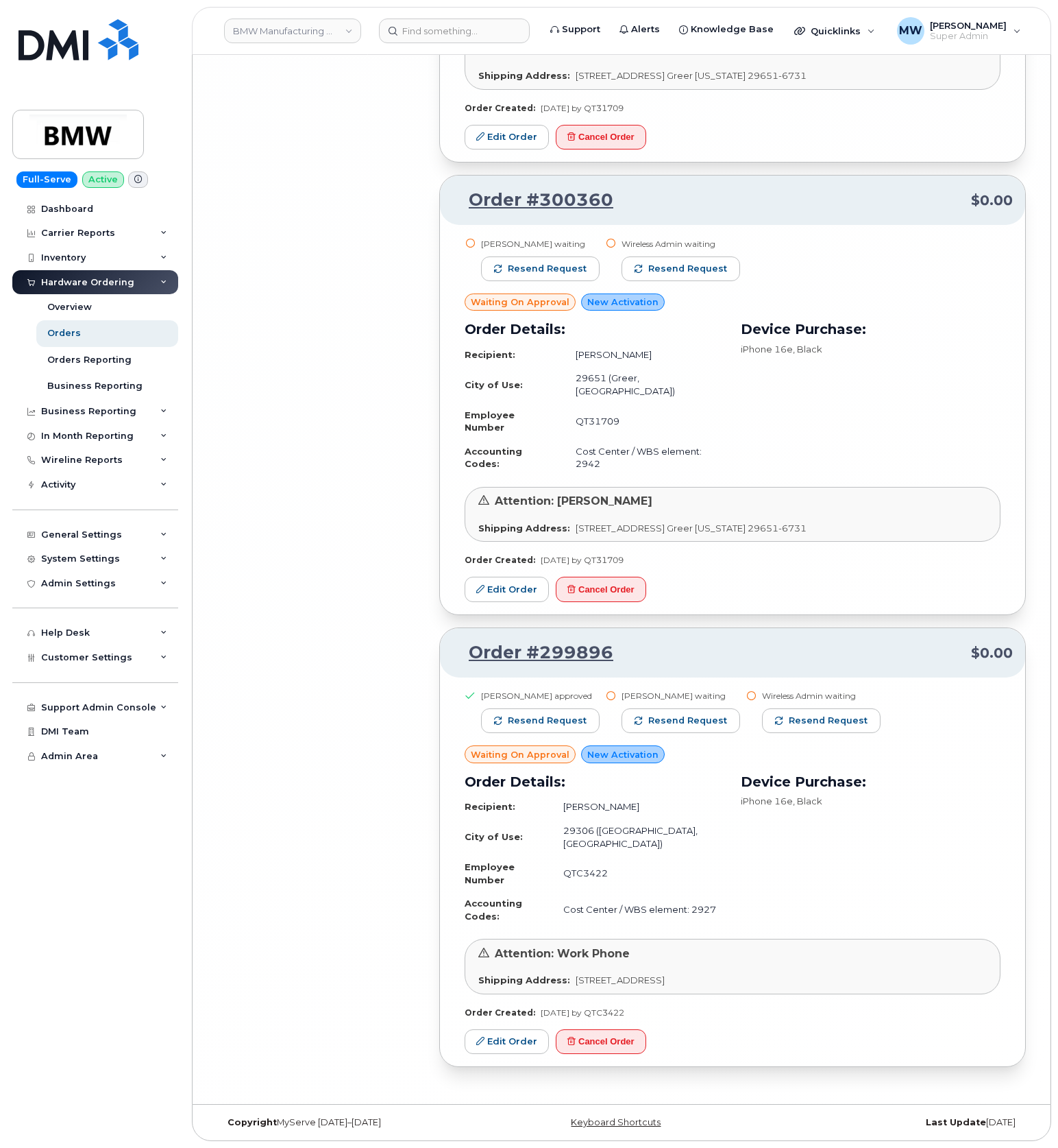
scroll to position [16046, 0]
drag, startPoint x: 540, startPoint y: 664, endPoint x: 467, endPoint y: 662, distance: 73.0
click at [467, 662] on p "Order #299896 $0.00" at bounding box center [733, 653] width 561 height 25
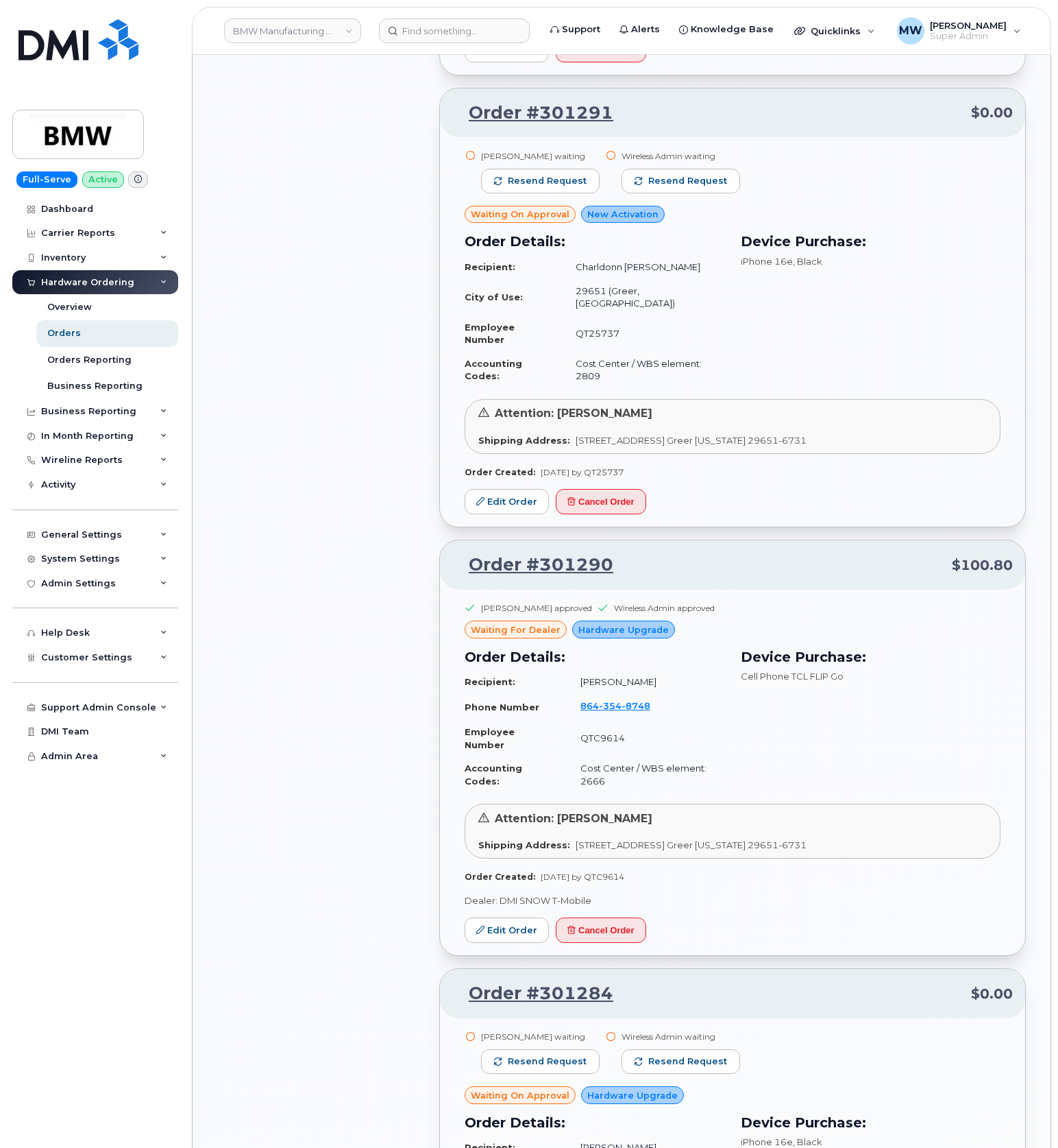
scroll to position [7178, 0]
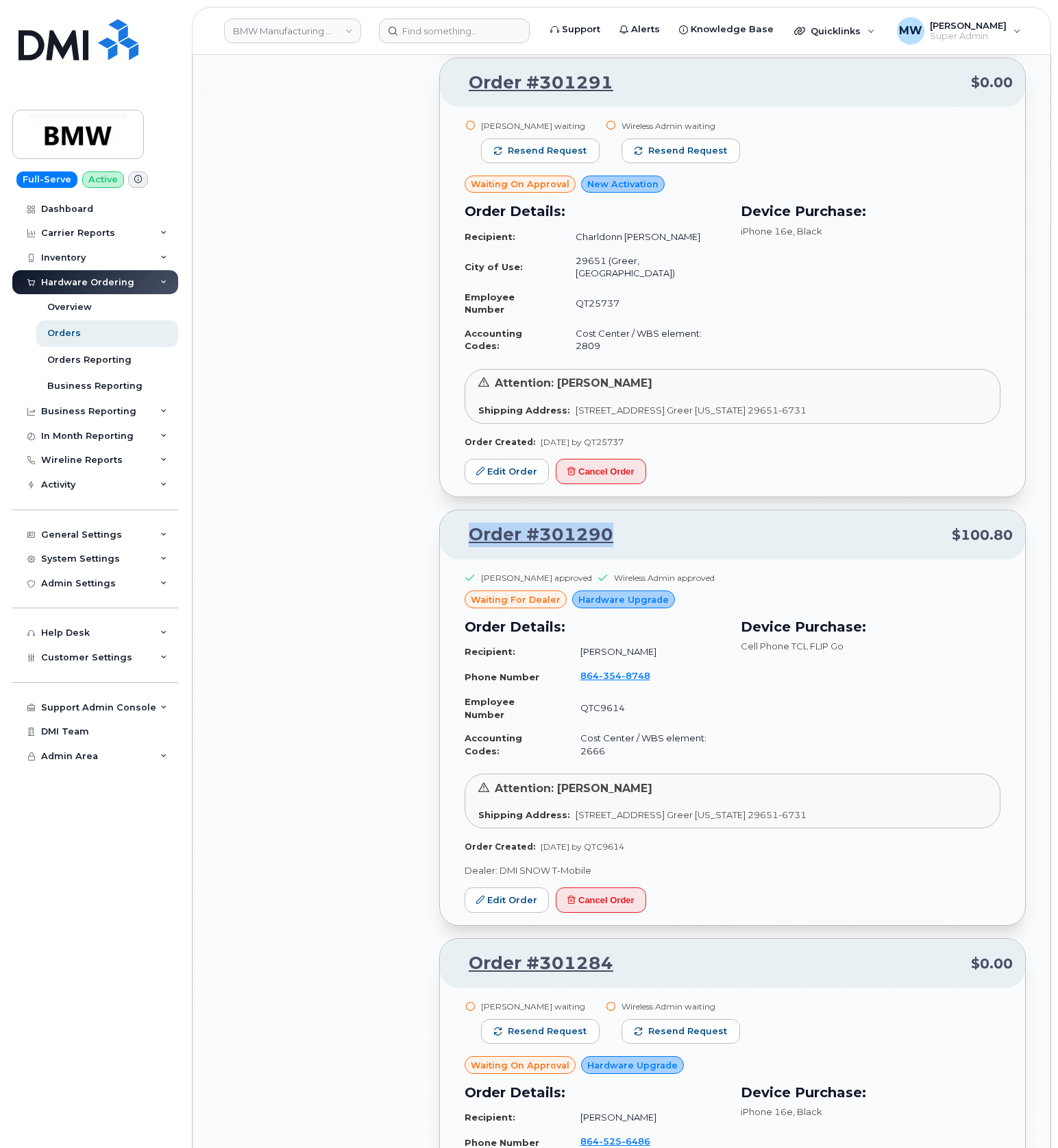
drag, startPoint x: 644, startPoint y: 641, endPoint x: 466, endPoint y: 625, distance: 178.7
click at [466, 547] on p "Order #301290 $100.80" at bounding box center [733, 534] width 561 height 25
copy link "Order #301290"
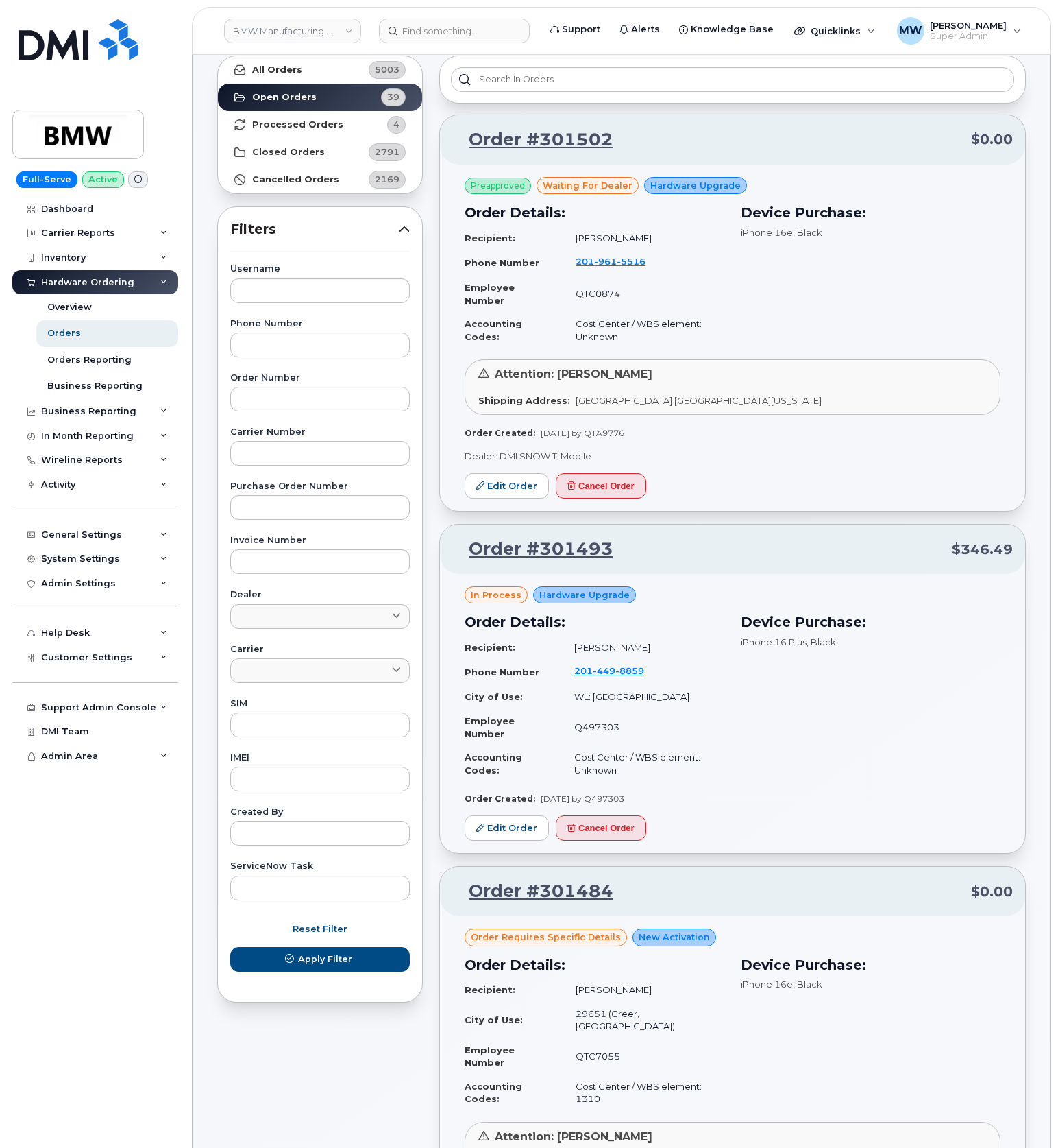
scroll to position [0, 0]
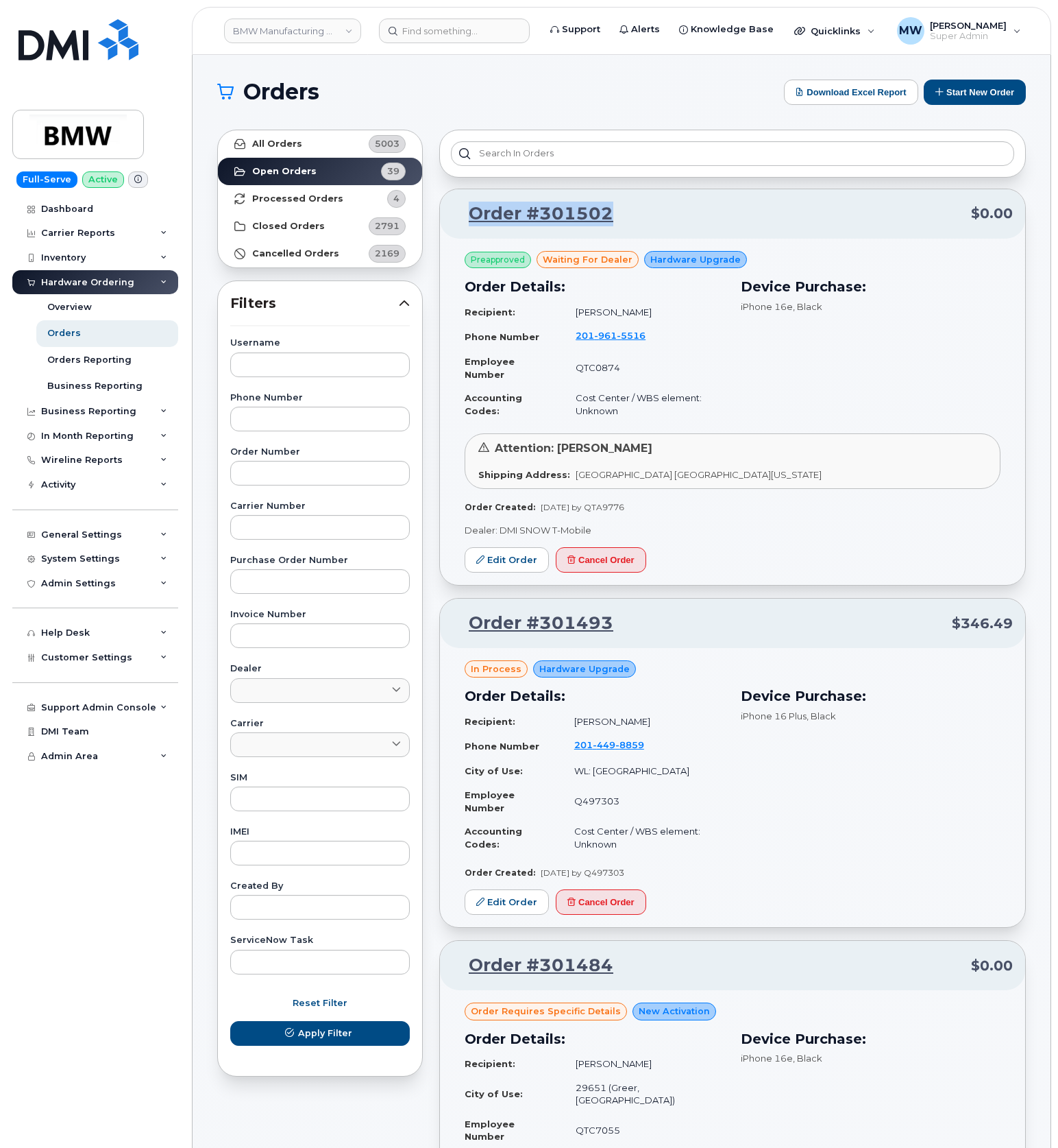
drag, startPoint x: 633, startPoint y: 223, endPoint x: 469, endPoint y: 225, distance: 164.0
click at [469, 225] on p "Order #301502 $0.00" at bounding box center [733, 214] width 561 height 25
copy link "Order #301502"
click at [303, 199] on strong "Processed Orders" at bounding box center [298, 198] width 91 height 11
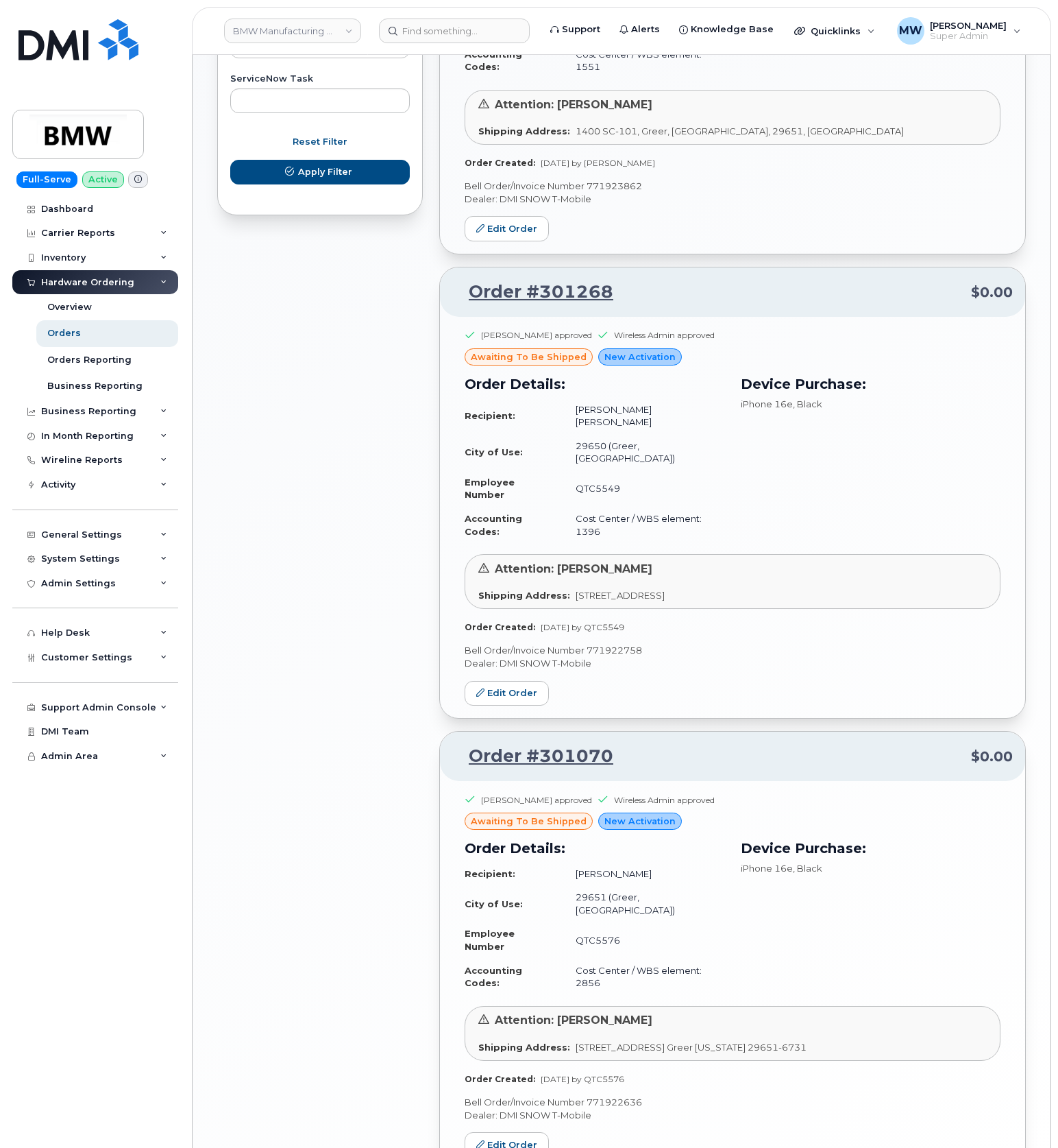
scroll to position [921, 0]
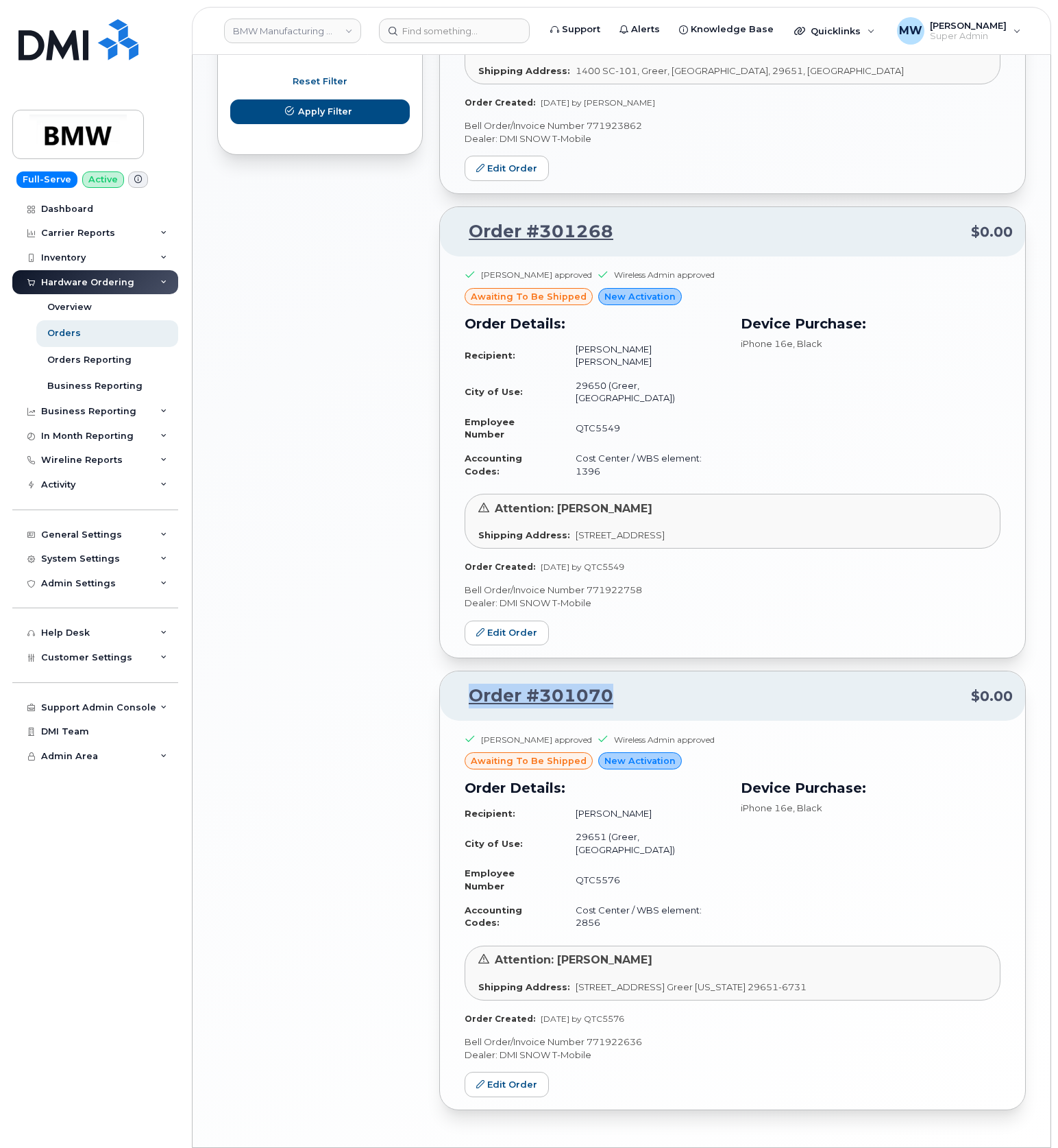
drag, startPoint x: 658, startPoint y: 645, endPoint x: 437, endPoint y: 648, distance: 221.0
click at [437, 648] on div "Order #301329 $451.50 Claude Bruni approved Wireless Admin approved awaiting to…" at bounding box center [732, 166] width 603 height 1931
copy link "Order #301070"
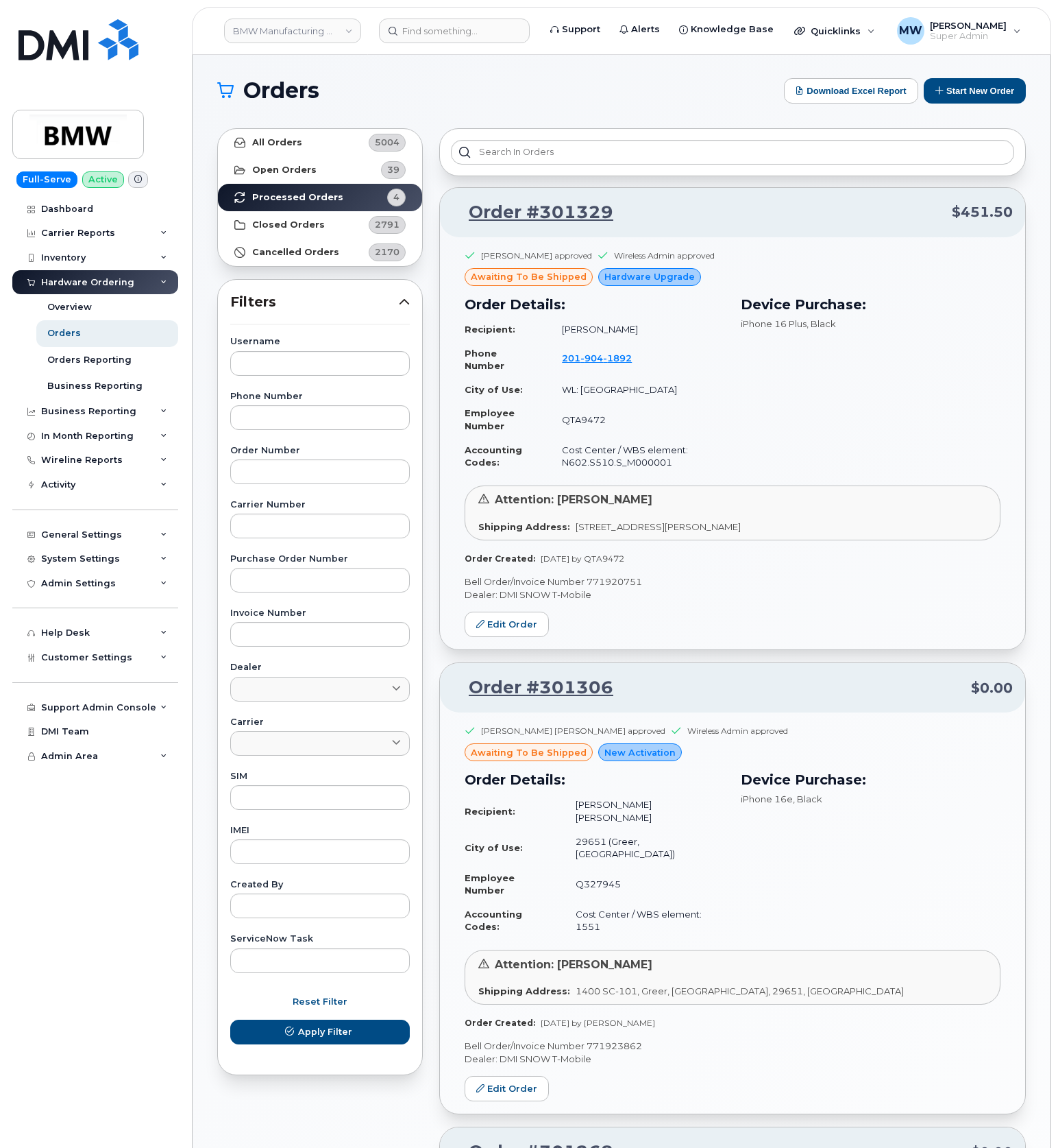
scroll to position [0, 0]
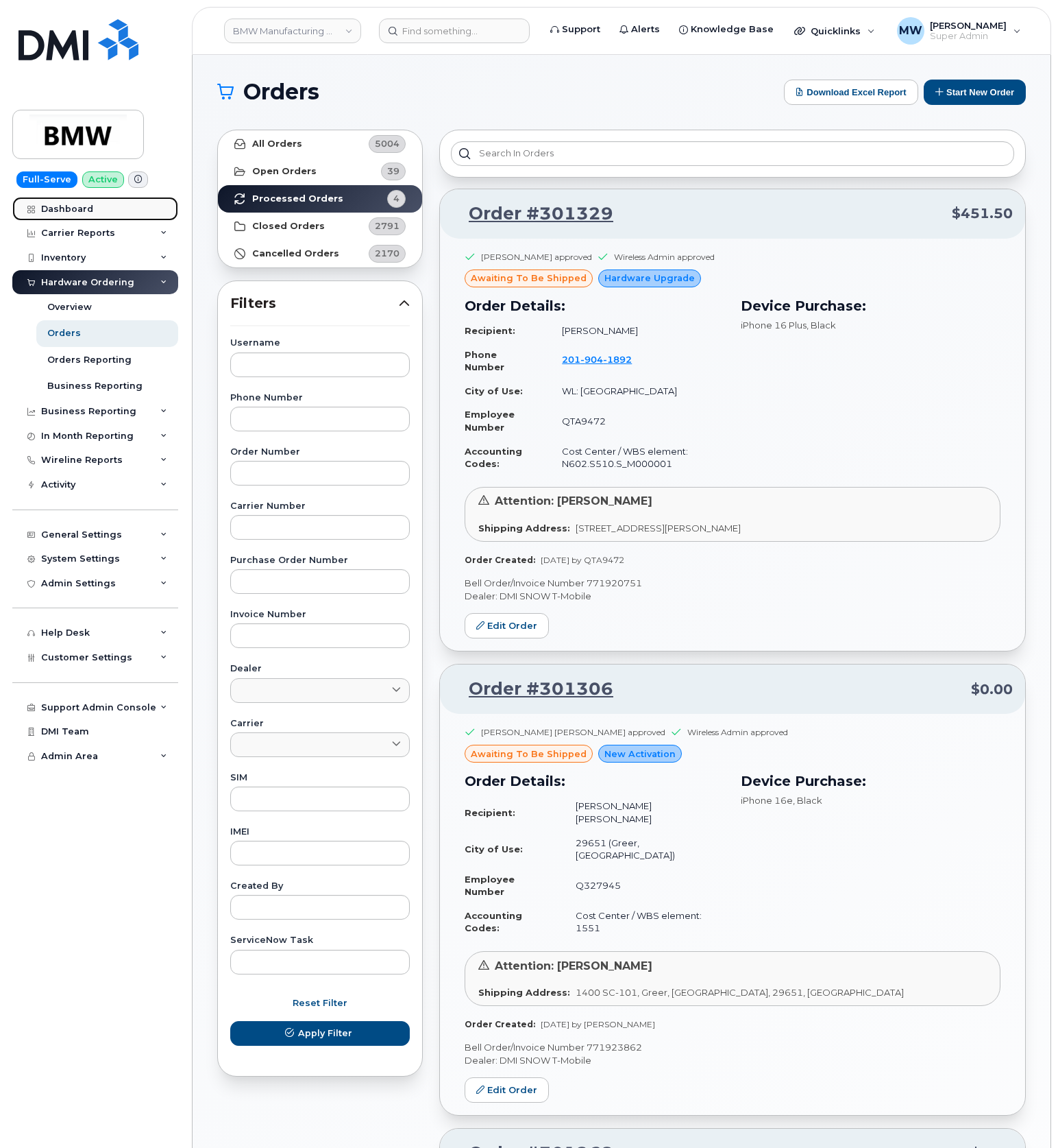
click at [88, 210] on div "Dashboard" at bounding box center [67, 209] width 52 height 11
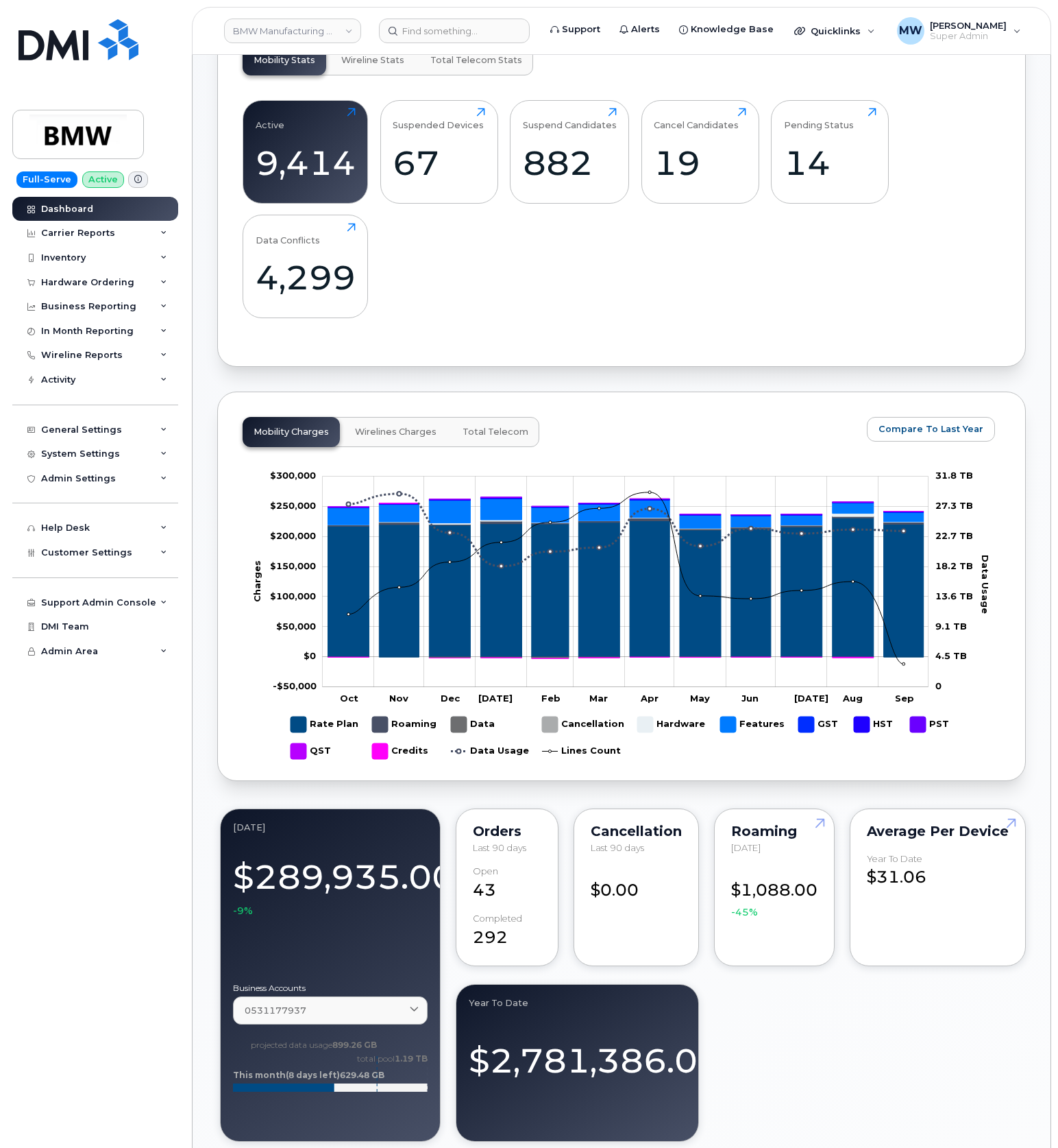
scroll to position [457, 0]
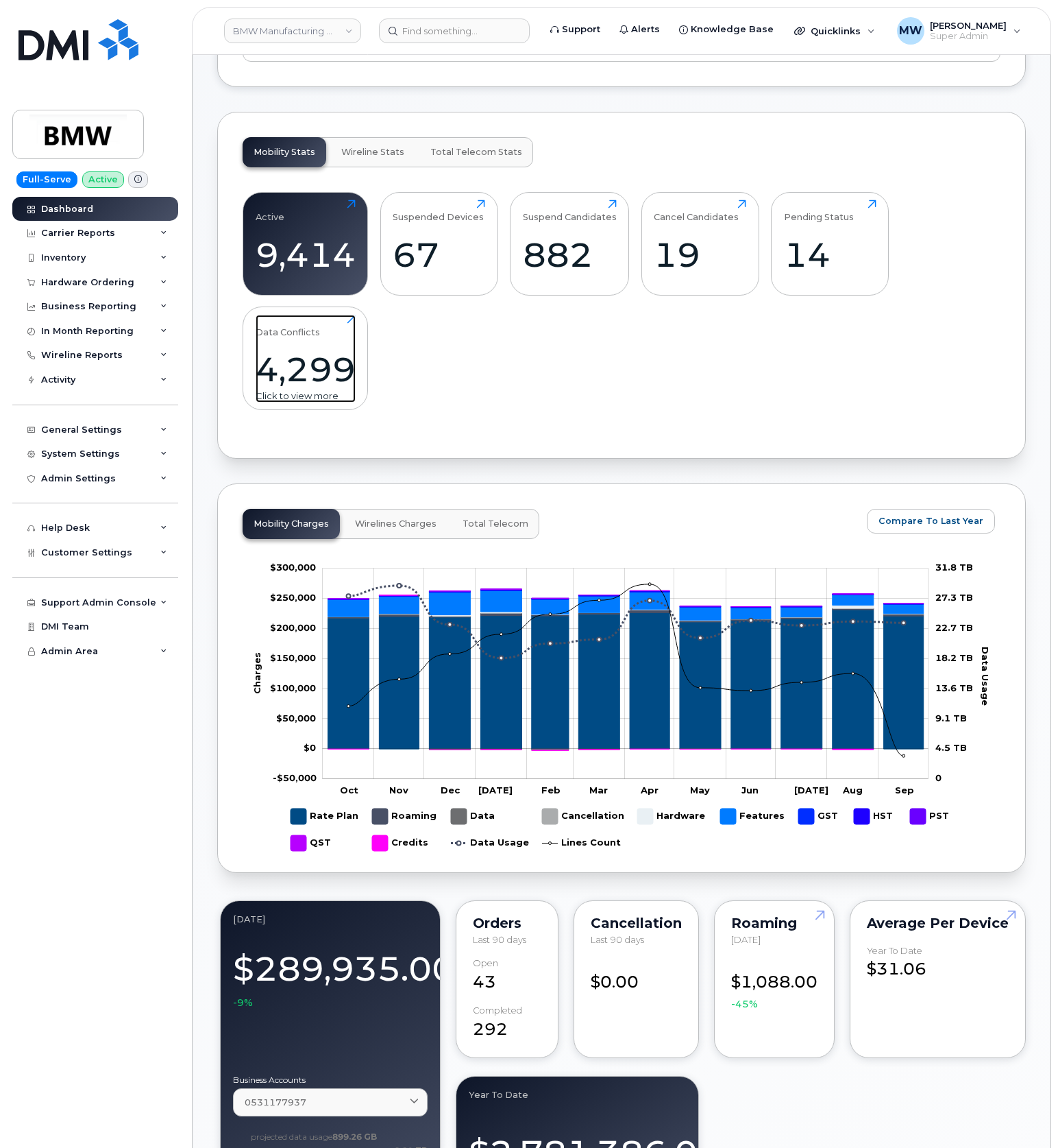
click at [349, 332] on div "Data Conflicts 4,299 Click to view more" at bounding box center [305, 359] width 100 height 88
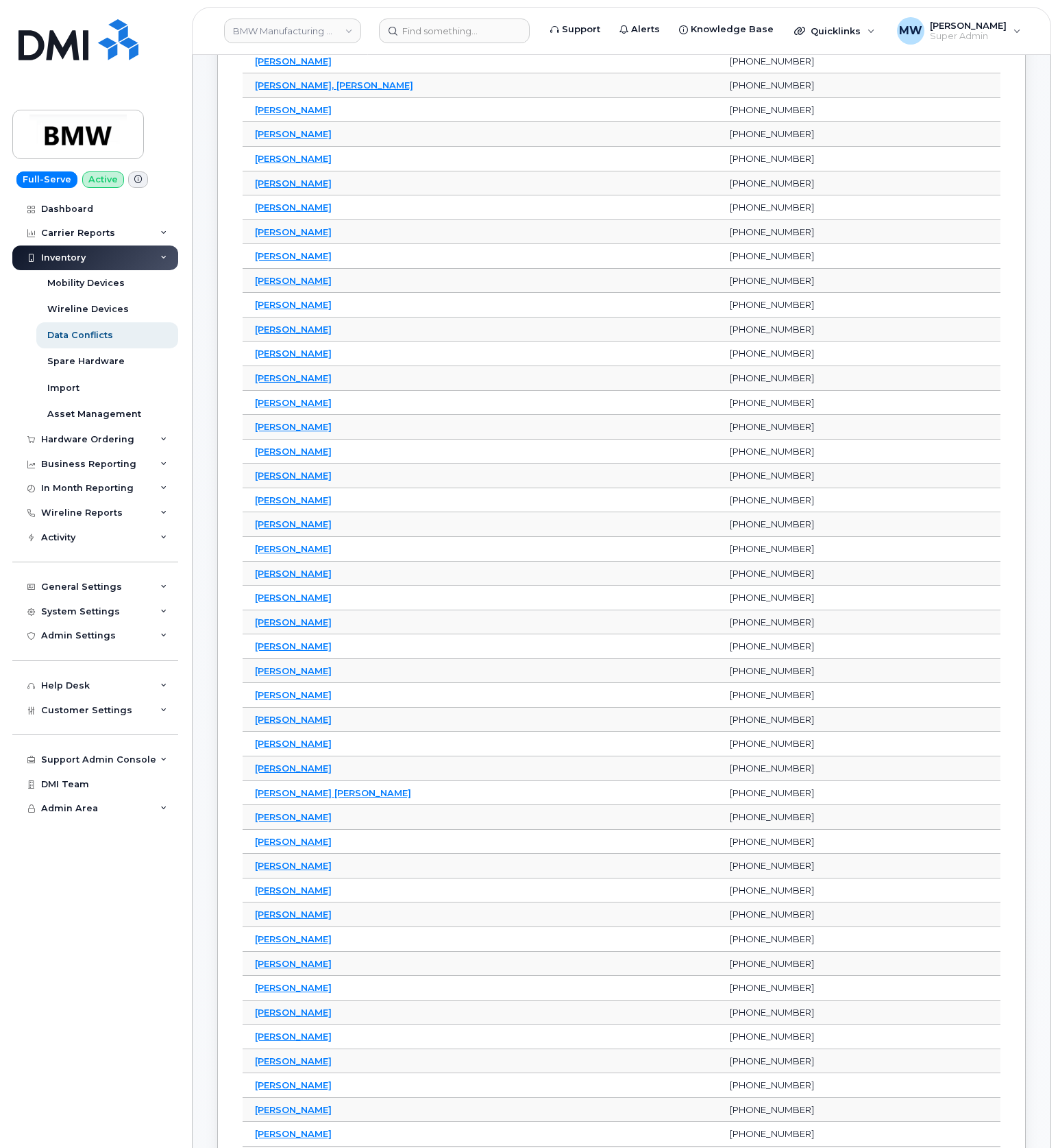
scroll to position [823, 0]
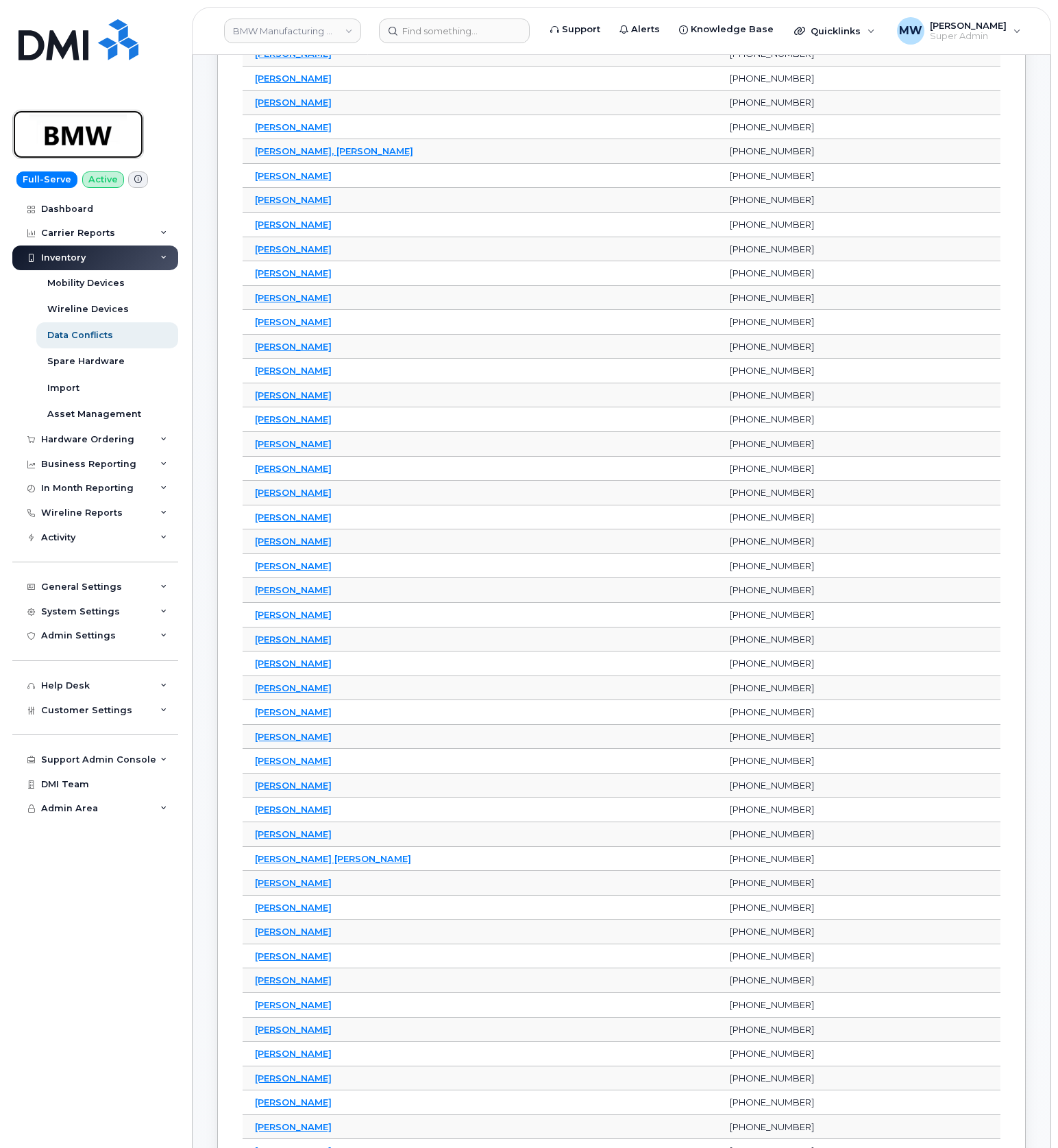
click at [85, 140] on img at bounding box center [78, 134] width 106 height 40
